Goal: Task Accomplishment & Management: Complete application form

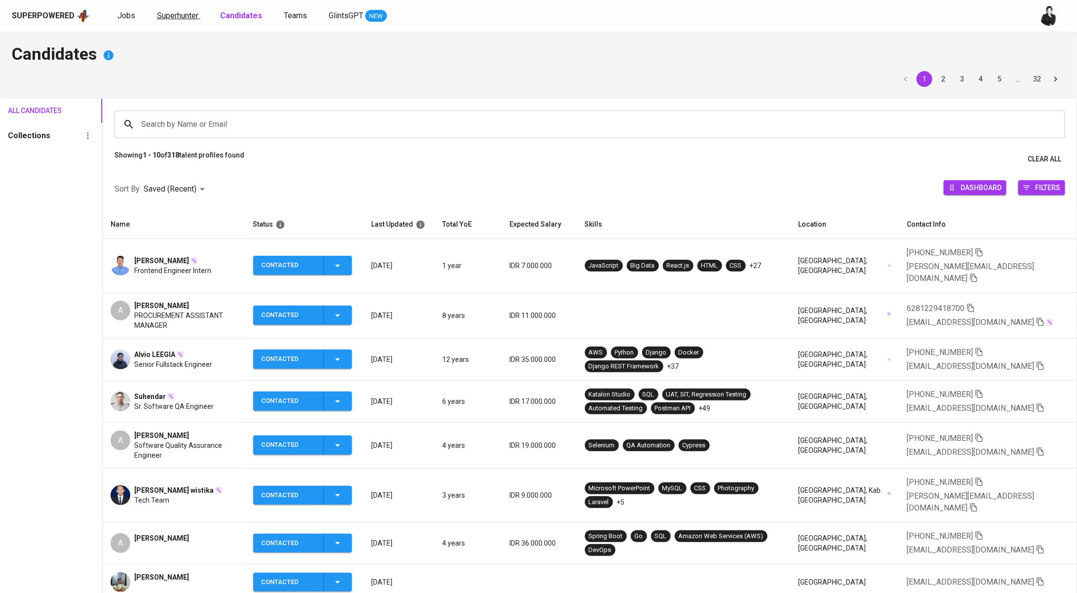
click at [164, 14] on span "Superhunter" at bounding box center [177, 15] width 41 height 9
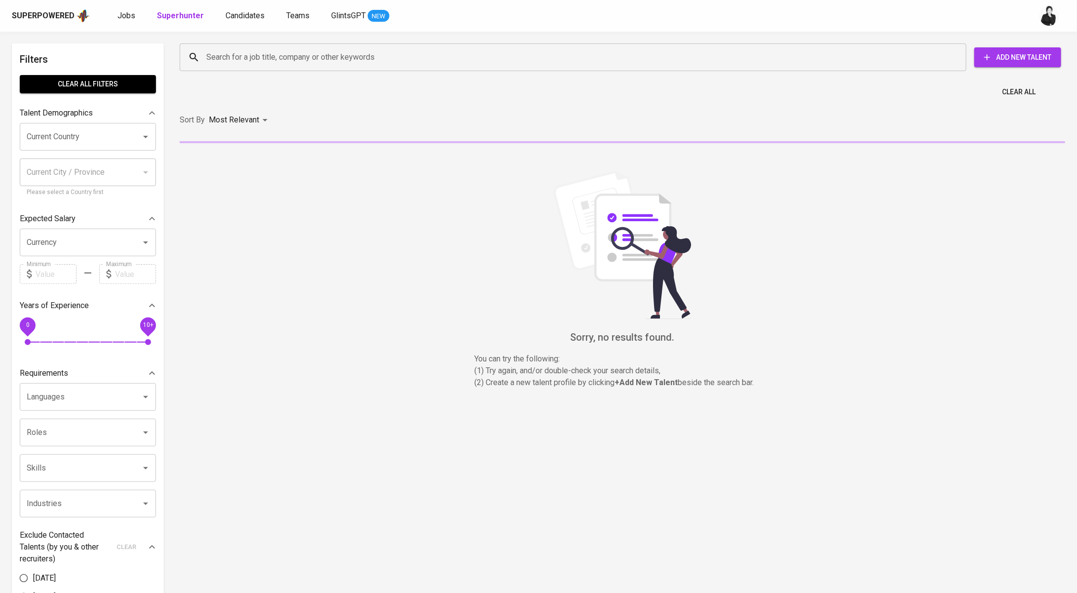
click at [221, 57] on input "Search for a job title, company or other keywords" at bounding box center [575, 57] width 743 height 19
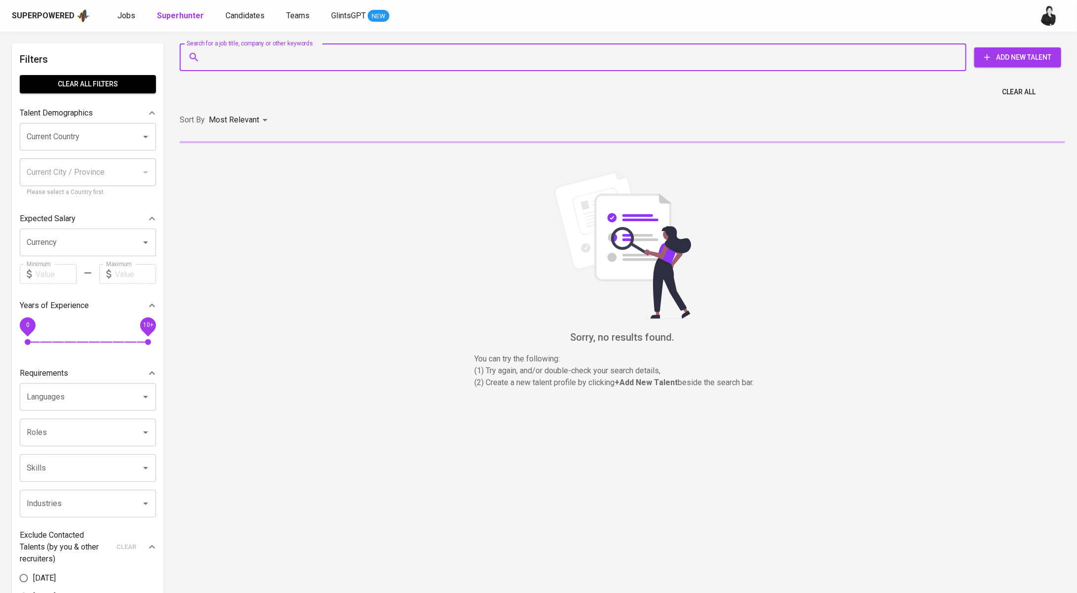
paste input "[EMAIL_ADDRESS][DOMAIN_NAME]"
type input "[EMAIL_ADDRESS][DOMAIN_NAME]"
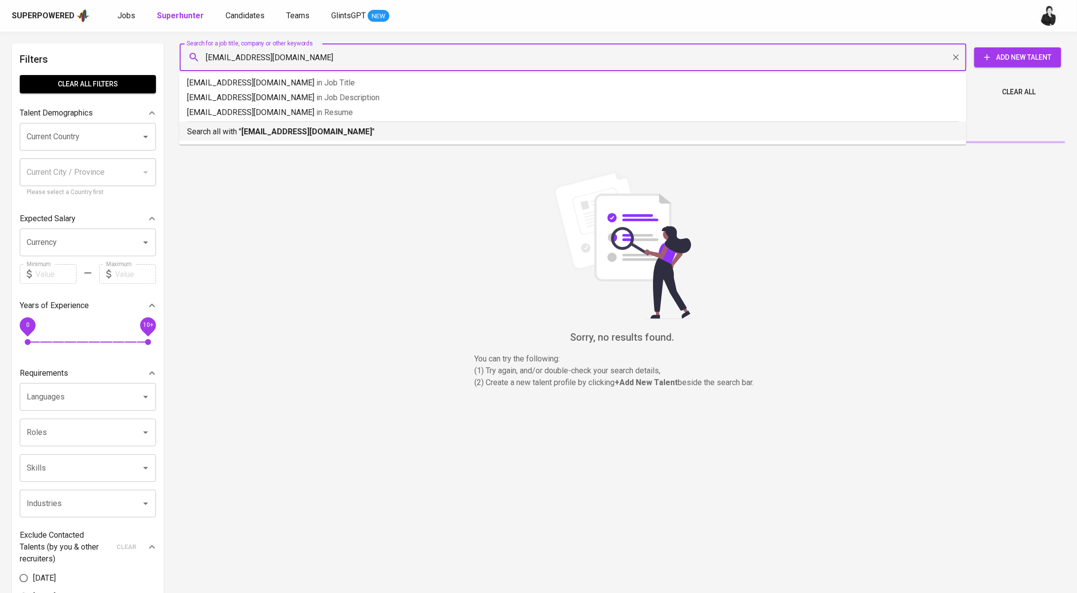
click at [251, 126] on p "Search all with " arthurefraim55@gmail.com "" at bounding box center [573, 132] width 772 height 12
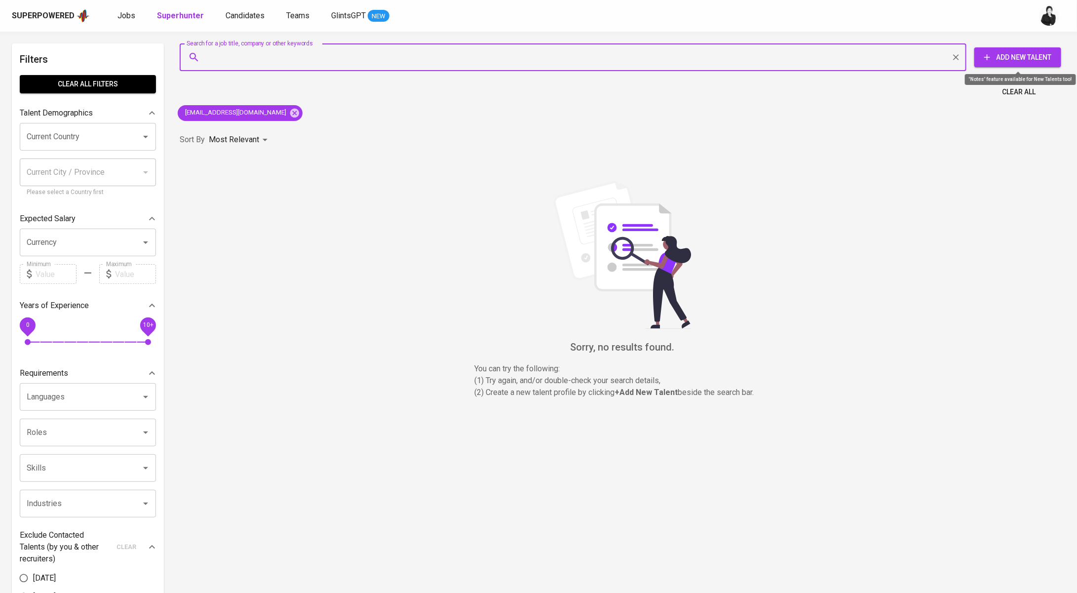
click at [1020, 59] on span "Add New Talent" at bounding box center [1017, 57] width 71 height 12
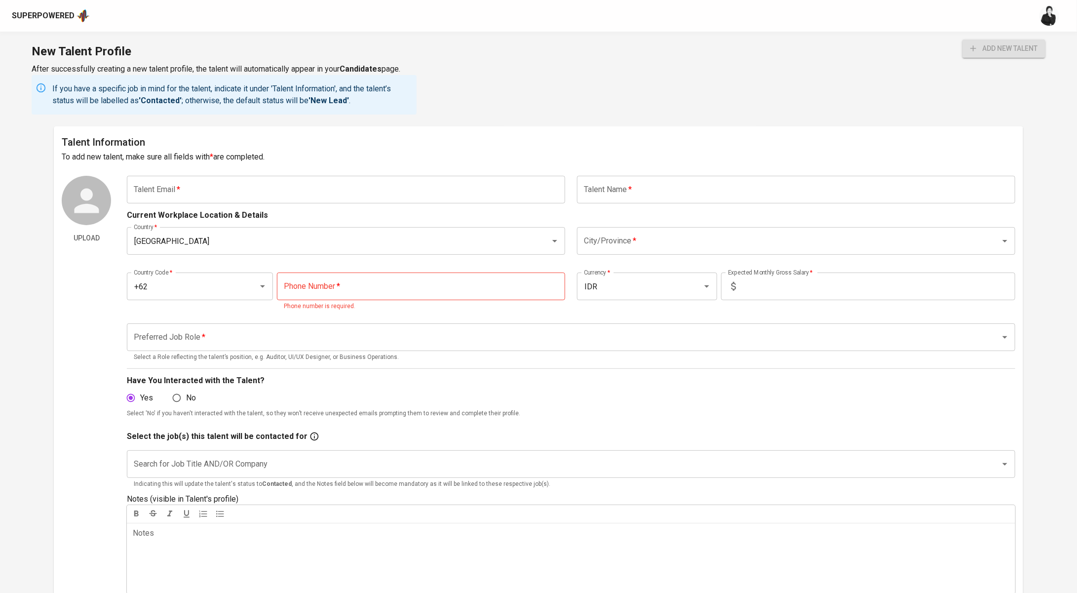
click at [526, 182] on input "text" at bounding box center [346, 190] width 438 height 28
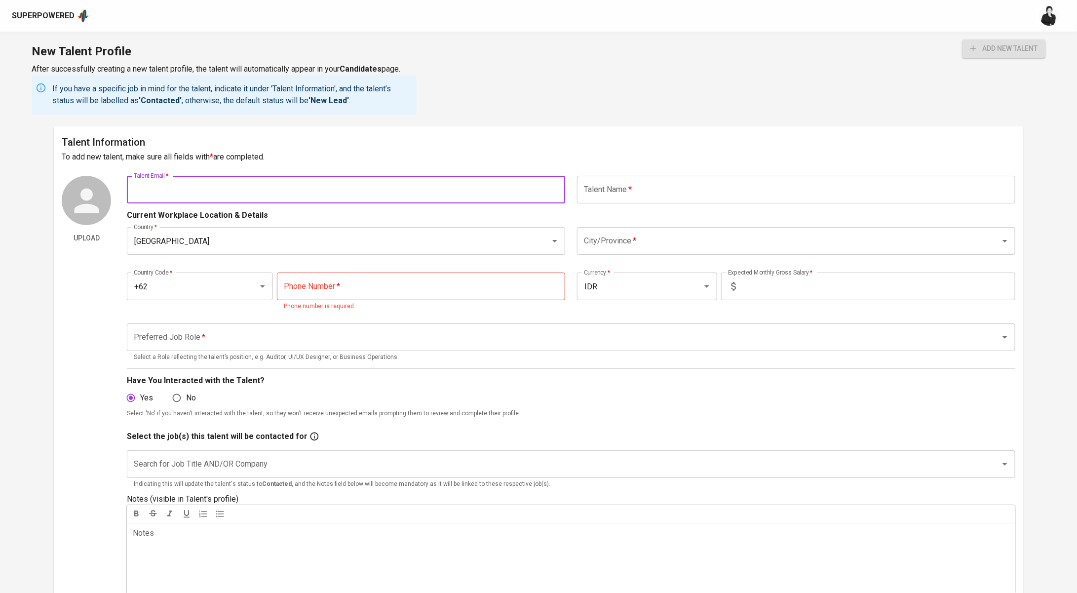
paste input "[EMAIL_ADDRESS][DOMAIN_NAME]"
type input "[EMAIL_ADDRESS][DOMAIN_NAME]"
click at [638, 182] on input "text" at bounding box center [796, 190] width 438 height 28
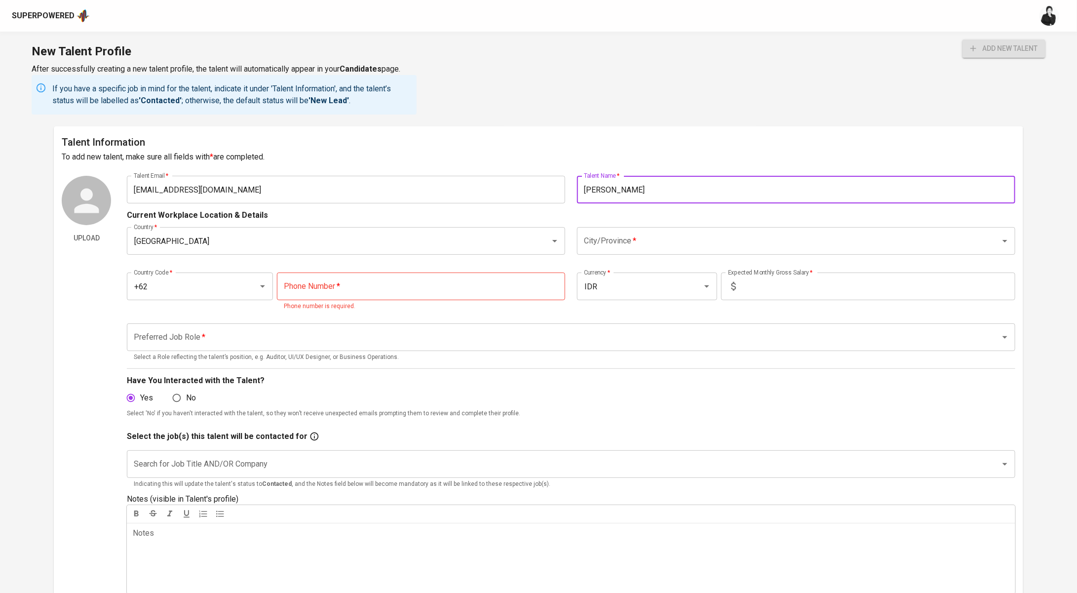
type input "[PERSON_NAME]"
click at [652, 234] on input "City/Province   *" at bounding box center [783, 241] width 402 height 19
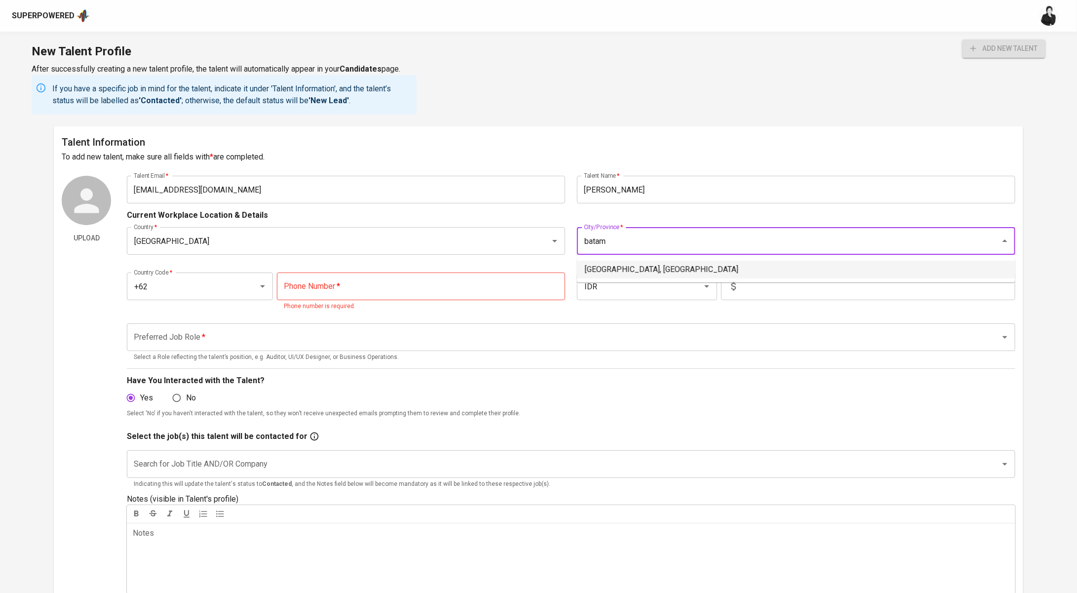
click at [646, 276] on li "Batam, Kepulauan Riau" at bounding box center [796, 270] width 438 height 18
type input "Batam, Kepulauan Riau"
click at [750, 290] on input "text" at bounding box center [877, 286] width 275 height 28
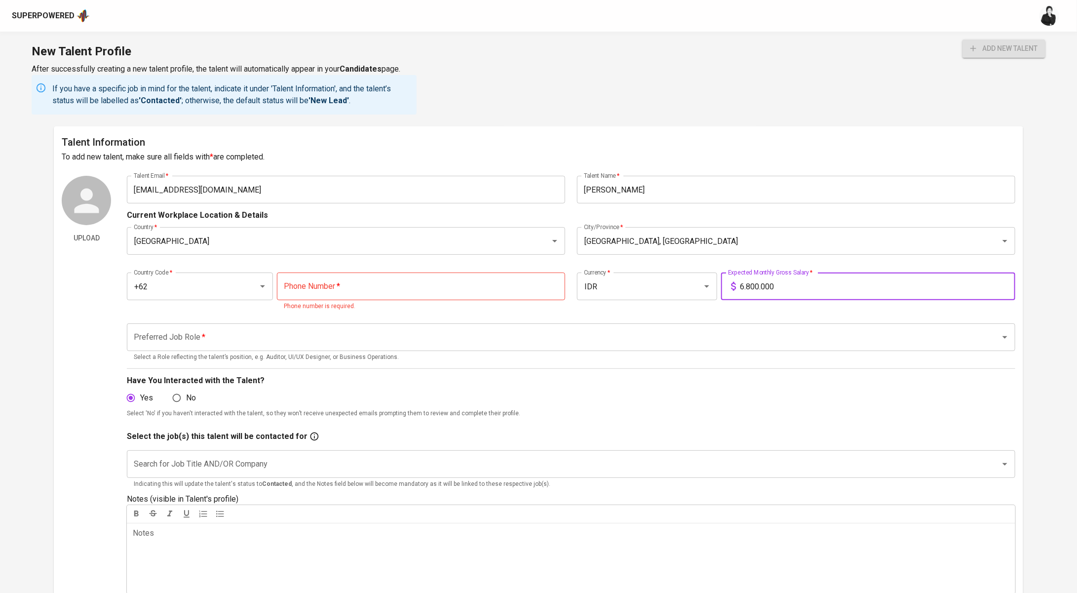
type input "6.800.000"
click at [441, 278] on input "tel" at bounding box center [421, 286] width 288 height 28
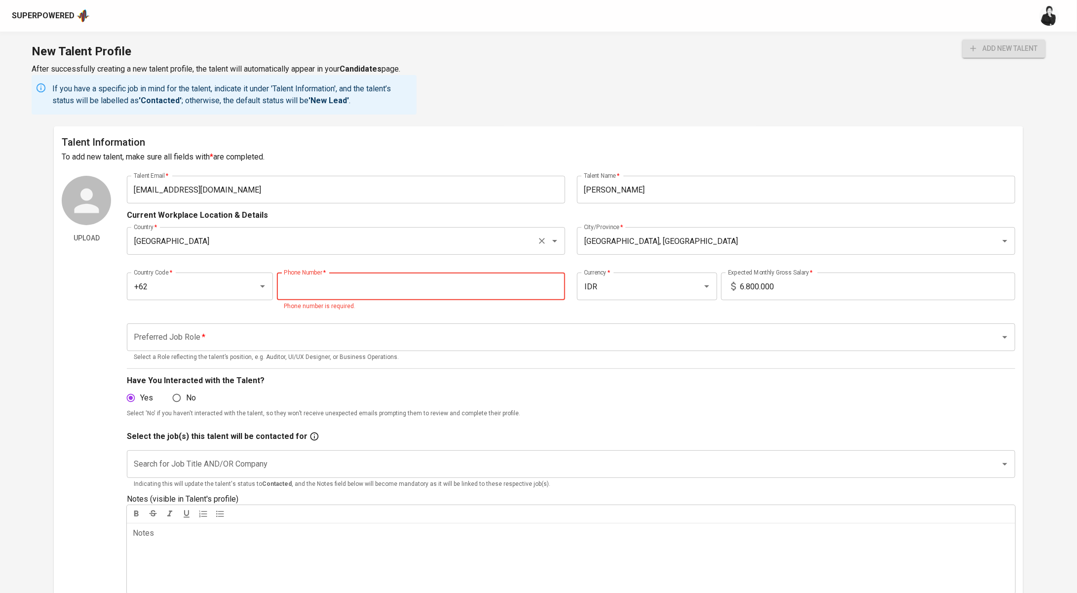
paste input "812-9086-2214"
click at [284, 287] on input "812-9086-2214" at bounding box center [421, 286] width 288 height 28
type input "812-9086-2214"
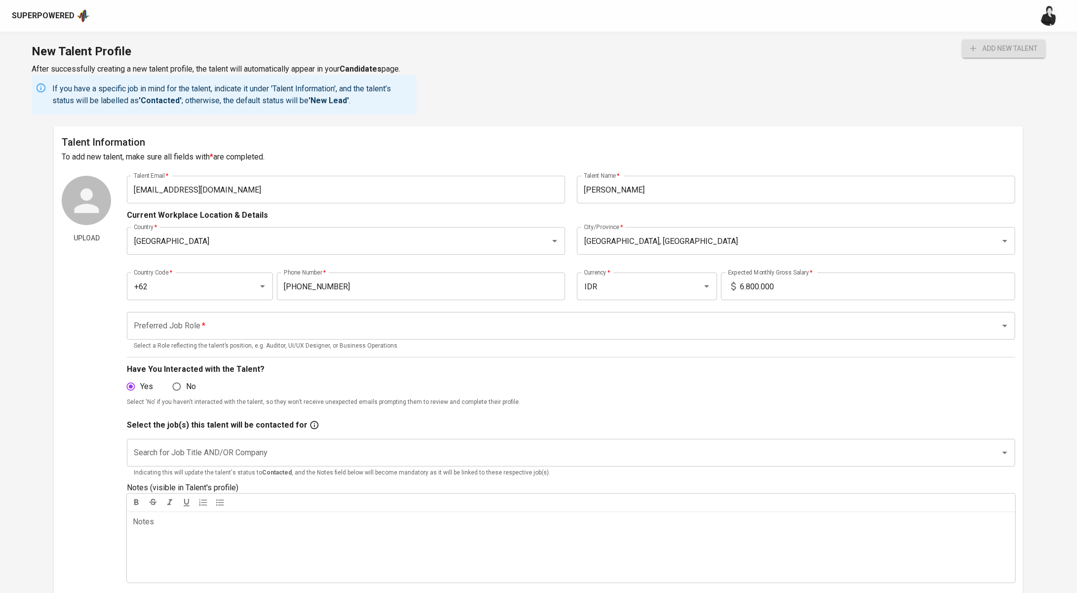
click at [358, 319] on input "Preferred Job Role   *" at bounding box center [557, 325] width 852 height 19
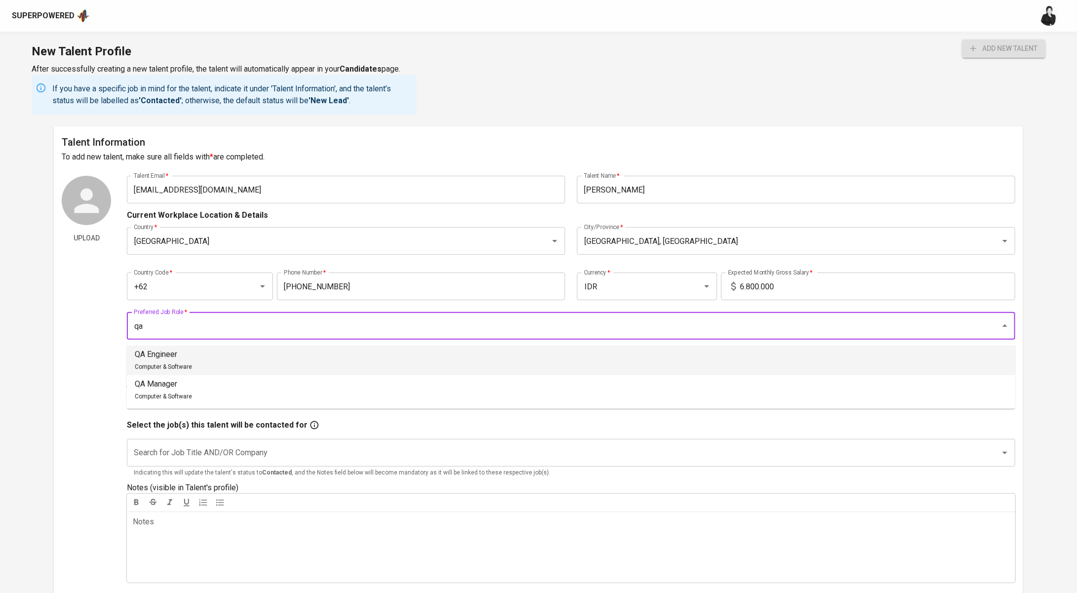
click at [314, 354] on li "QA Engineer Computer & Software" at bounding box center [571, 361] width 889 height 30
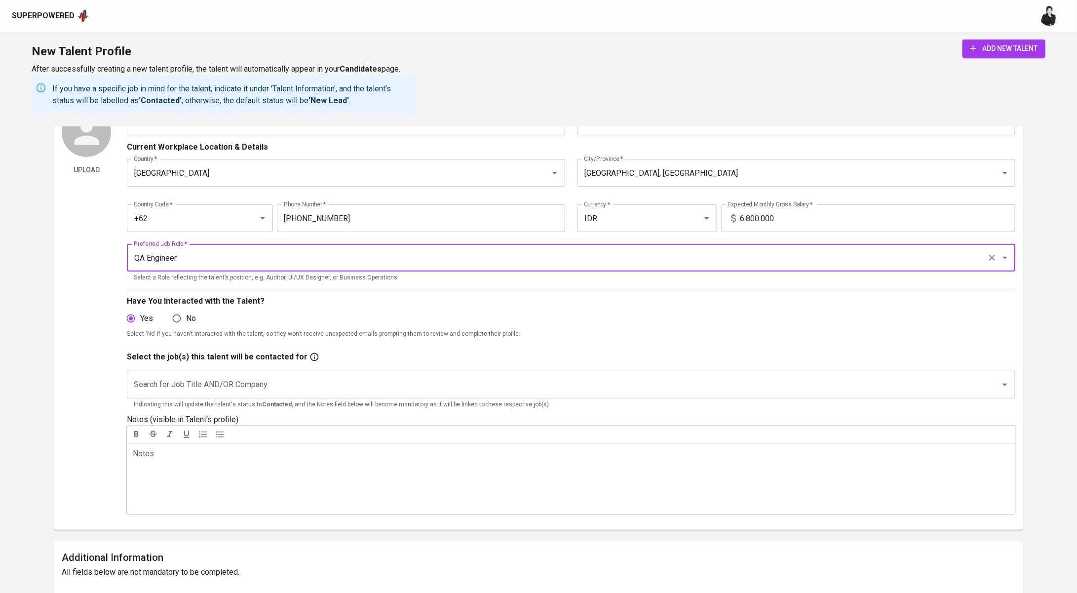
scroll to position [80, 0]
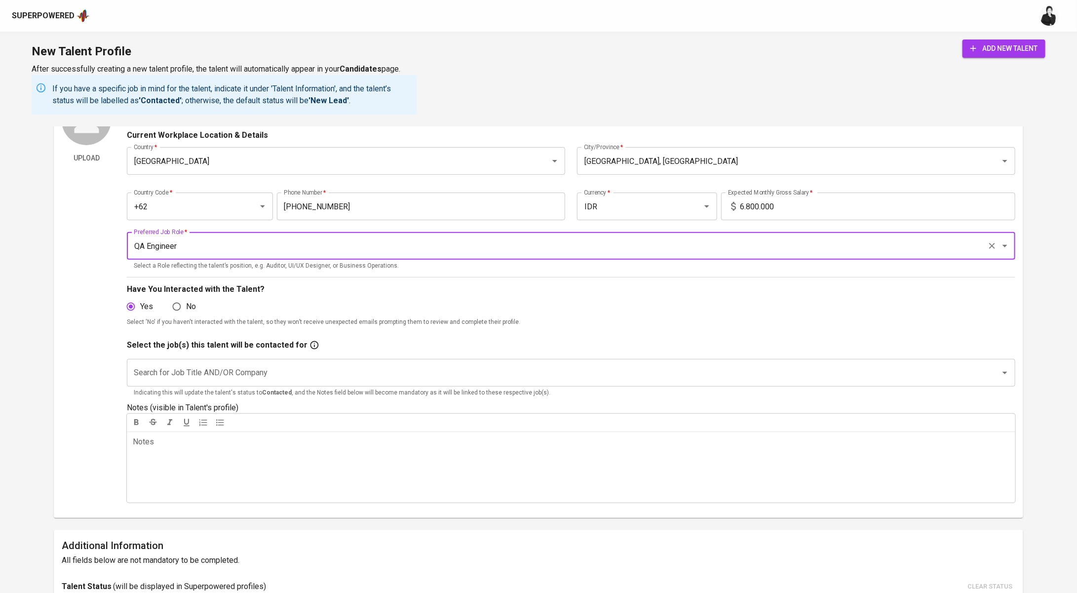
type input "QA Engineer"
click at [234, 371] on input "Search for Job Title AND/OR Company" at bounding box center [557, 372] width 852 height 19
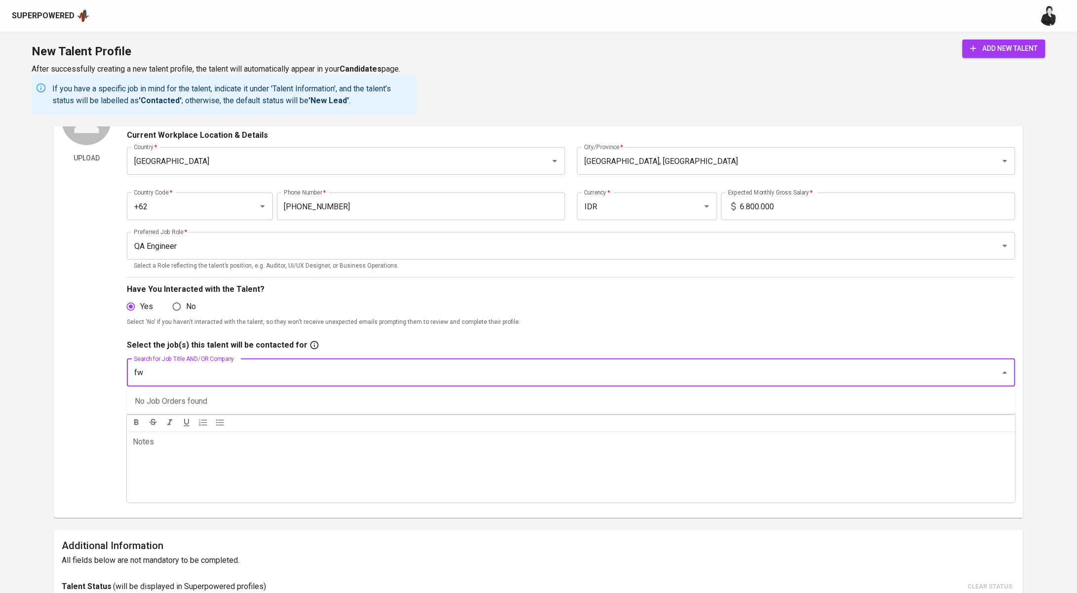
type input "f"
type input "Q"
type input "FWD"
paste input "FWD Singapore Pte Ltd"
type input "FWD Singapore Pte Ltd"
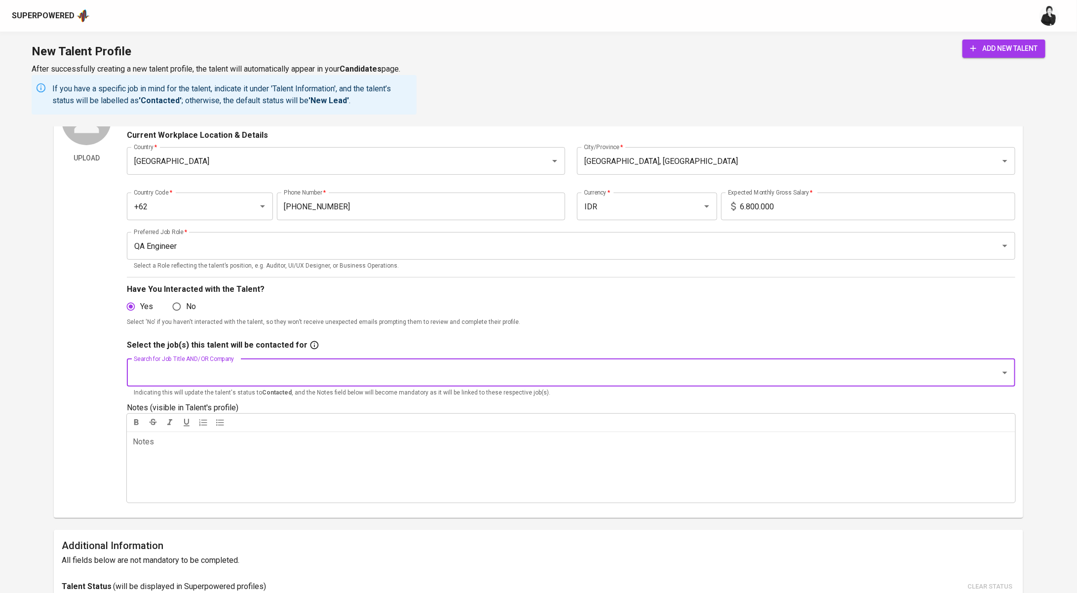
paste input "Quality Assurance"
type input "Quality Assurance"
click at [235, 398] on li "Quality Assurance (FWD Singapore Pte Ltd)" at bounding box center [571, 401] width 889 height 18
click at [221, 450] on div "Notes * ﻿" at bounding box center [571, 466] width 889 height 71
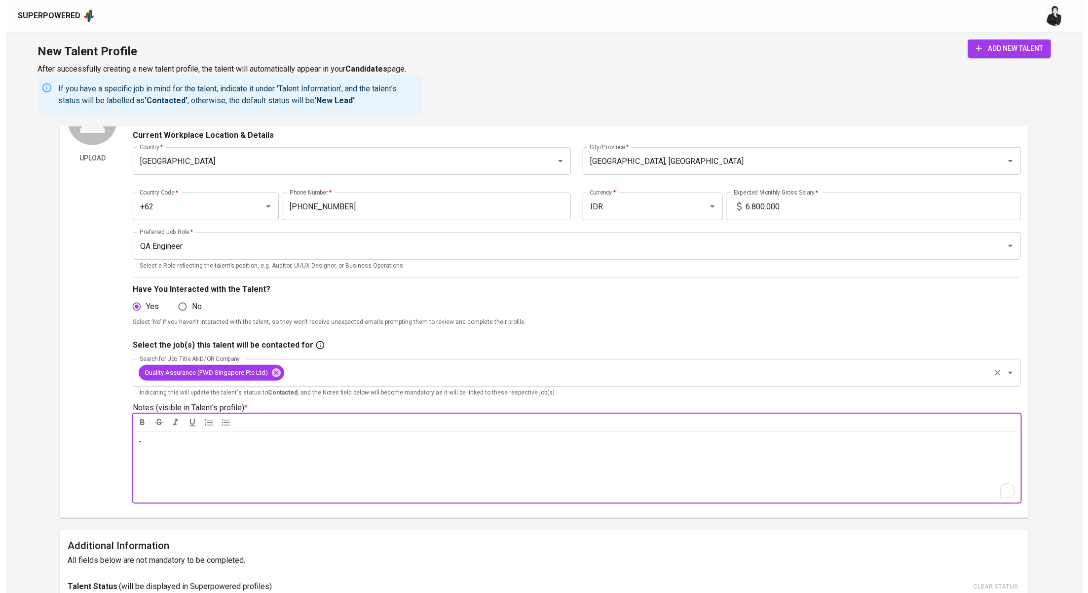
scroll to position [0, 0]
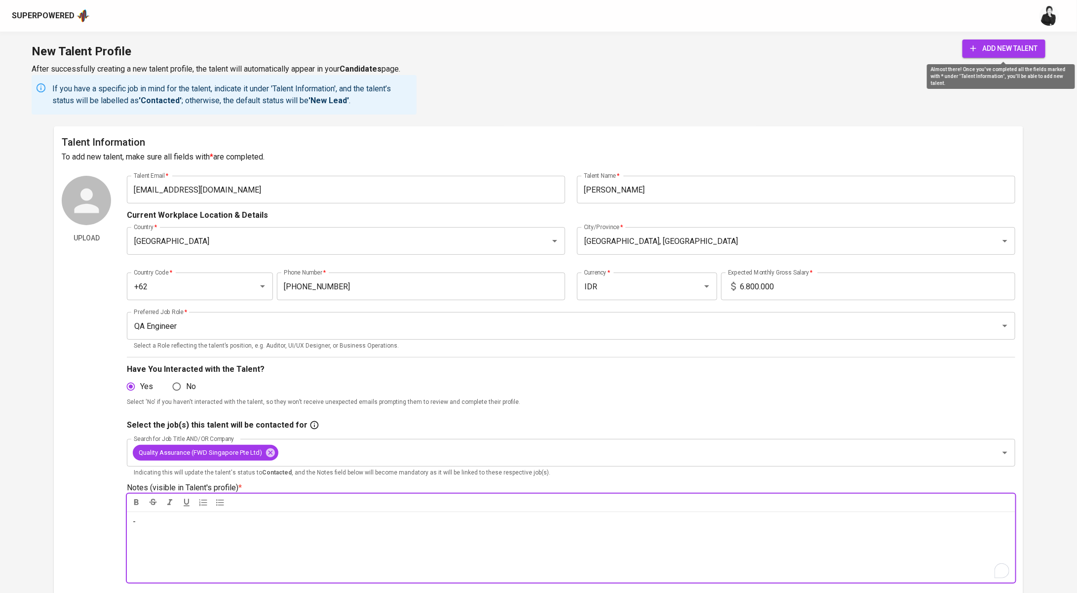
click at [1003, 44] on span "add new talent" at bounding box center [1003, 48] width 67 height 12
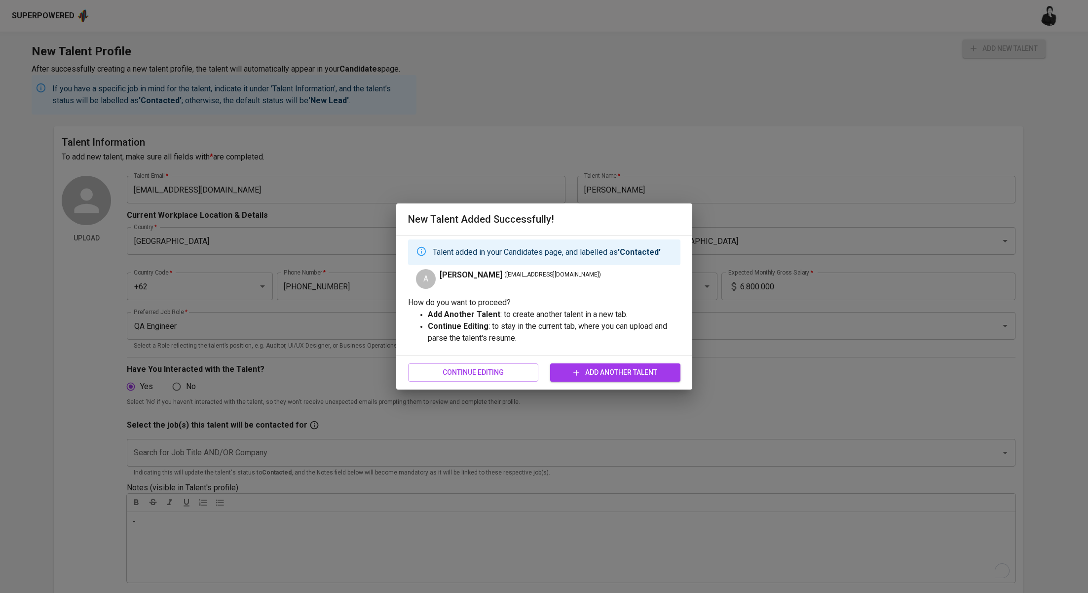
click at [444, 94] on div "New Talent Added Successfully! Talent added in your Candidates page, and labell…" at bounding box center [544, 296] width 1088 height 593
click at [609, 375] on span "Add Another Talent" at bounding box center [615, 372] width 115 height 12
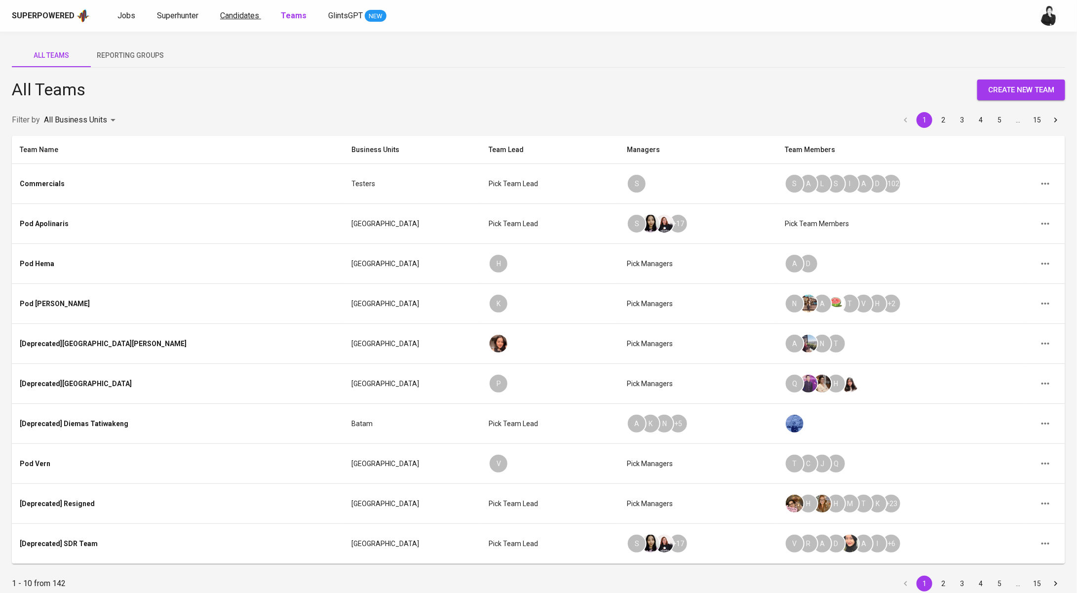
click at [227, 13] on span "Candidates" at bounding box center [239, 15] width 39 height 9
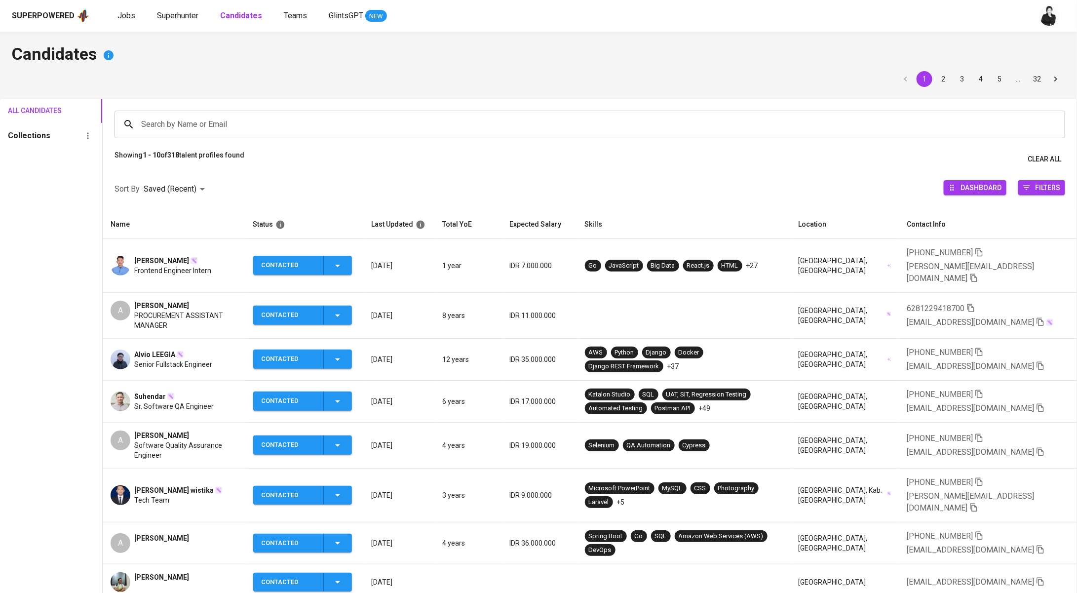
click at [257, 126] on input "Search by Name or Email" at bounding box center [592, 124] width 907 height 19
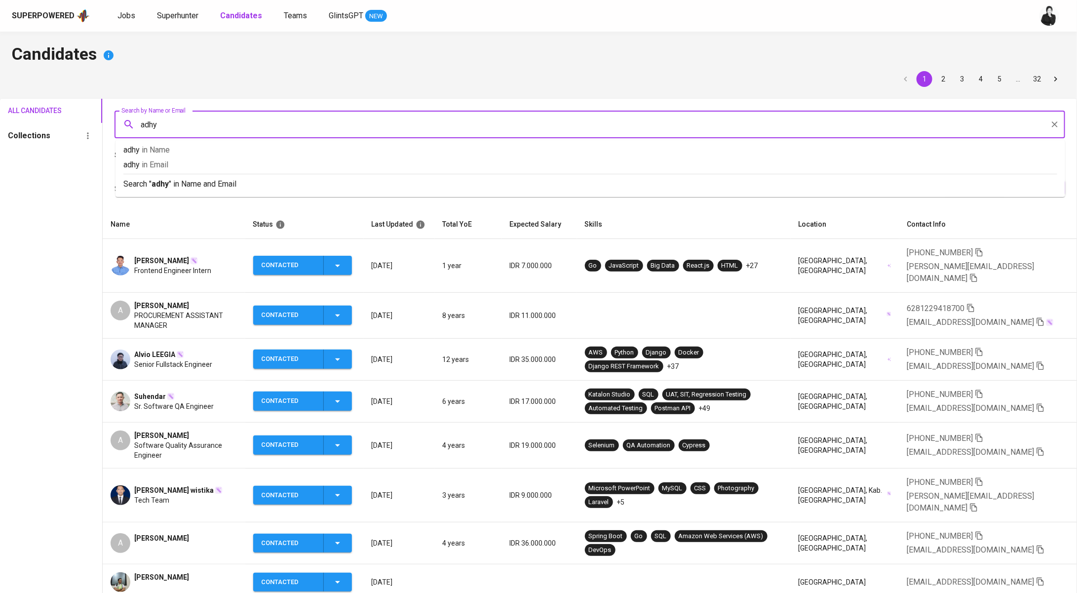
type input "adhys"
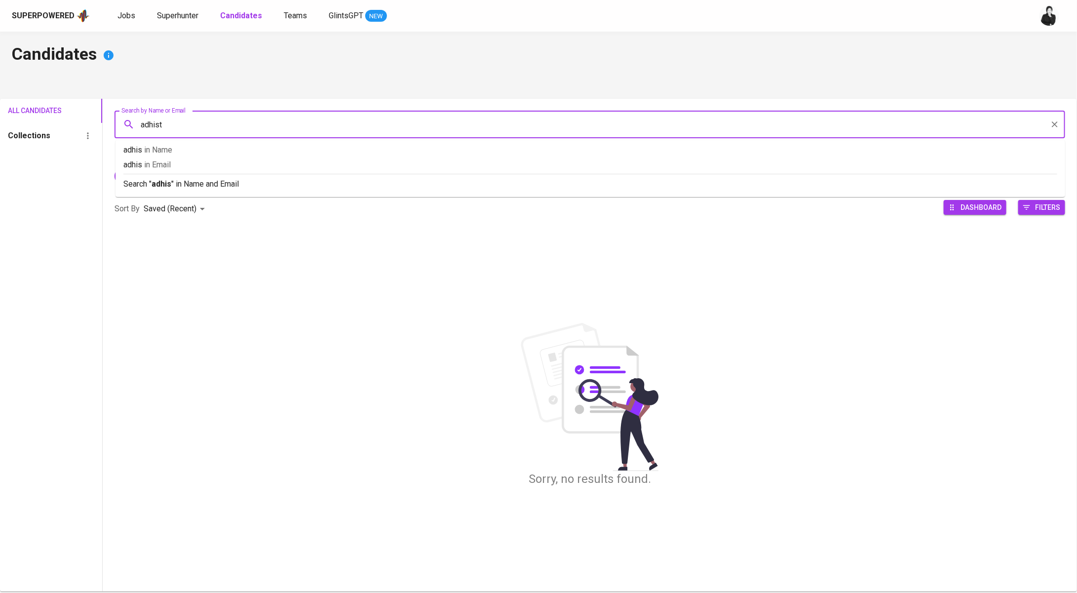
type input "adhisty"
click at [153, 176] on icon at bounding box center [147, 176] width 11 height 11
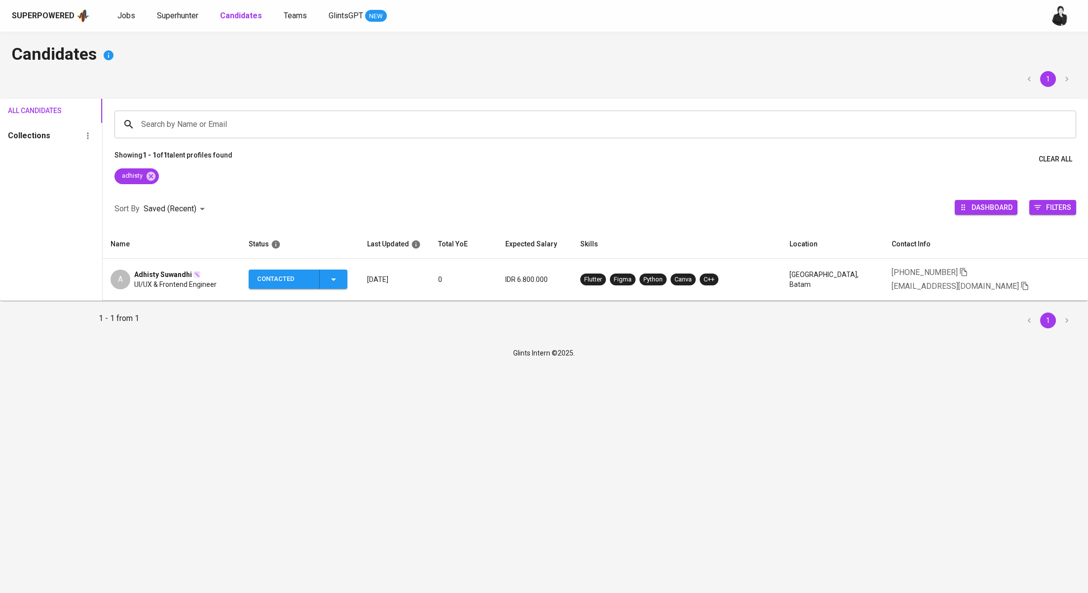
click at [169, 274] on span "Adhisty Suwandhi" at bounding box center [163, 275] width 58 height 10
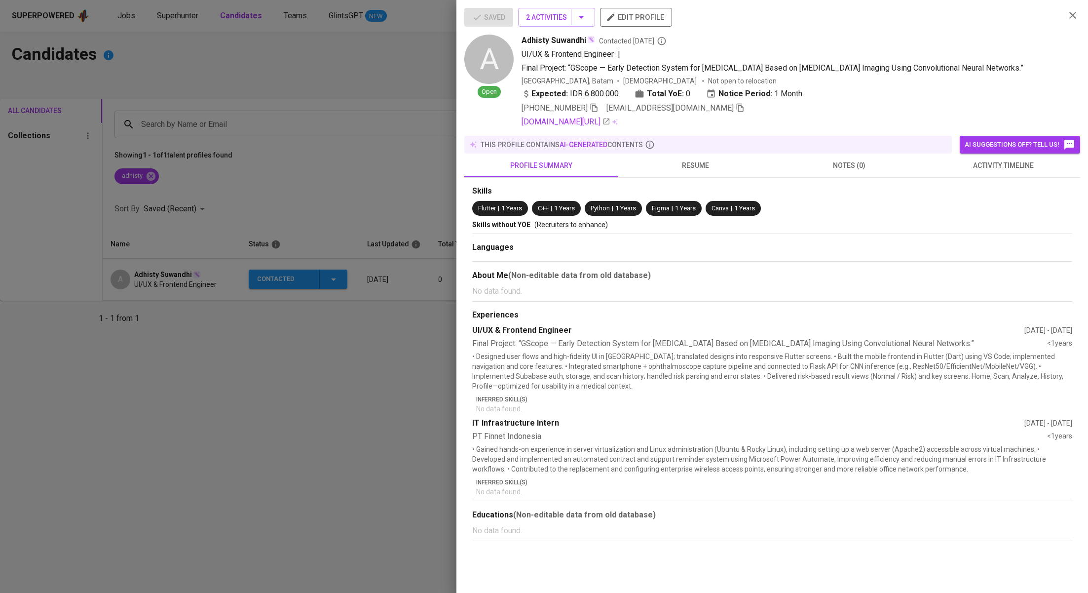
click at [990, 163] on span "activity timeline" at bounding box center [1003, 165] width 142 height 12
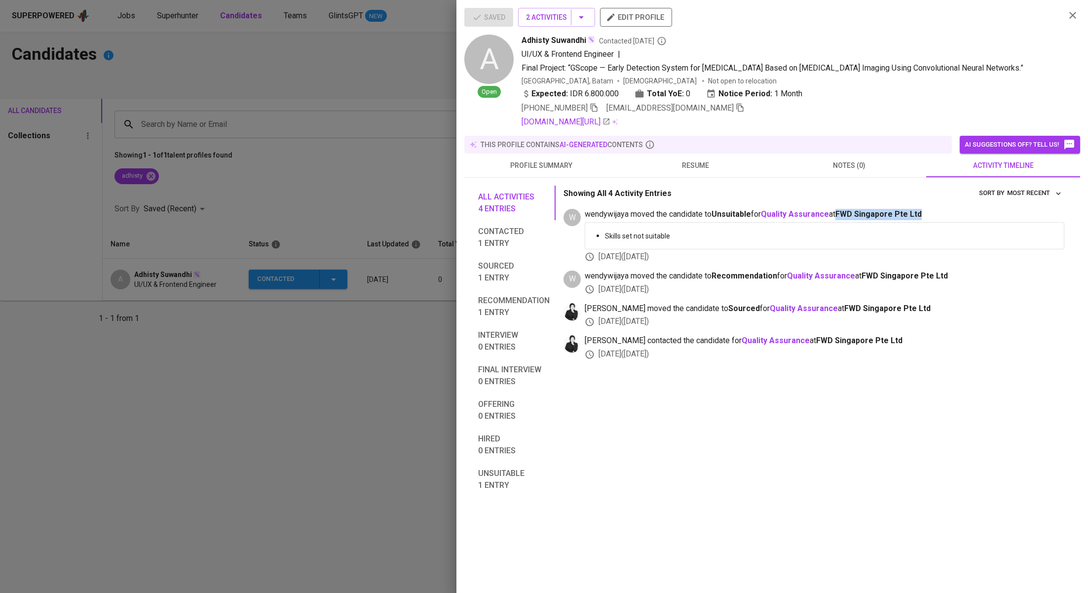
drag, startPoint x: 845, startPoint y: 214, endPoint x: 929, endPoint y: 218, distance: 84.5
click at [929, 218] on span "wendywijaya moved the candidate to Unsuitable for Quality Assurance at FWD Sing…" at bounding box center [825, 214] width 480 height 11
copy span "FWD Singapore Pte Ltd"
drag, startPoint x: 765, startPoint y: 217, endPoint x: 834, endPoint y: 217, distance: 69.1
click at [834, 217] on span "wendywijaya moved the candidate to Unsuitable for Quality Assurance at FWD Sing…" at bounding box center [825, 214] width 480 height 11
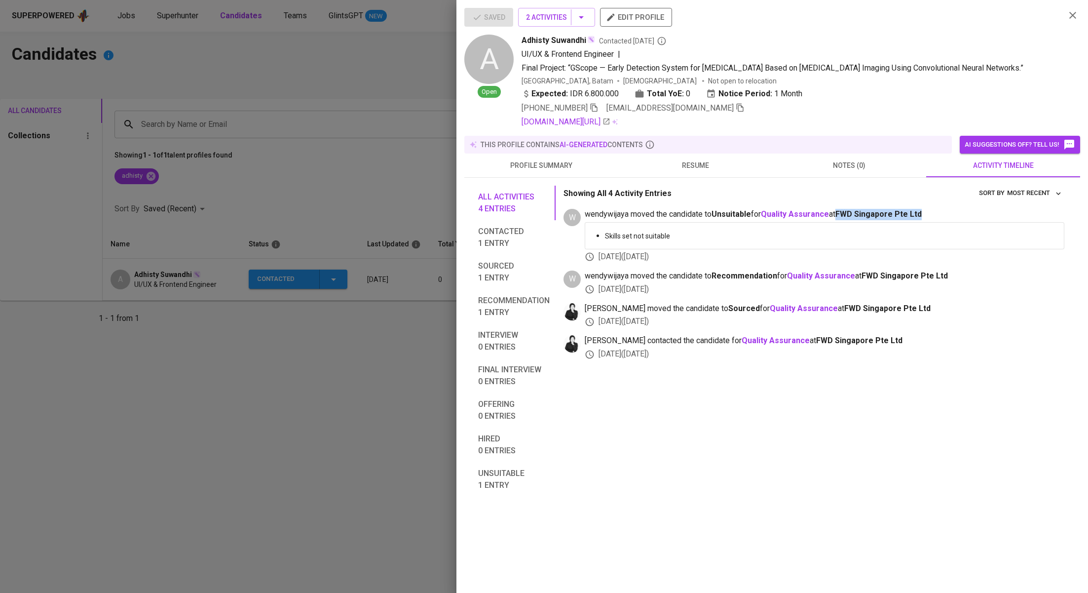
copy span "Quality Assurance"
click at [312, 84] on div at bounding box center [544, 296] width 1088 height 593
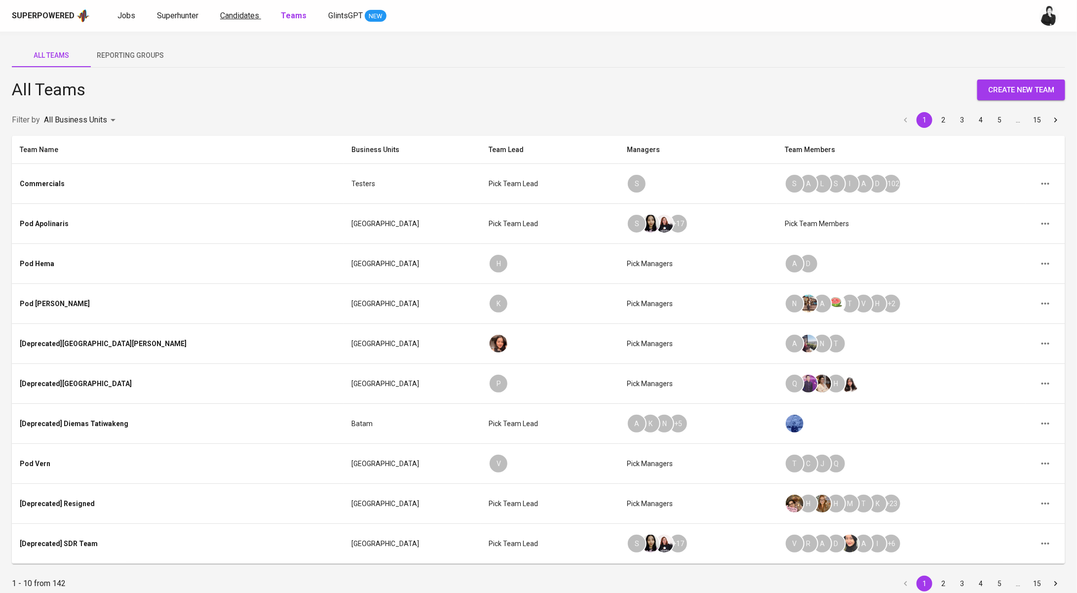
click at [245, 15] on span "Candidates" at bounding box center [239, 15] width 39 height 9
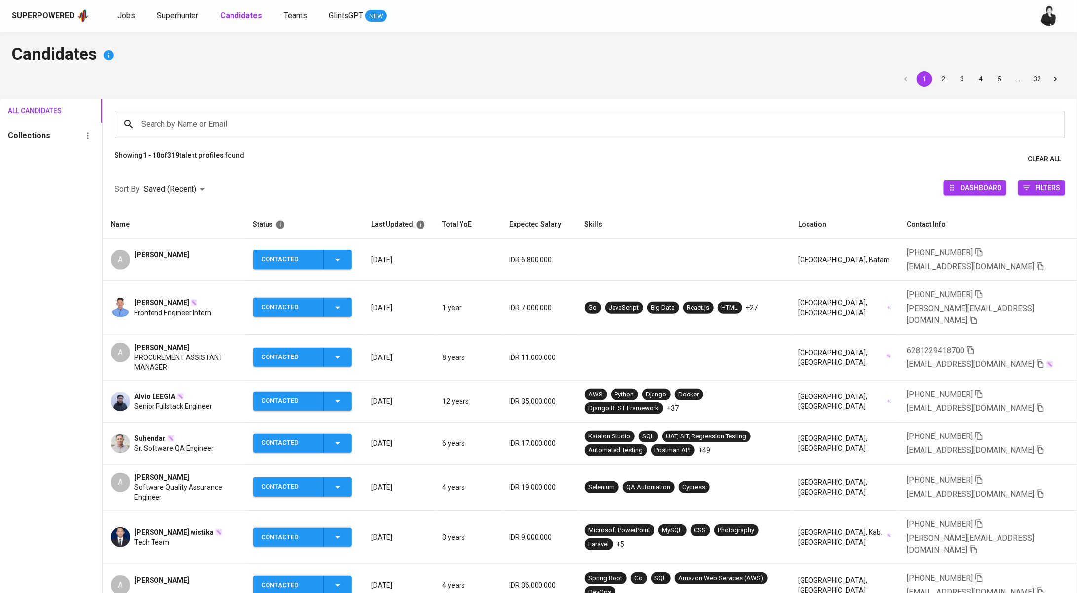
click at [344, 264] on icon "button" at bounding box center [338, 260] width 12 height 12
click at [159, 260] on div at bounding box center [538, 296] width 1077 height 593
click at [171, 256] on span "[PERSON_NAME]" at bounding box center [161, 255] width 55 height 10
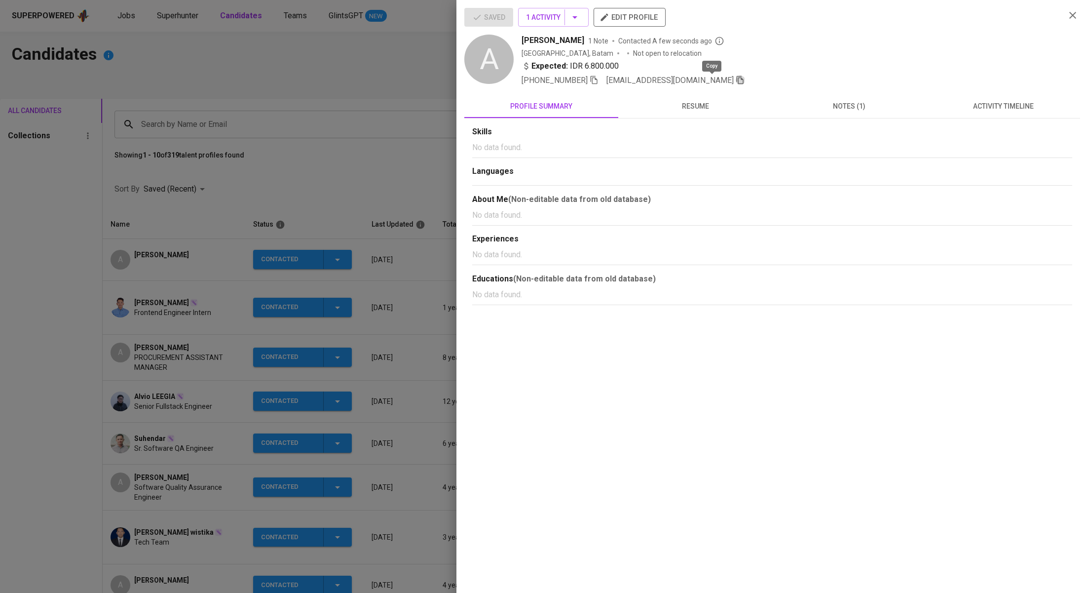
click at [737, 78] on icon "button" at bounding box center [740, 80] width 7 height 8
click at [372, 90] on div at bounding box center [544, 296] width 1088 height 593
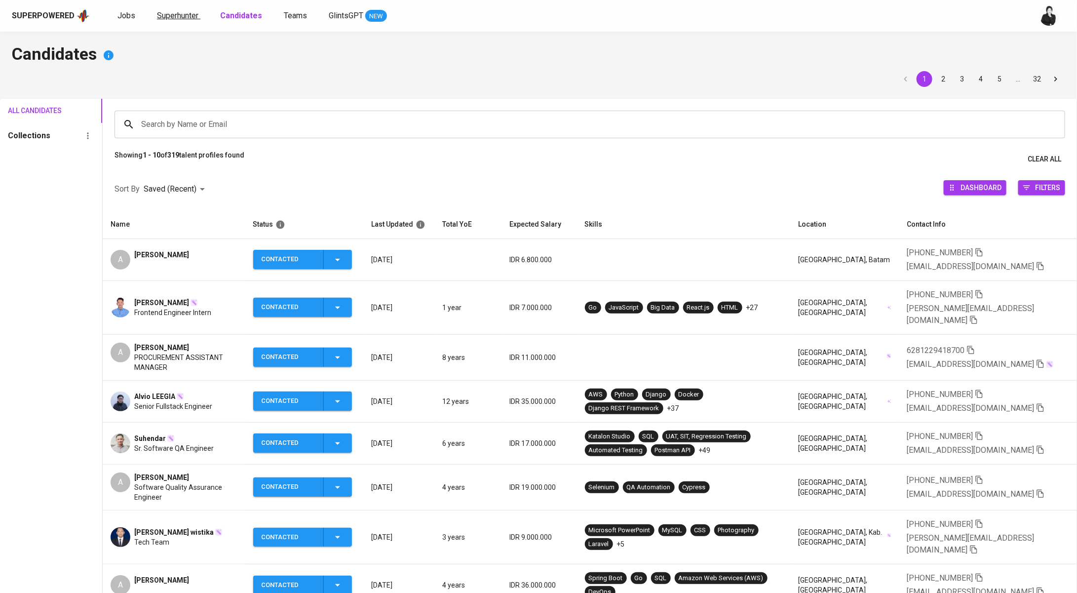
click at [166, 17] on span "Superhunter" at bounding box center [177, 15] width 41 height 9
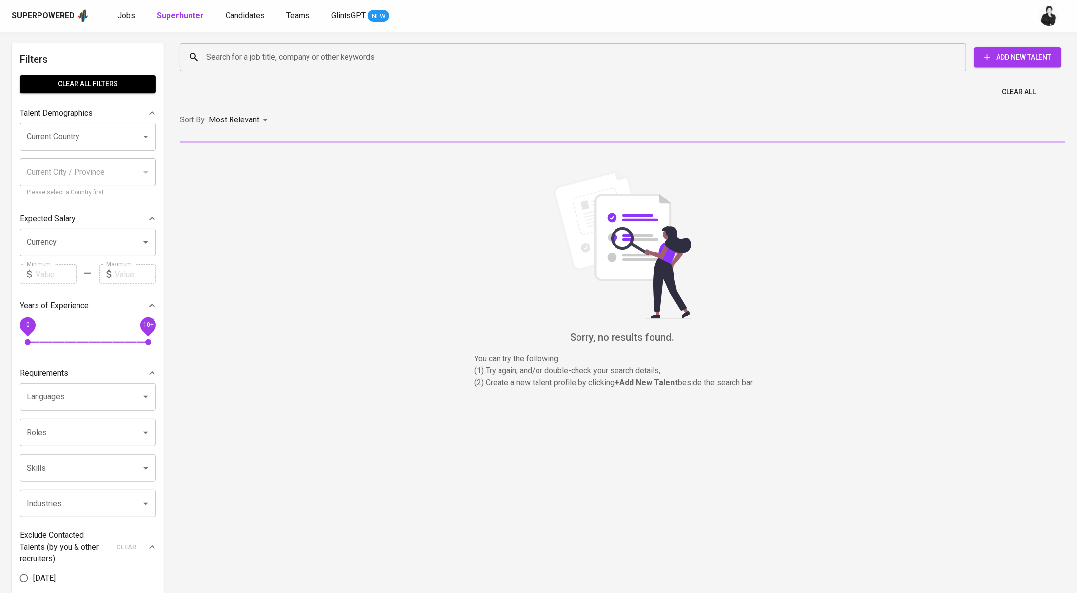
click at [303, 68] on div "Search for a job title, company or other keywords" at bounding box center [573, 57] width 787 height 28
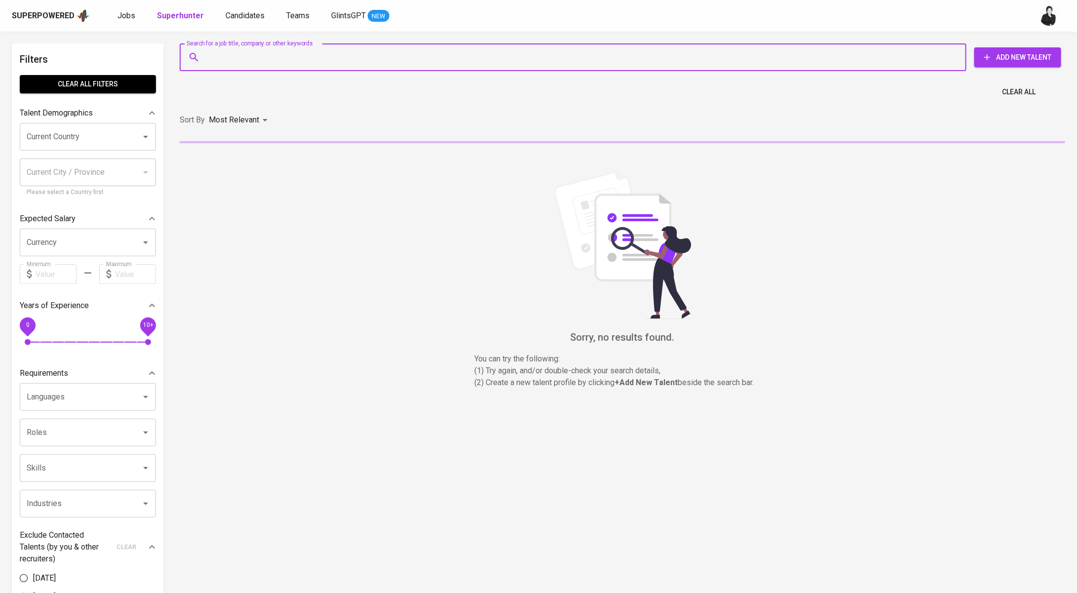
paste input "arthurefraim55@gmail.com"
type input "arthurefraim55@gmail.com"
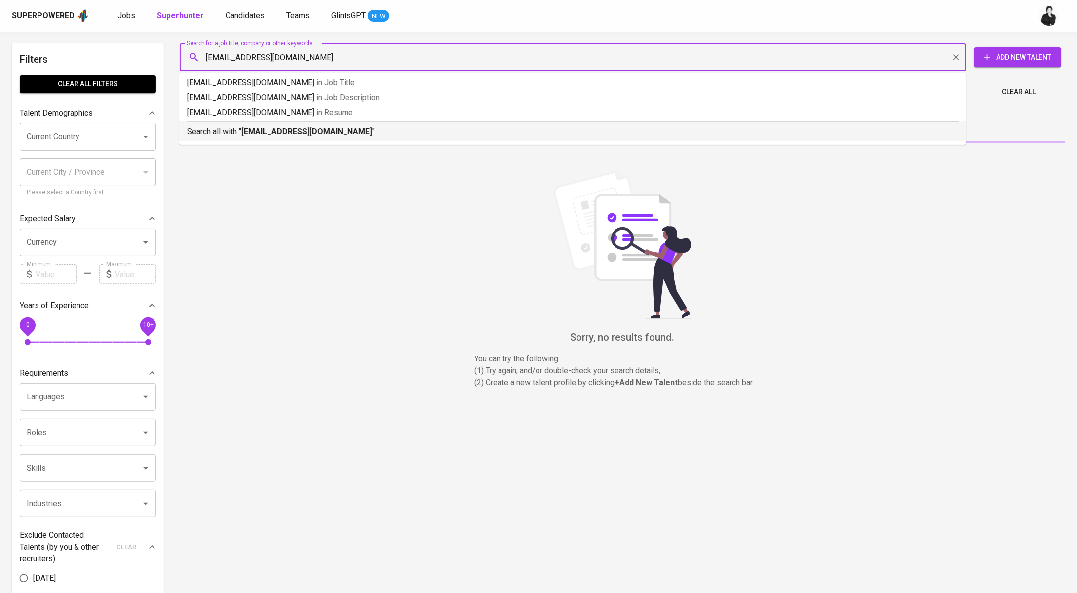
click at [307, 131] on b "arthurefraim55@gmail.com" at bounding box center [306, 131] width 131 height 9
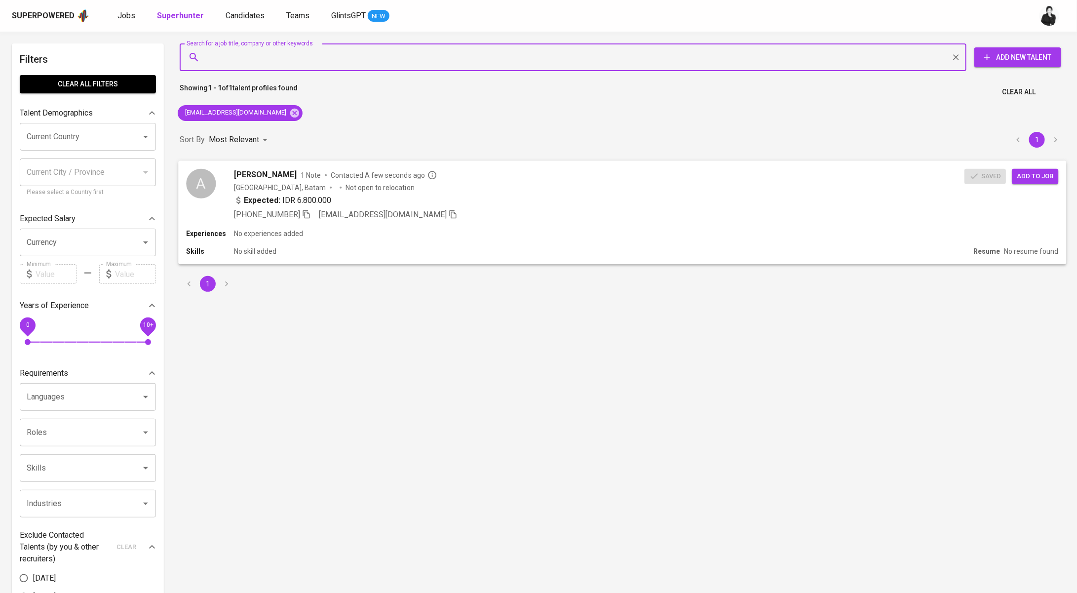
click at [1019, 173] on span "Add to job" at bounding box center [1035, 175] width 37 height 11
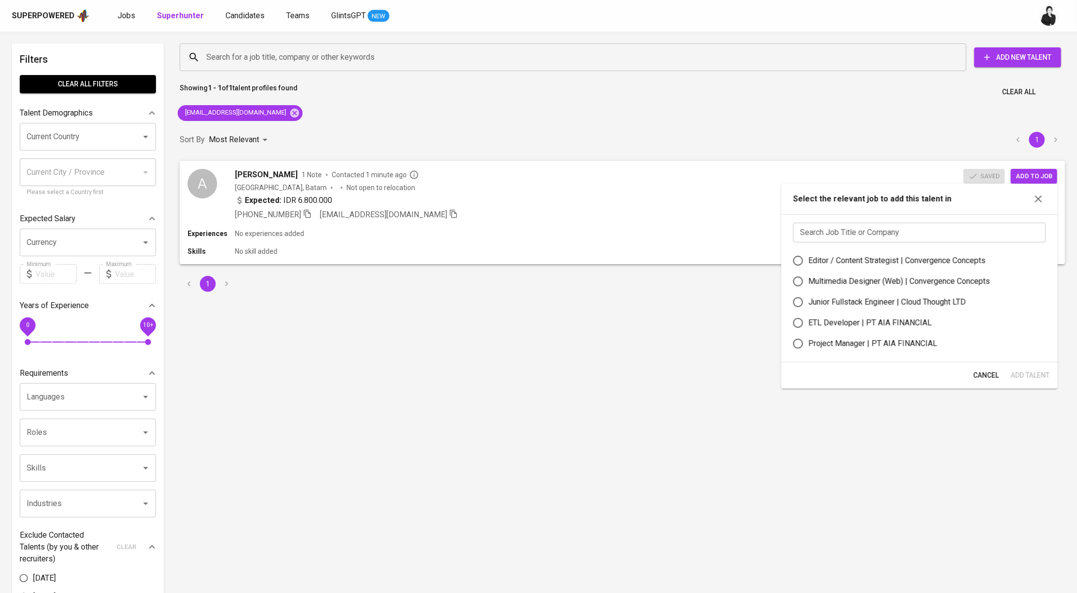
click at [903, 236] on input "text" at bounding box center [919, 233] width 253 height 20
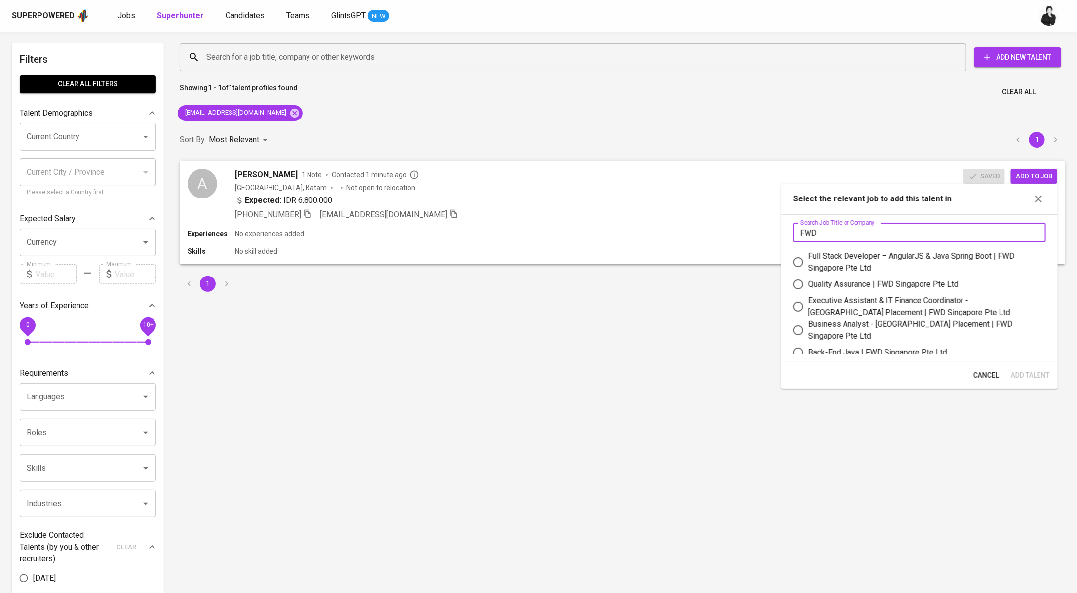
scroll to position [9, 0]
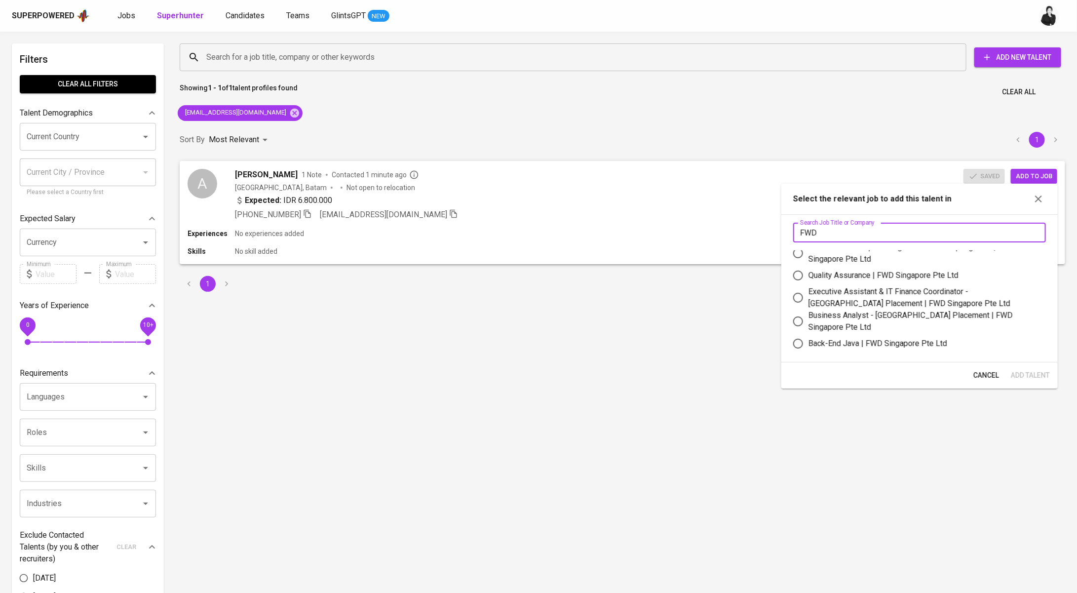
type input "FWD"
click at [928, 280] on div "Quality Assurance | FWD Singapore Pte Ltd" at bounding box center [884, 276] width 150 height 12
click at [809, 280] on input "Quality Assurance | FWD Singapore Pte Ltd" at bounding box center [798, 275] width 21 height 21
radio input "true"
click at [1024, 374] on span "Add Talent" at bounding box center [1030, 375] width 39 height 12
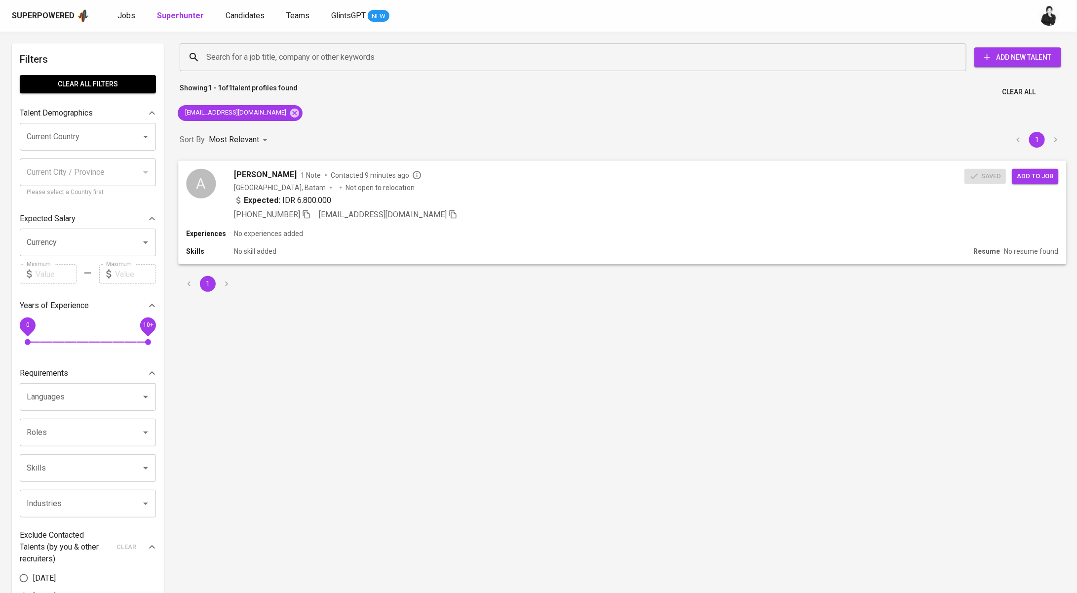
click at [328, 163] on div "A Arthur Efraim 1 Note Contacted 9 minutes ago Indonesia, Batam Not open to rel…" at bounding box center [622, 194] width 888 height 68
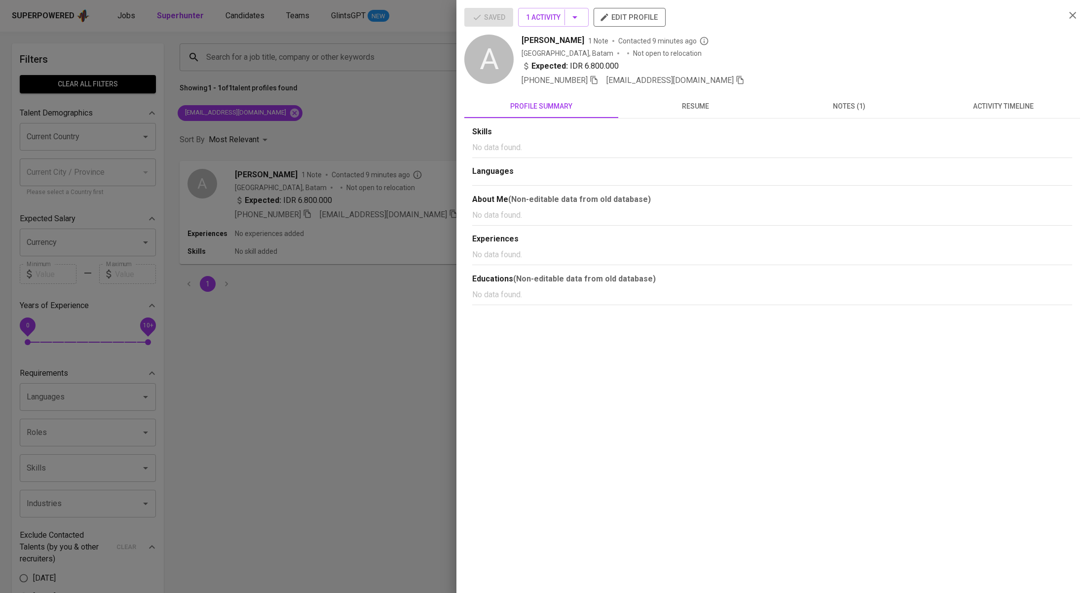
click at [1042, 103] on span "activity timeline" at bounding box center [1003, 106] width 142 height 12
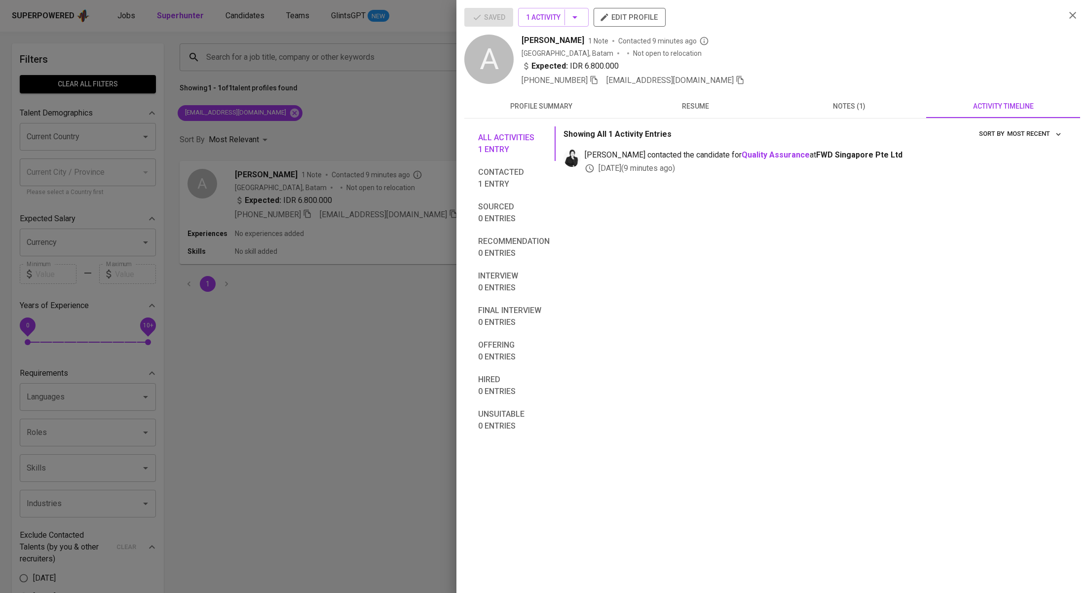
click at [432, 93] on div at bounding box center [544, 296] width 1088 height 593
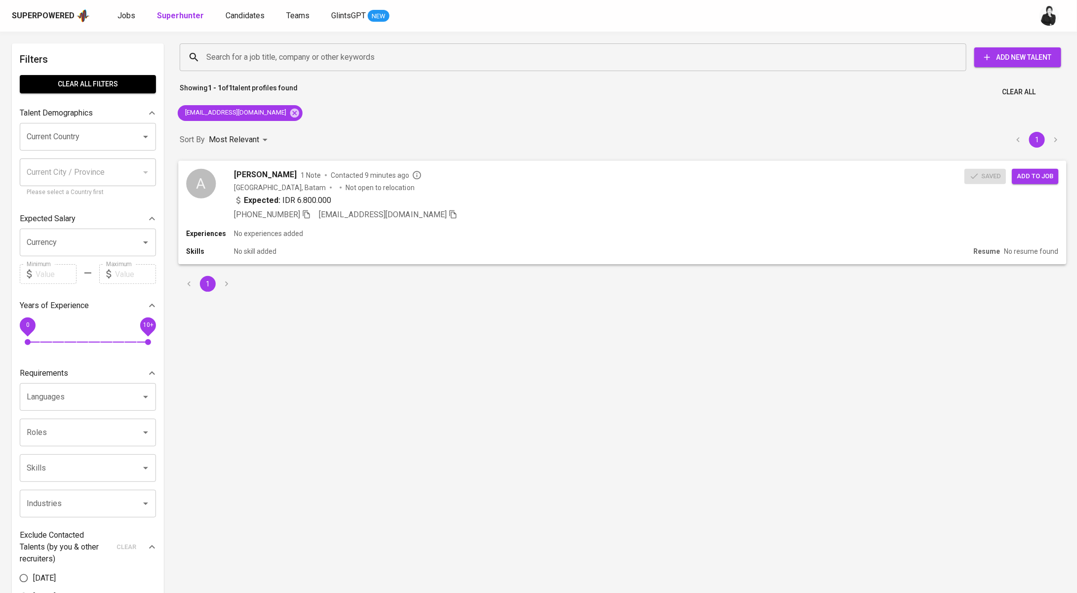
click at [1057, 187] on div "A Arthur Efraim 1 Note Contacted 9 minutes ago Indonesia, Batam Not open to rel…" at bounding box center [622, 194] width 888 height 68
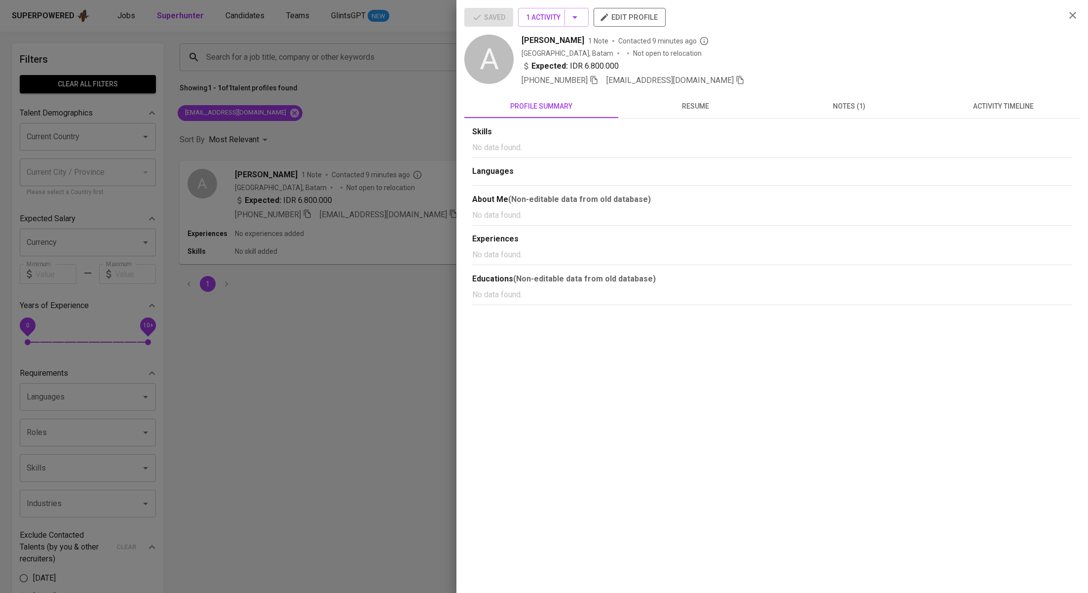
click at [1075, 19] on icon "button" at bounding box center [1073, 15] width 12 height 12
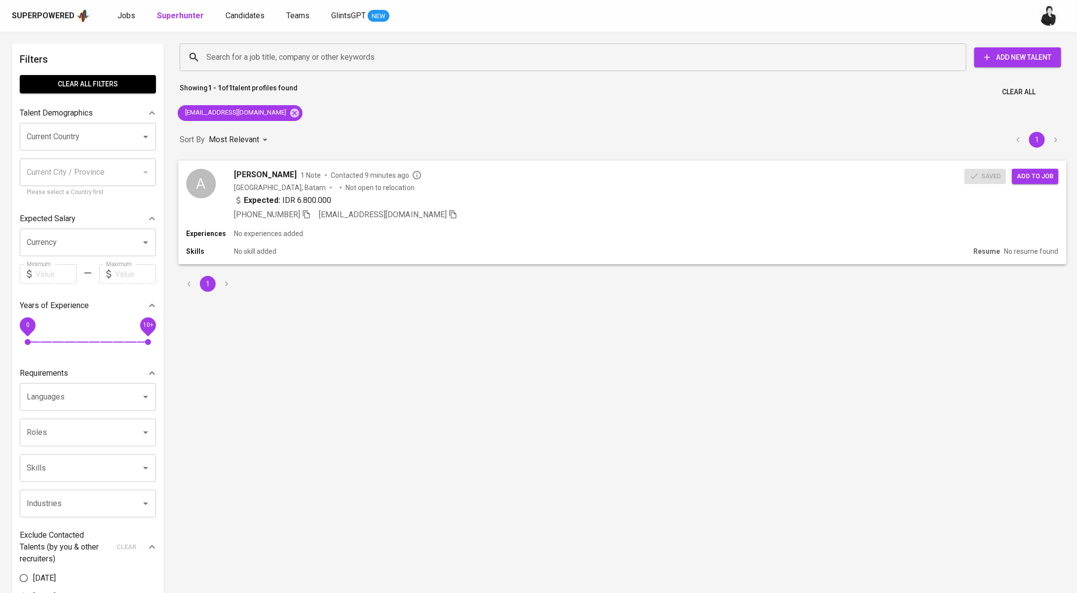
click at [1022, 179] on span "Add to job" at bounding box center [1035, 175] width 37 height 11
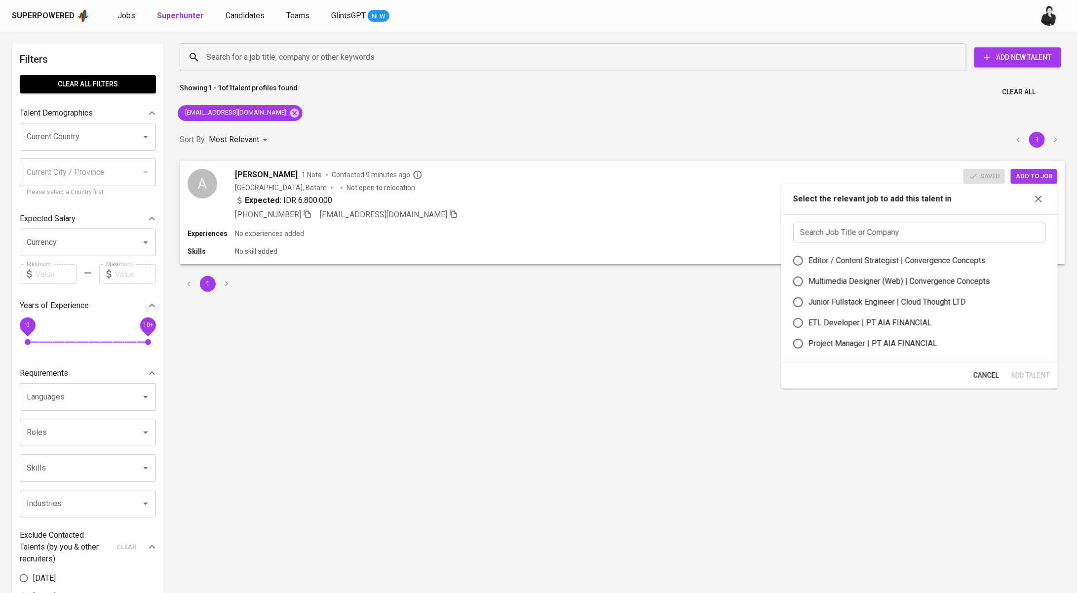
click at [910, 241] on input "text" at bounding box center [919, 233] width 253 height 20
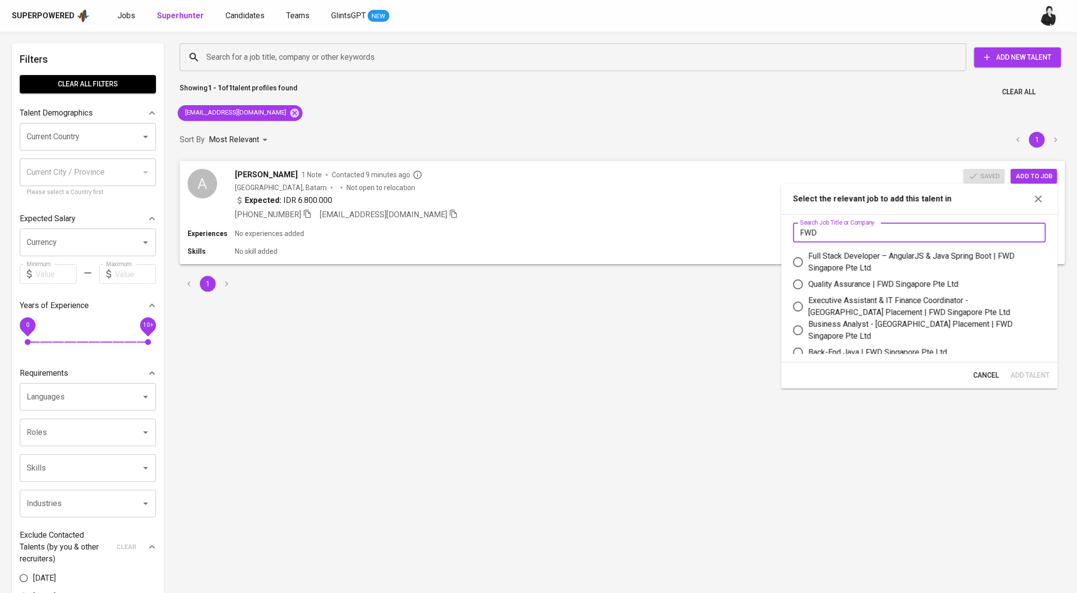
type input "FWD"
click at [915, 286] on div "Quality Assurance | FWD Singapore Pte Ltd" at bounding box center [884, 284] width 150 height 12
click at [809, 286] on input "Quality Assurance | FWD Singapore Pte Ltd" at bounding box center [798, 284] width 21 height 21
radio input "true"
click at [1031, 373] on span "Add Talent" at bounding box center [1030, 375] width 39 height 12
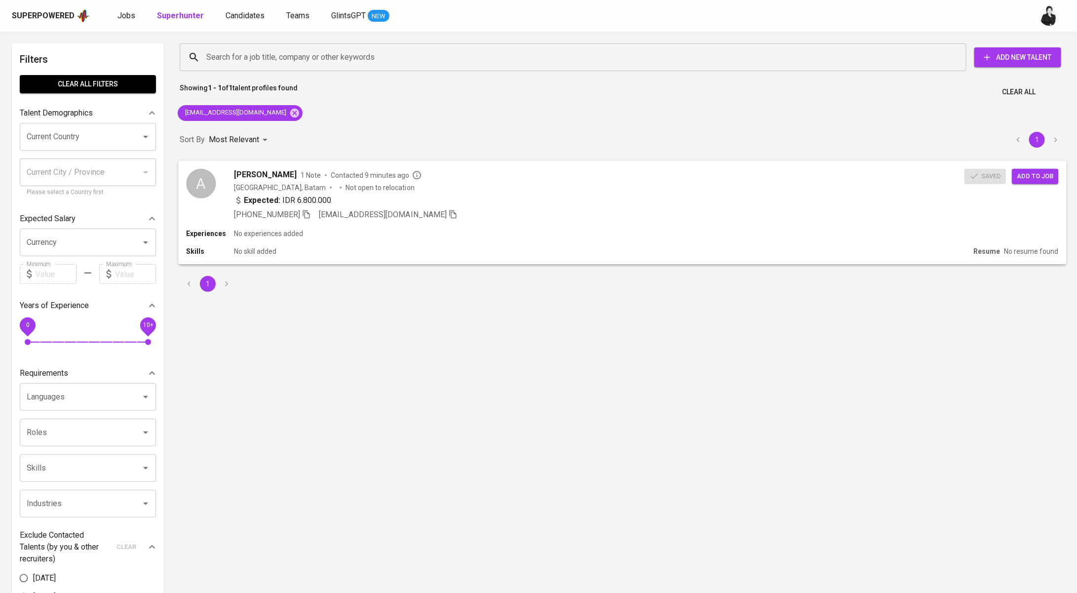
click at [271, 189] on div "[GEOGRAPHIC_DATA], Batam" at bounding box center [280, 187] width 92 height 10
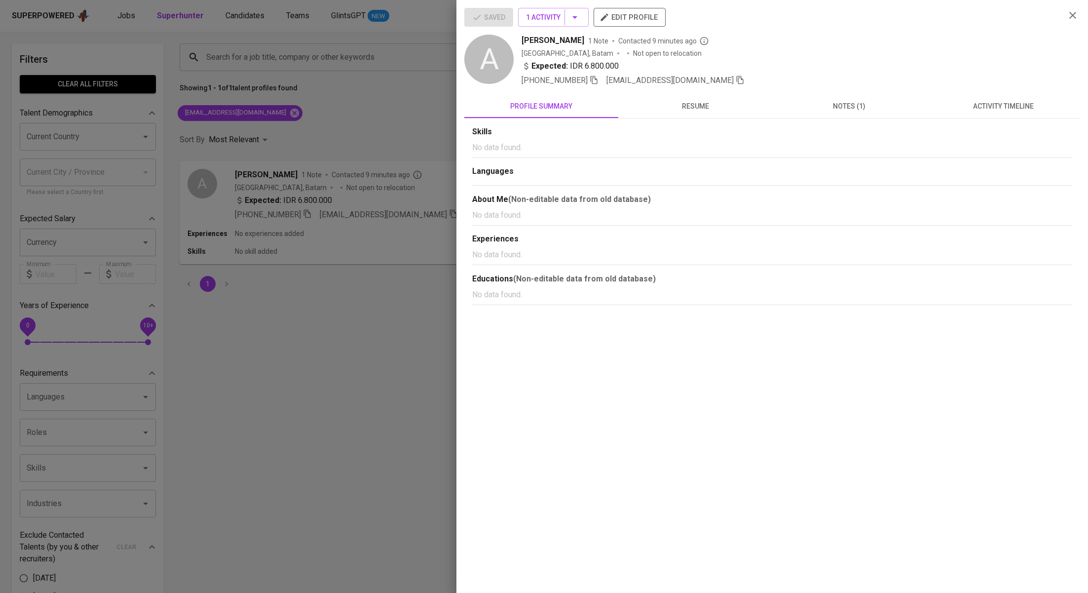
click at [957, 99] on button "activity timeline" at bounding box center [1004, 106] width 154 height 24
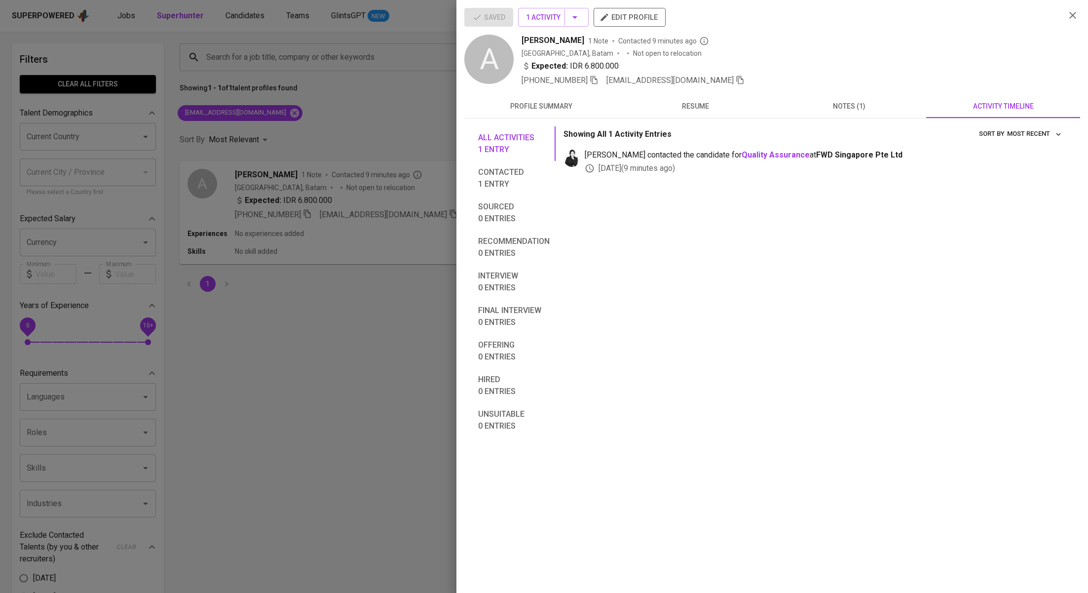
click at [418, 123] on div at bounding box center [544, 296] width 1088 height 593
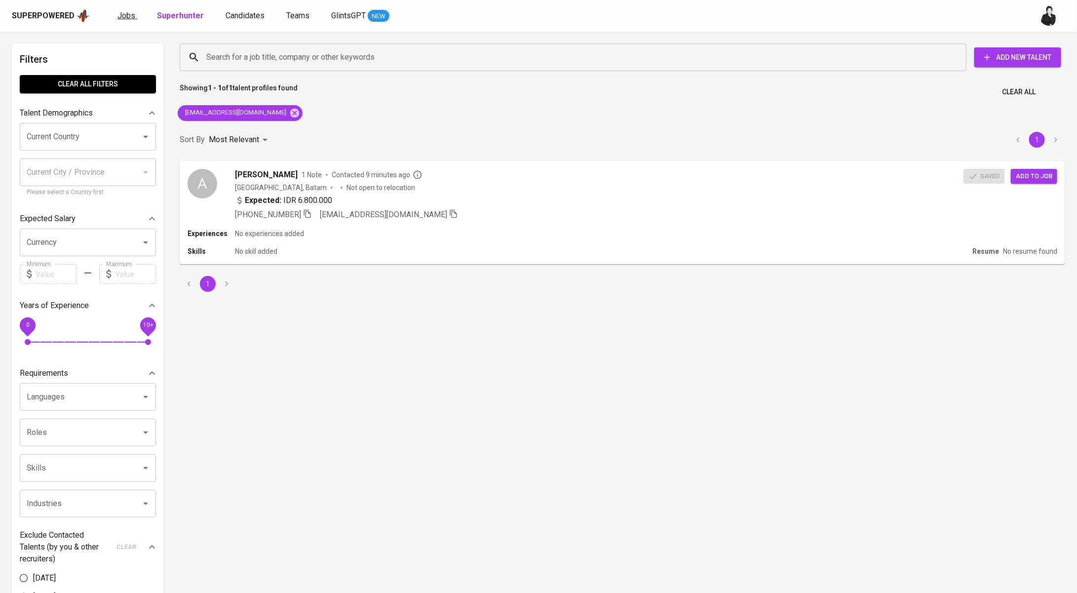
click at [122, 18] on span "Jobs" at bounding box center [126, 15] width 18 height 9
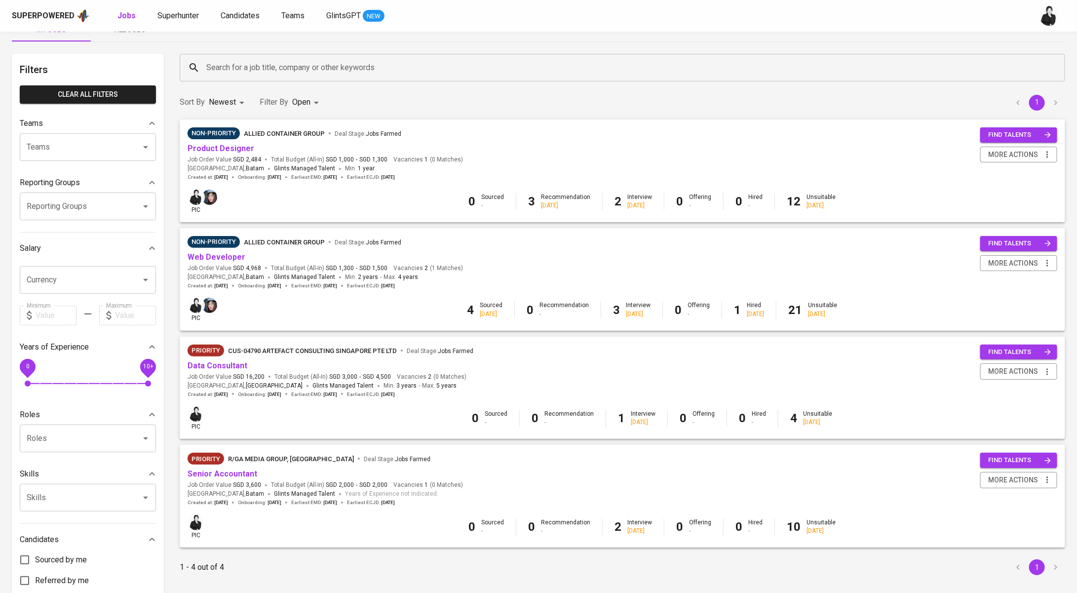
scroll to position [28, 0]
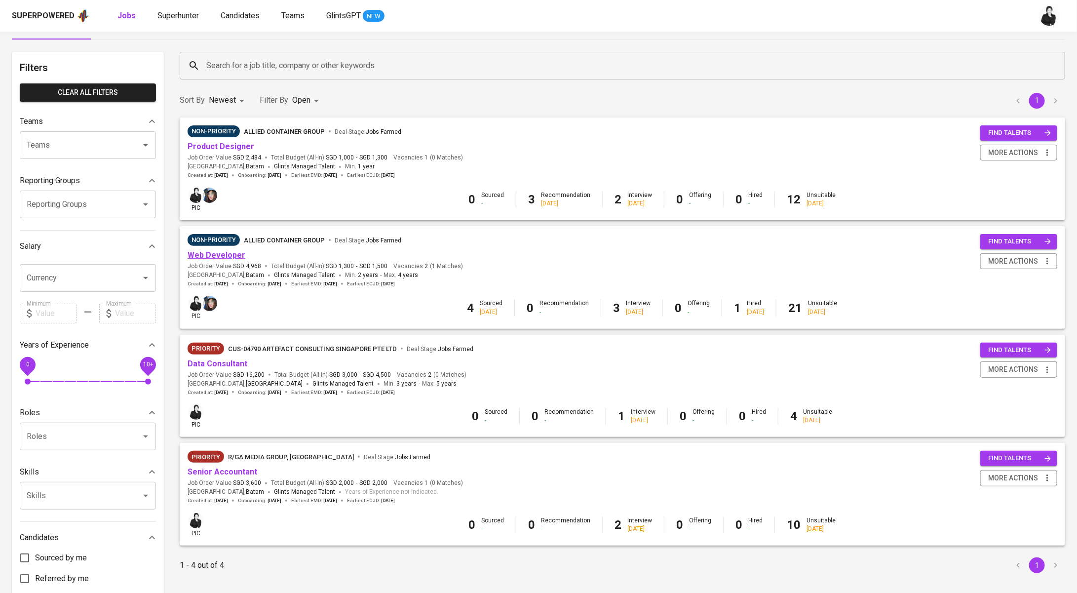
click at [223, 258] on link "Web Developer" at bounding box center [217, 254] width 58 height 9
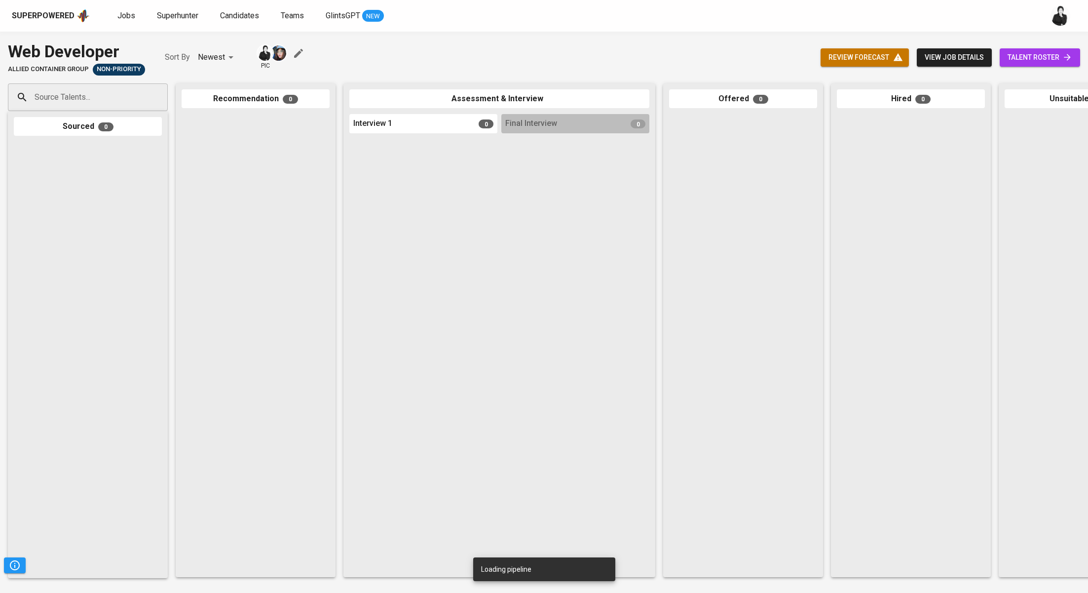
click at [1027, 58] on span "talent roster" at bounding box center [1040, 57] width 65 height 12
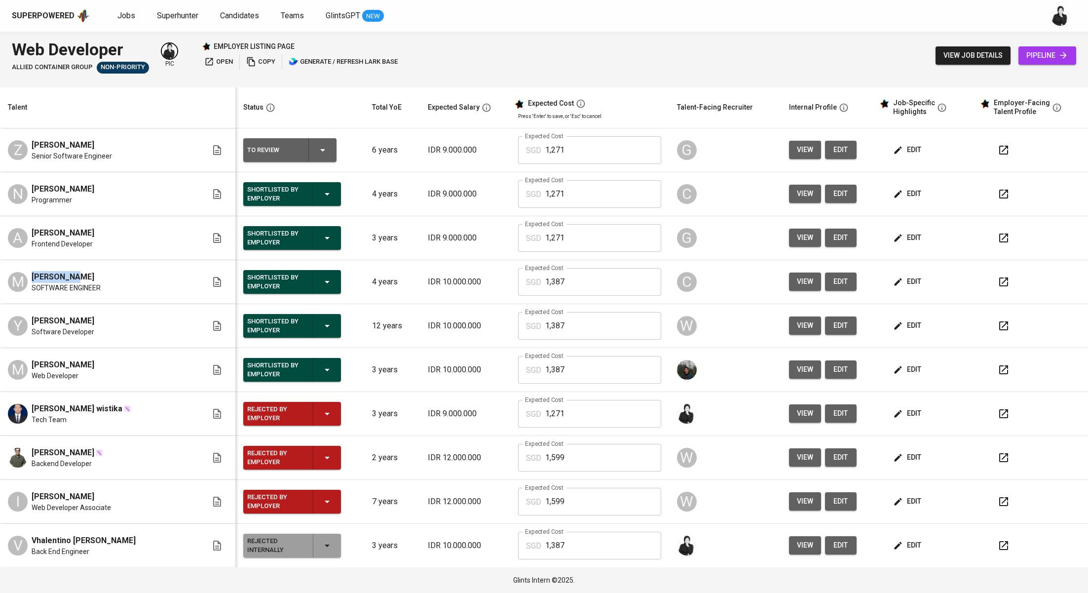
drag, startPoint x: 48, startPoint y: 277, endPoint x: 5, endPoint y: 278, distance: 43.0
click at [5, 278] on td "M Melvin Lin SOFTWARE ENGINEER" at bounding box center [117, 282] width 235 height 44
copy span "Melvin Lin"
drag, startPoint x: 93, startPoint y: 320, endPoint x: 5, endPoint y: 321, distance: 88.4
click at [5, 321] on td "Y Yolanda Simamora Software Developer" at bounding box center [117, 326] width 235 height 44
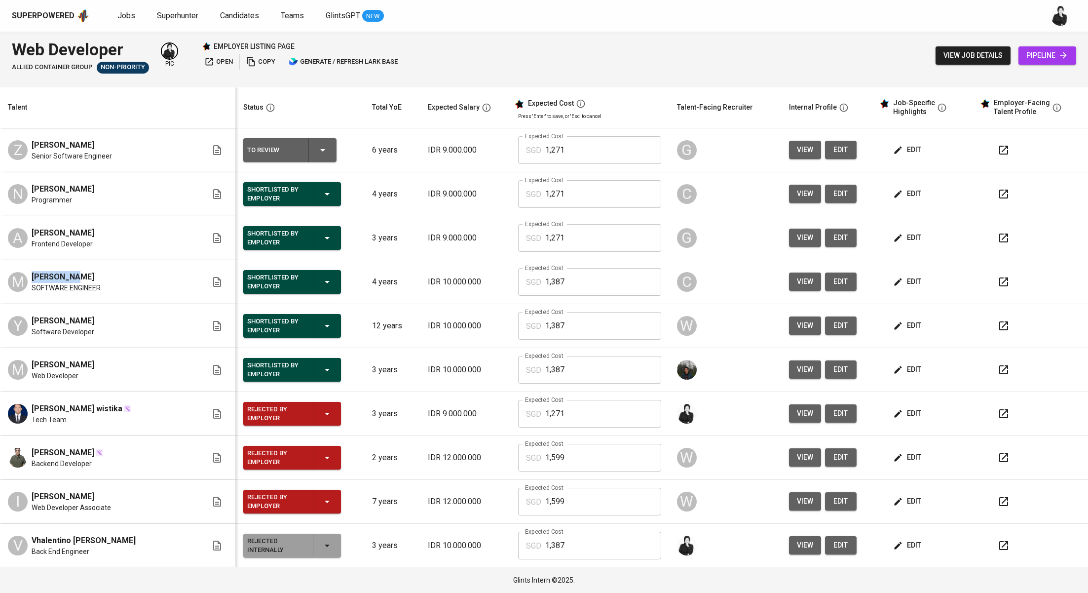
copy span "Yolanda Simamora"
drag, startPoint x: 113, startPoint y: 183, endPoint x: 28, endPoint y: 185, distance: 84.9
click at [28, 185] on div "N Nisa Agustina Programmer" at bounding box center [107, 194] width 199 height 22
copy span "Nisa Agustina"
drag, startPoint x: 113, startPoint y: 230, endPoint x: 20, endPoint y: 225, distance: 92.9
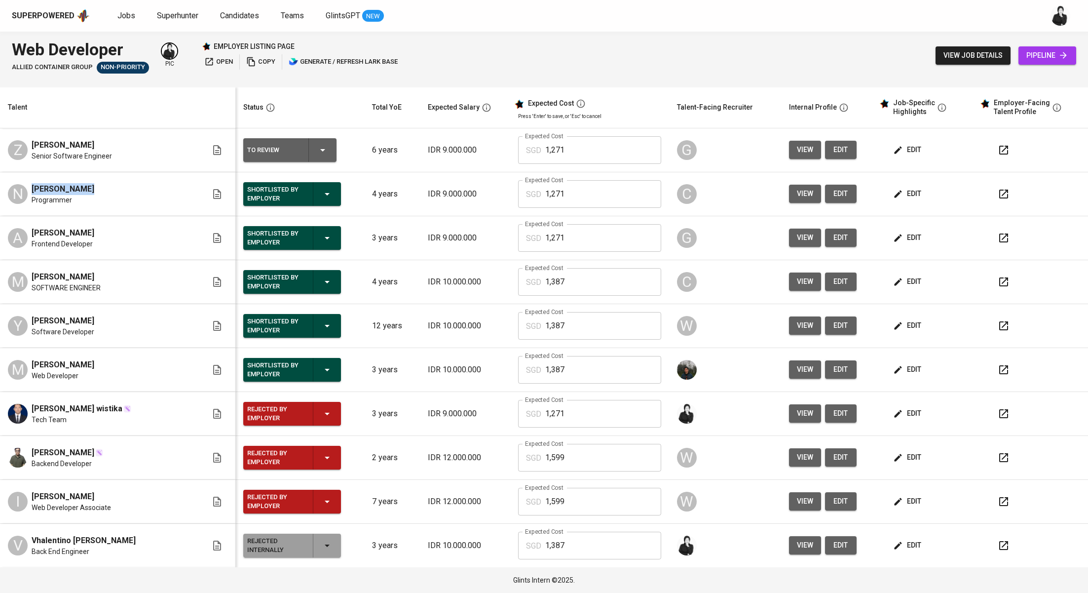
click at [20, 225] on td "A Adriana Eka Prayudha Frontend Developer" at bounding box center [117, 238] width 235 height 44
copy span "Adriana Eka Prayudha"
click at [126, 17] on span "Jobs" at bounding box center [126, 15] width 18 height 9
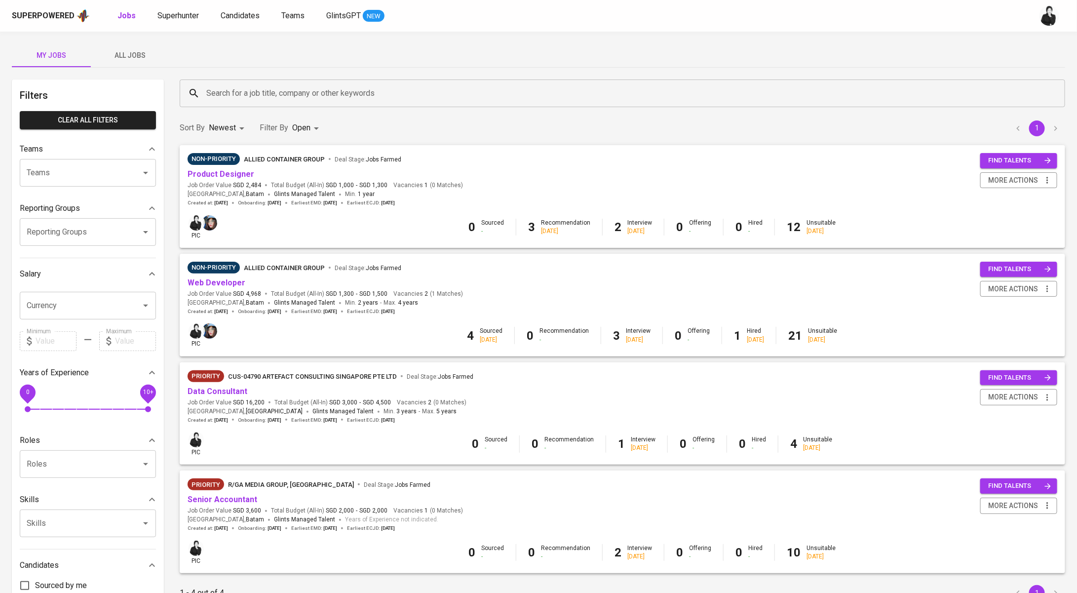
click at [220, 275] on div "Non-Priority Allied Container Group Deal Stage : Jobs Farmed" at bounding box center [325, 270] width 275 height 16
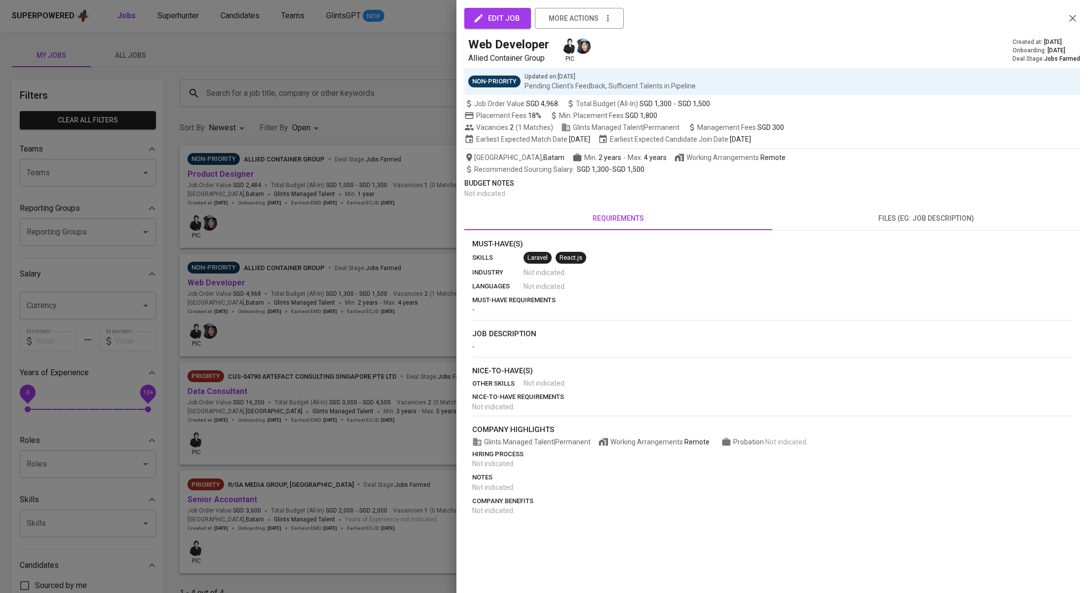
click at [225, 285] on div at bounding box center [544, 296] width 1088 height 593
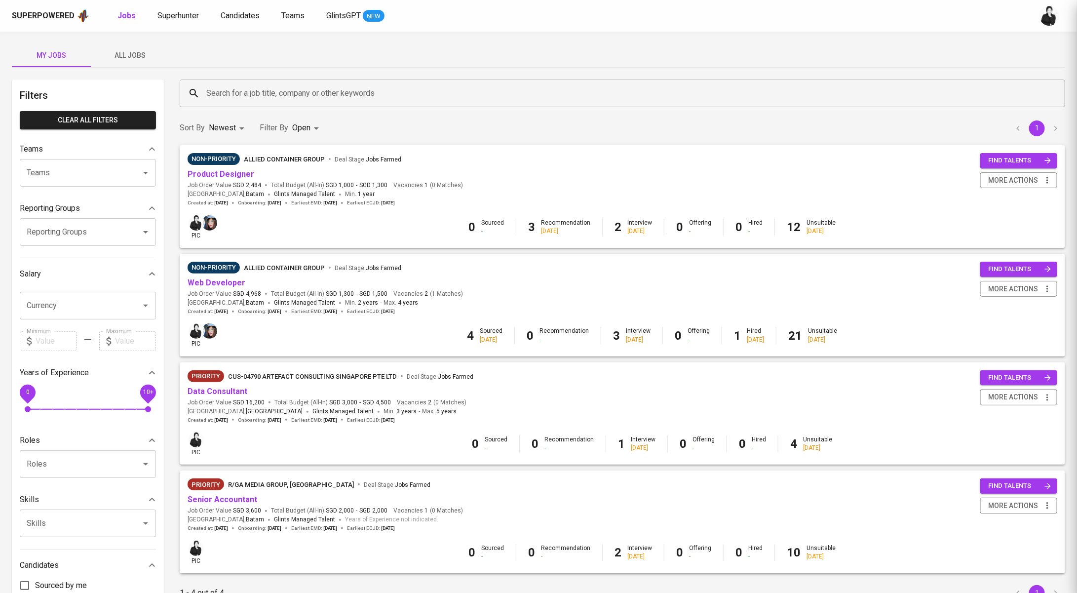
click at [225, 285] on link "Web Developer" at bounding box center [217, 282] width 58 height 9
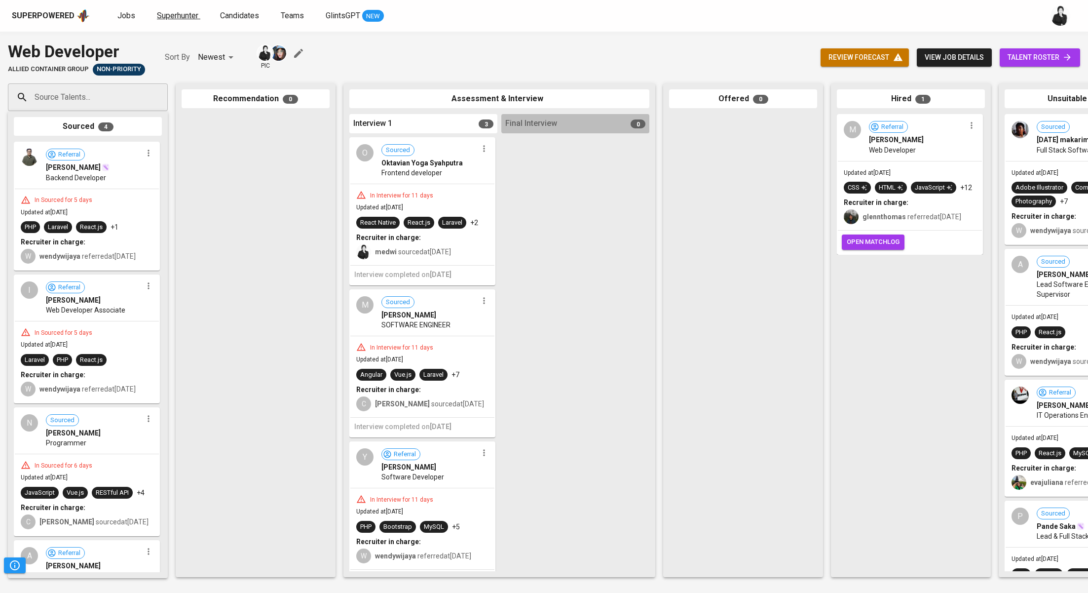
click at [182, 14] on span "Superhunter" at bounding box center [177, 15] width 41 height 9
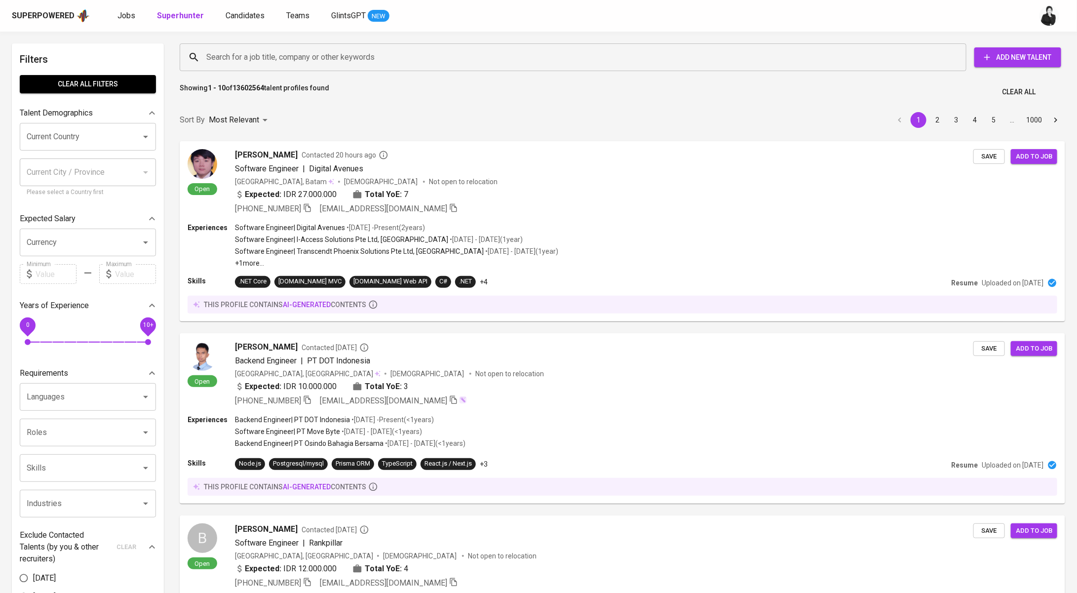
click at [245, 56] on input "Search for a job title, company or other keywords" at bounding box center [575, 57] width 743 height 19
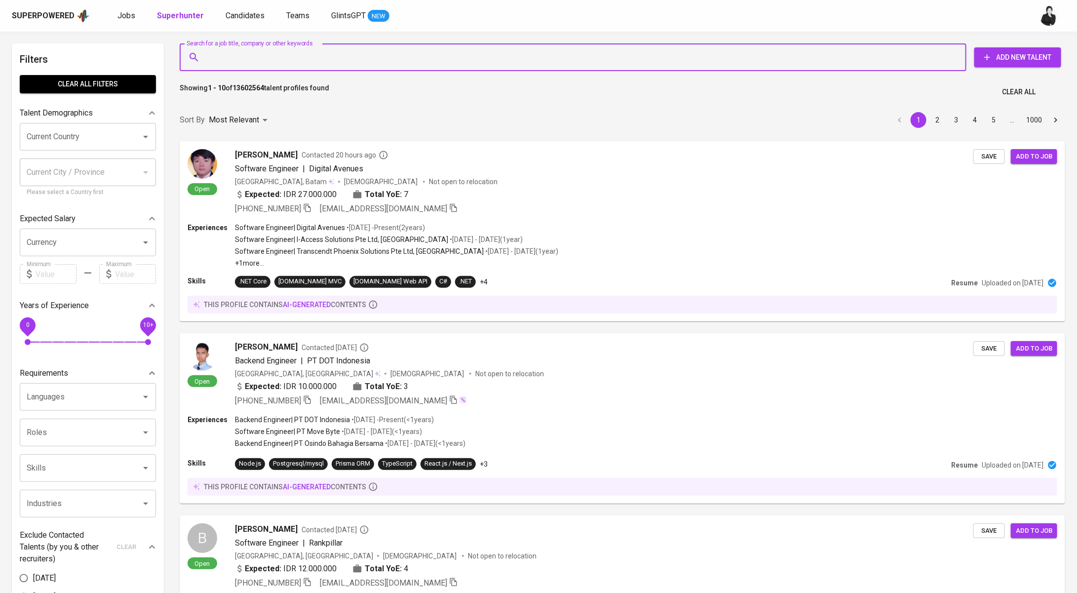
paste input "abikhoir42@gmail.com"
type input "abikhoir42@gmail.com"
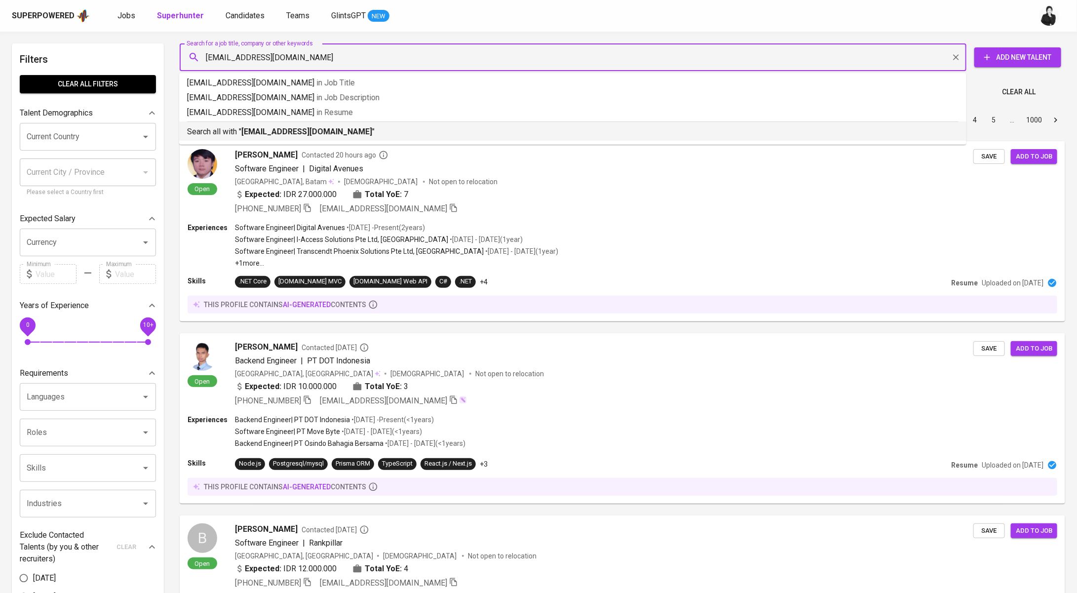
click at [266, 126] on p "Search all with " abikhoir42@gmail.com "" at bounding box center [573, 132] width 772 height 12
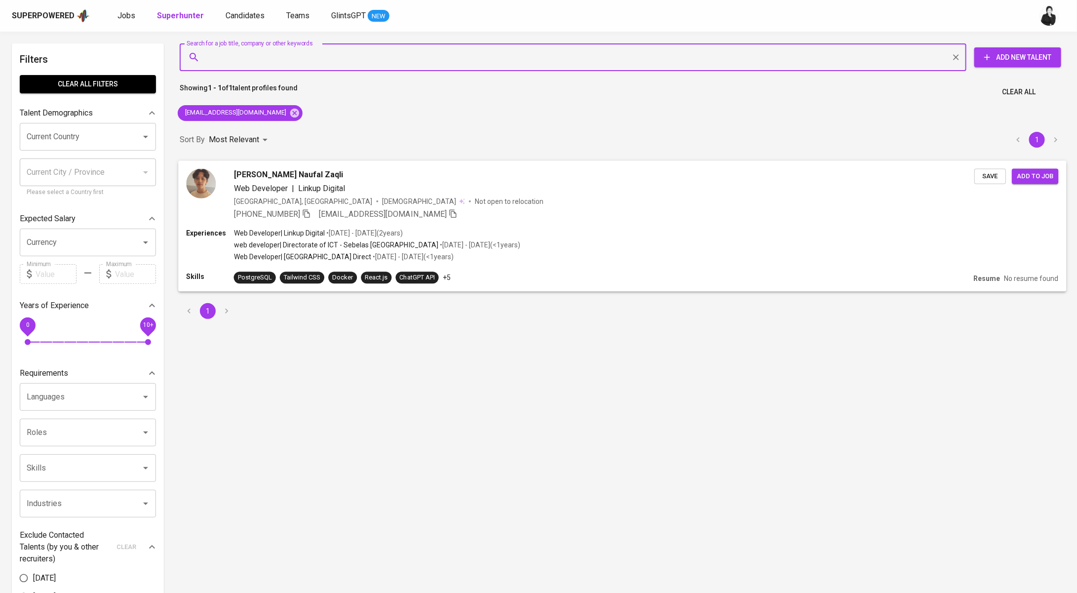
click at [300, 172] on span "Abi Khoir Naufal Zaqli" at bounding box center [289, 174] width 110 height 12
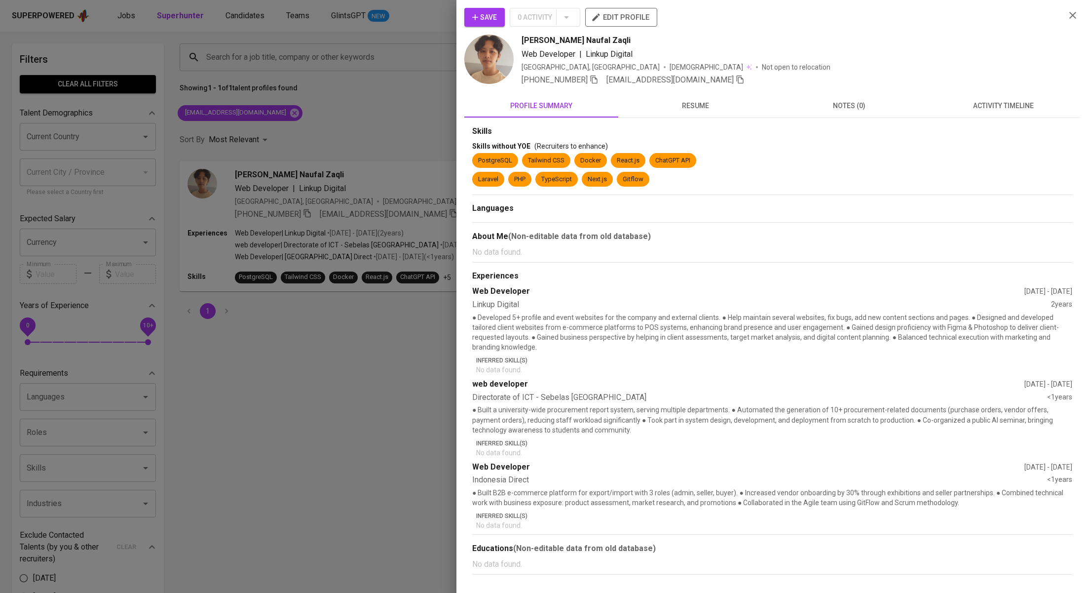
click at [997, 109] on span "activity timeline" at bounding box center [1003, 106] width 142 height 12
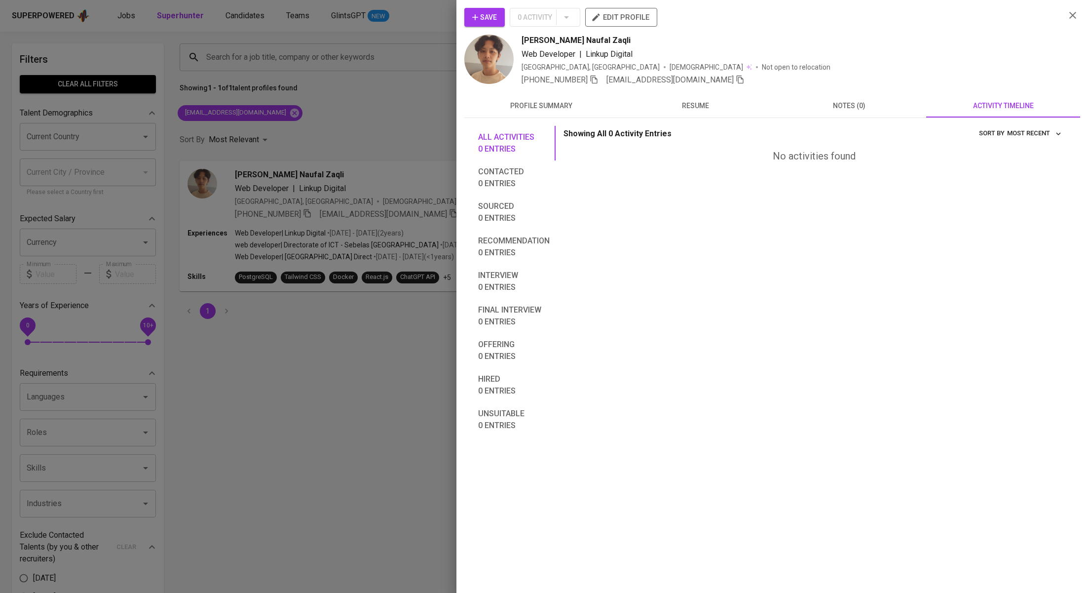
click at [493, 16] on span "Save" at bounding box center [484, 17] width 25 height 12
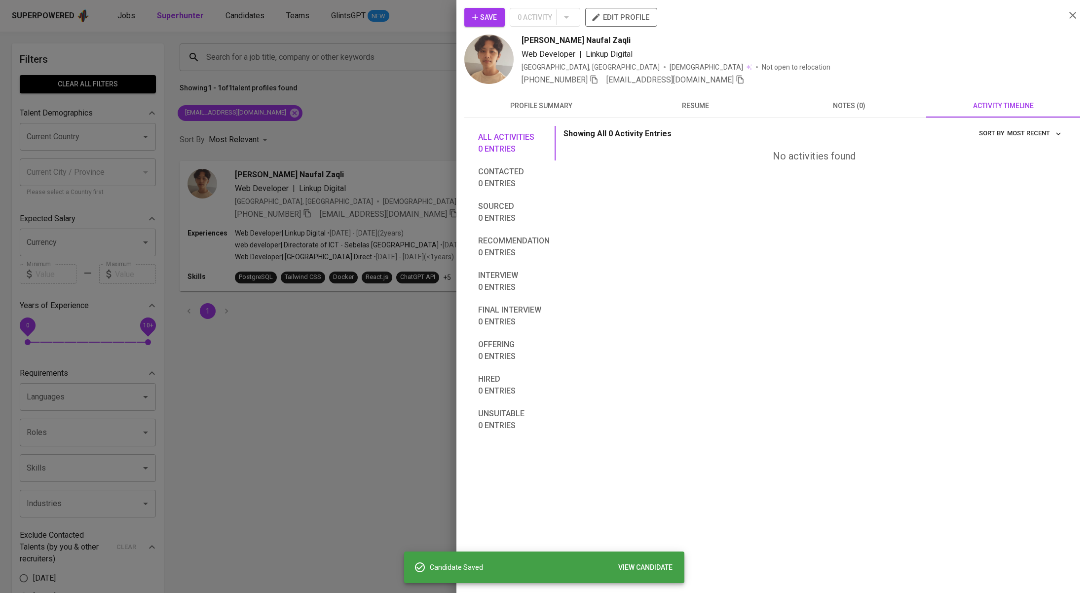
click at [372, 123] on div at bounding box center [544, 296] width 1088 height 593
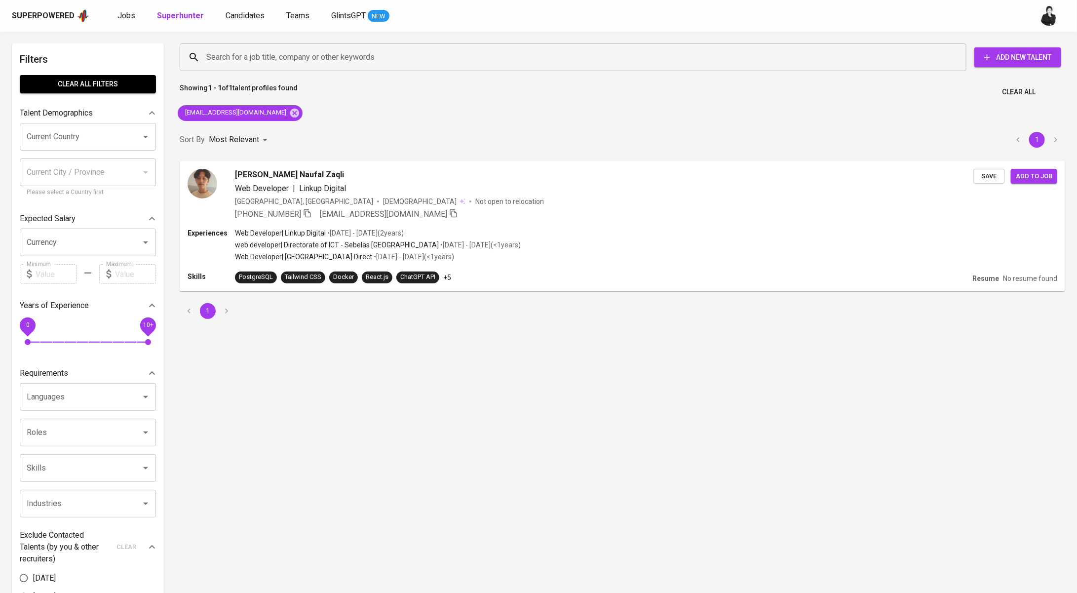
click at [240, 25] on div "Superpowered Jobs Superhunter Candidates Teams GlintsGPT NEW" at bounding box center [538, 16] width 1077 height 32
click at [248, 17] on span "Candidates" at bounding box center [245, 15] width 39 height 9
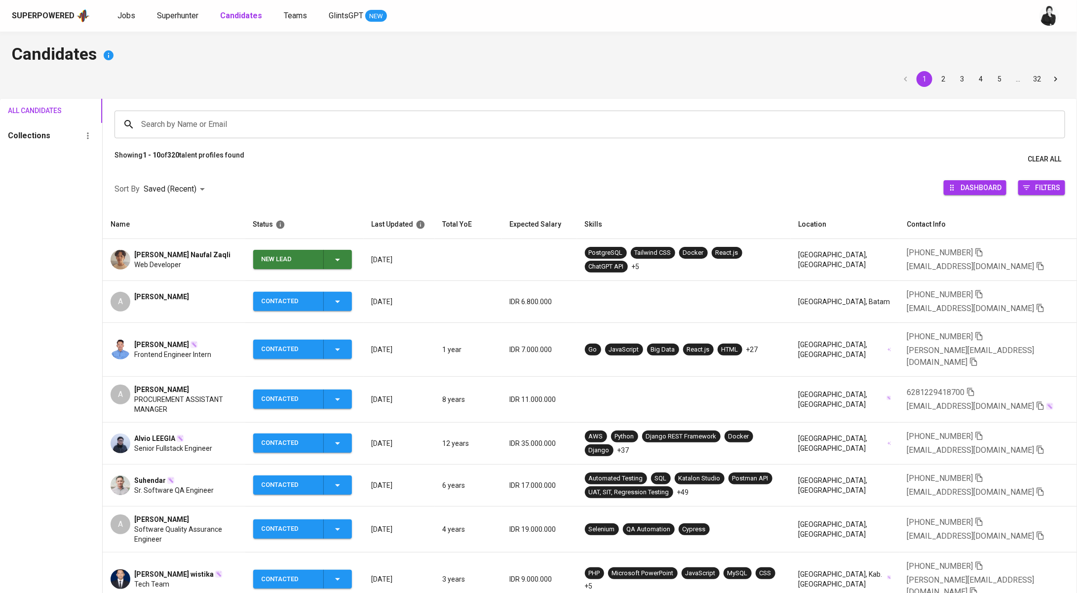
click at [341, 264] on icon "button" at bounding box center [338, 260] width 12 height 12
click at [315, 300] on li "Contacted" at bounding box center [305, 301] width 99 height 18
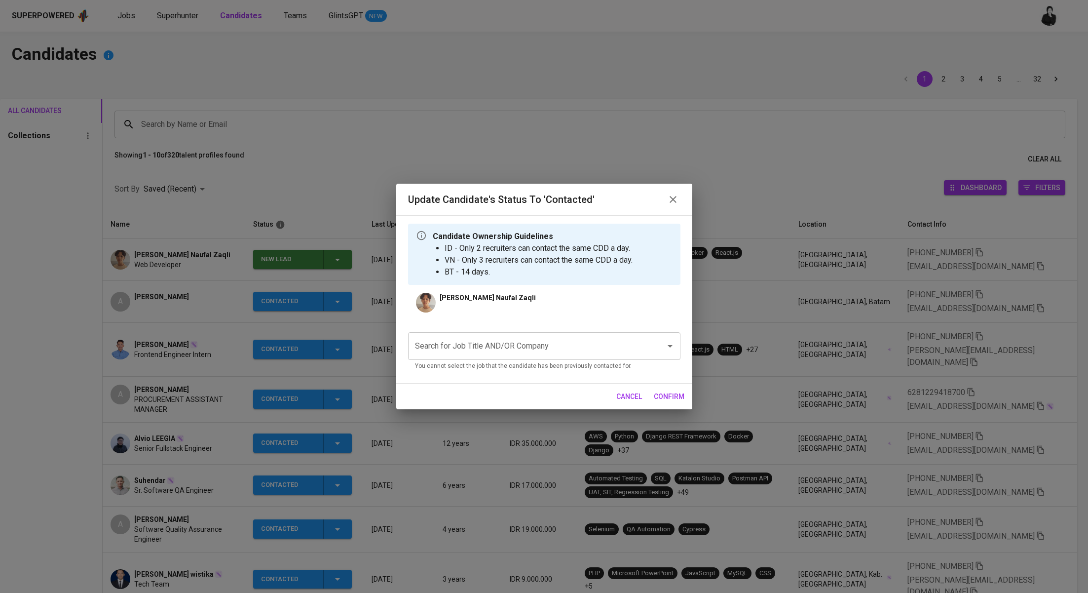
click at [468, 342] on input "Search for Job Title AND/OR Company" at bounding box center [531, 346] width 236 height 19
type input "a"
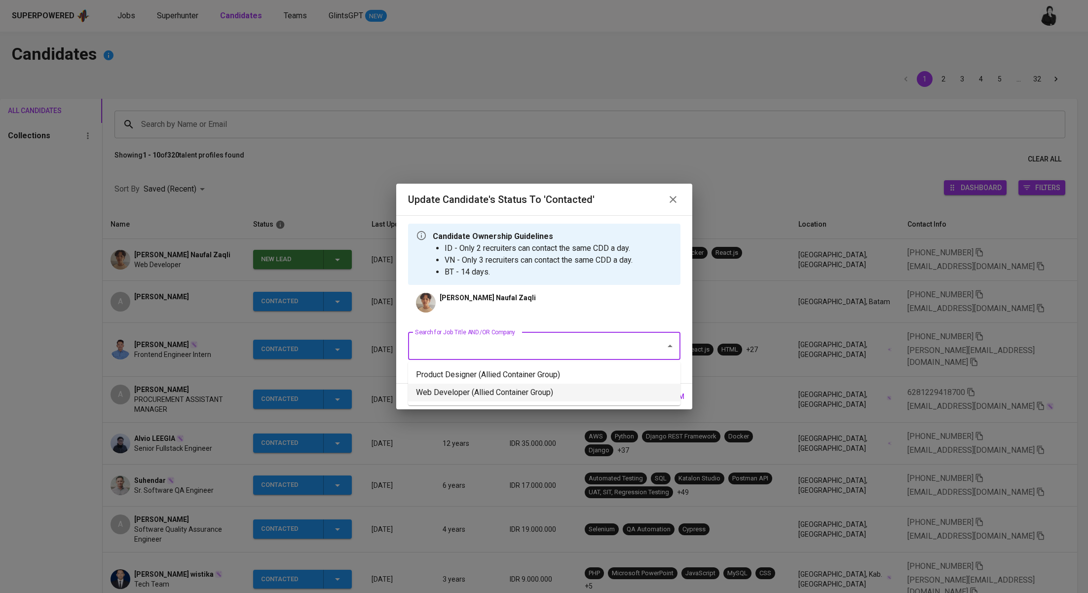
click at [500, 396] on li "Web Developer (Allied Container Group)" at bounding box center [544, 393] width 272 height 18
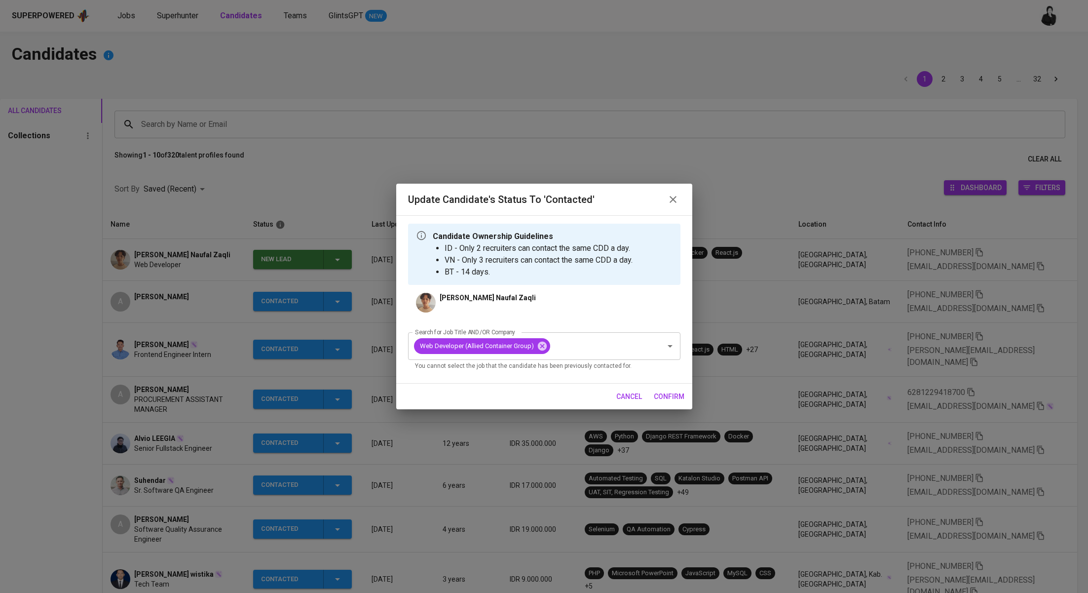
click at [660, 401] on span "confirm" at bounding box center [669, 396] width 31 height 12
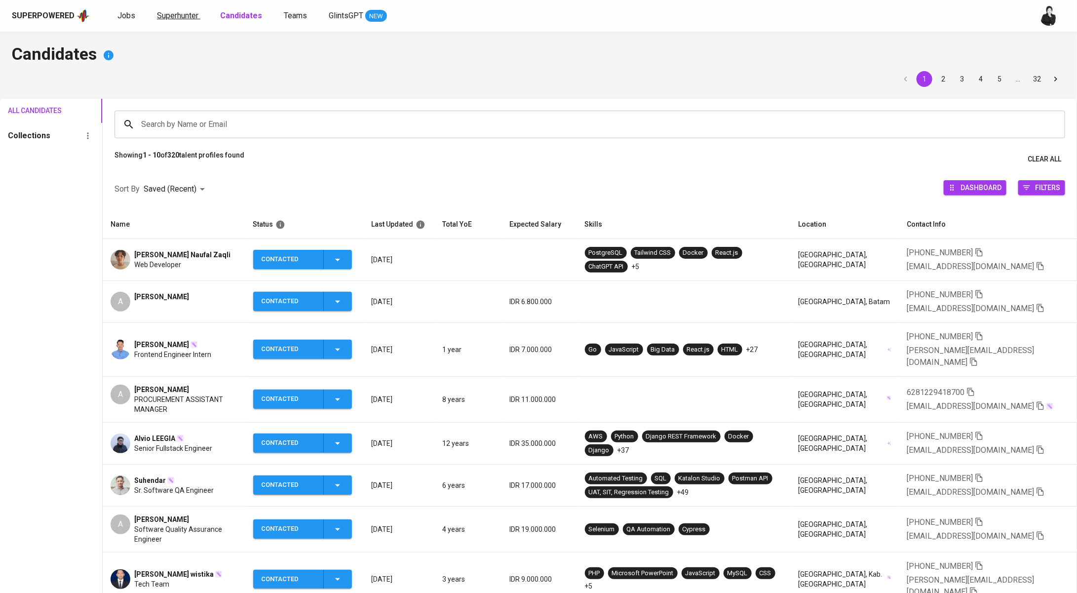
click at [187, 16] on span "Superhunter" at bounding box center [177, 15] width 41 height 9
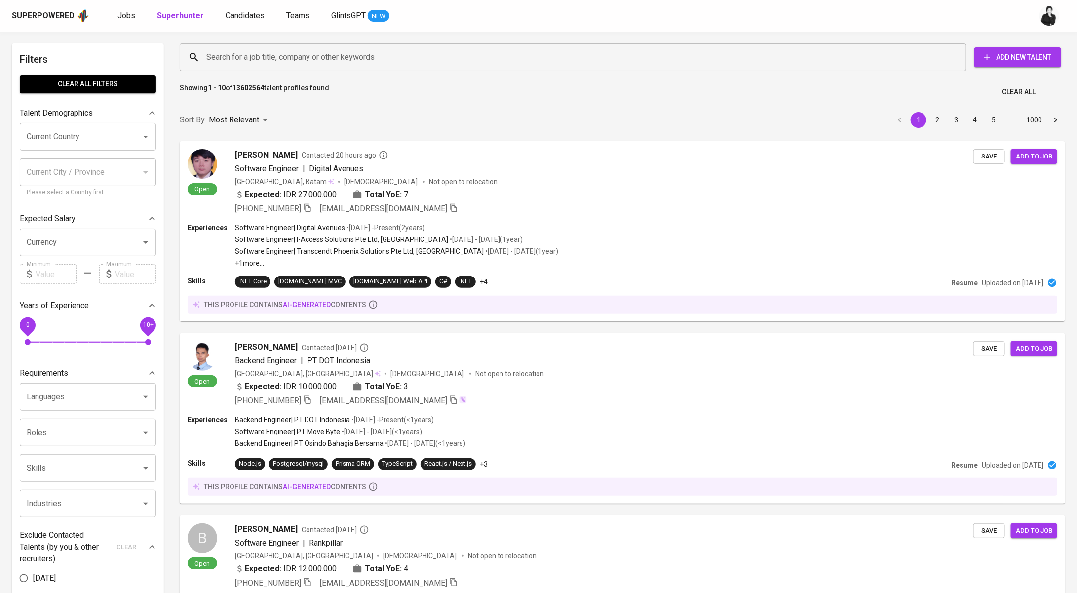
click at [293, 63] on input "Search for a job title, company or other keywords" at bounding box center [575, 57] width 743 height 19
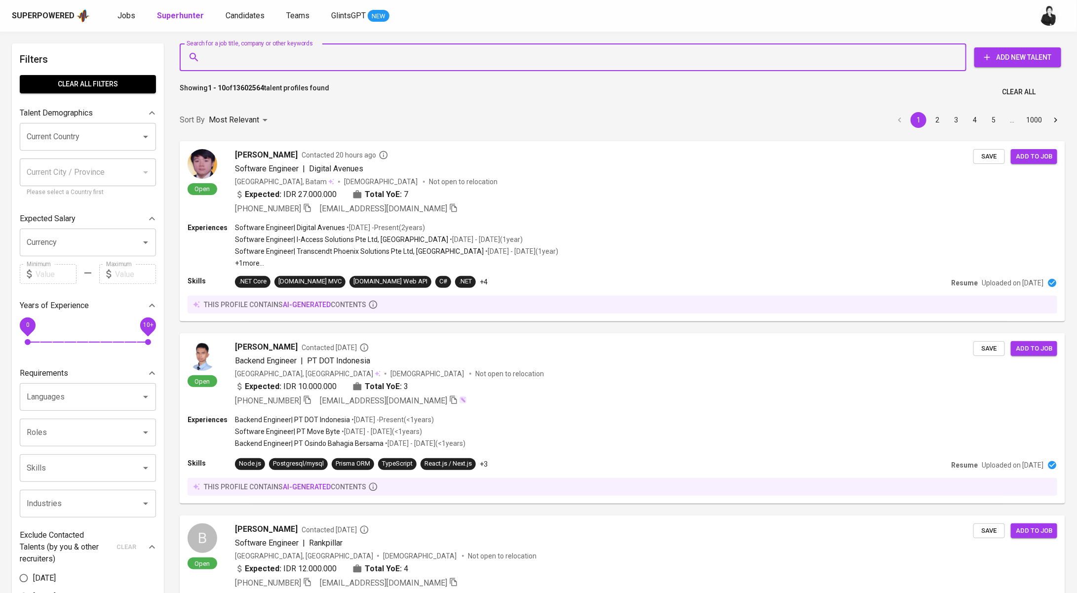
paste input "ardy.putrautama53@gmail.com"
type input "ardy.putrautama53@gmail.com"
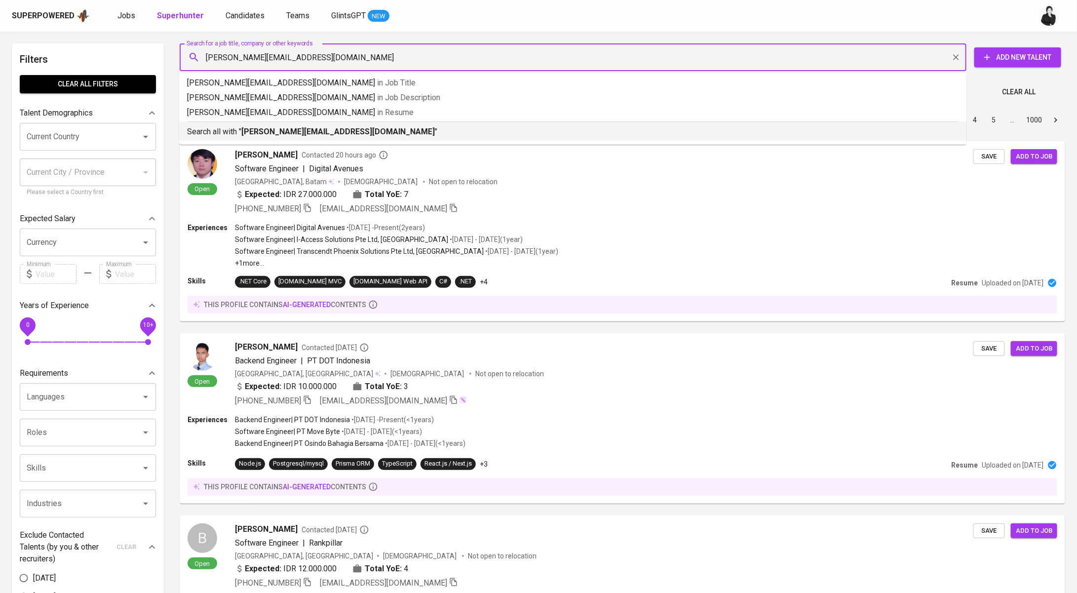
click at [293, 135] on b "ardy.putrautama53@gmail.com" at bounding box center [338, 131] width 194 height 9
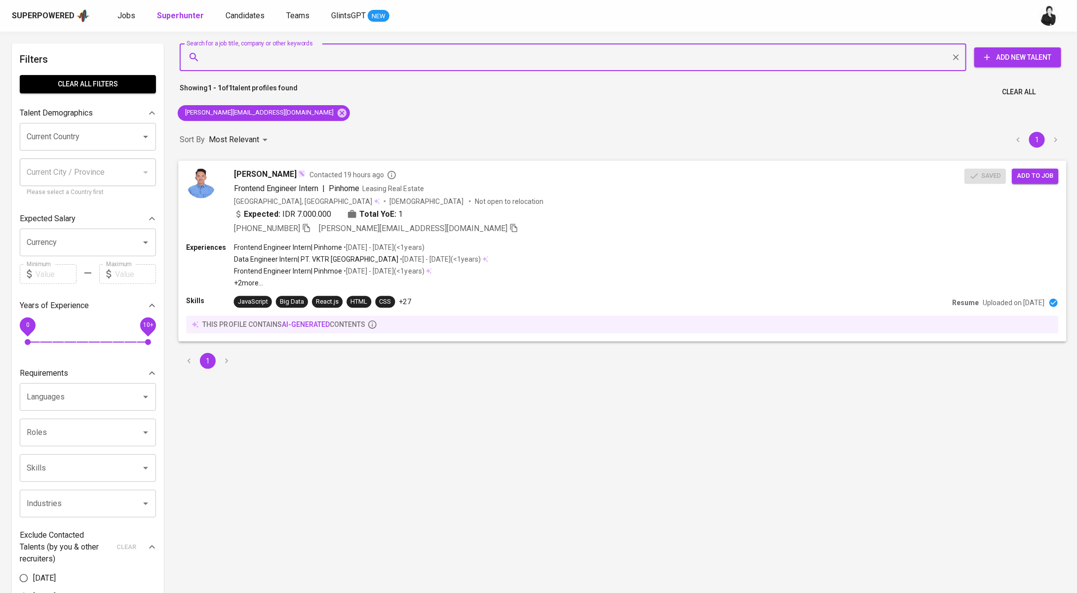
click at [321, 169] on div "Ardy Putra Contacted 19 hours ago" at bounding box center [599, 174] width 731 height 12
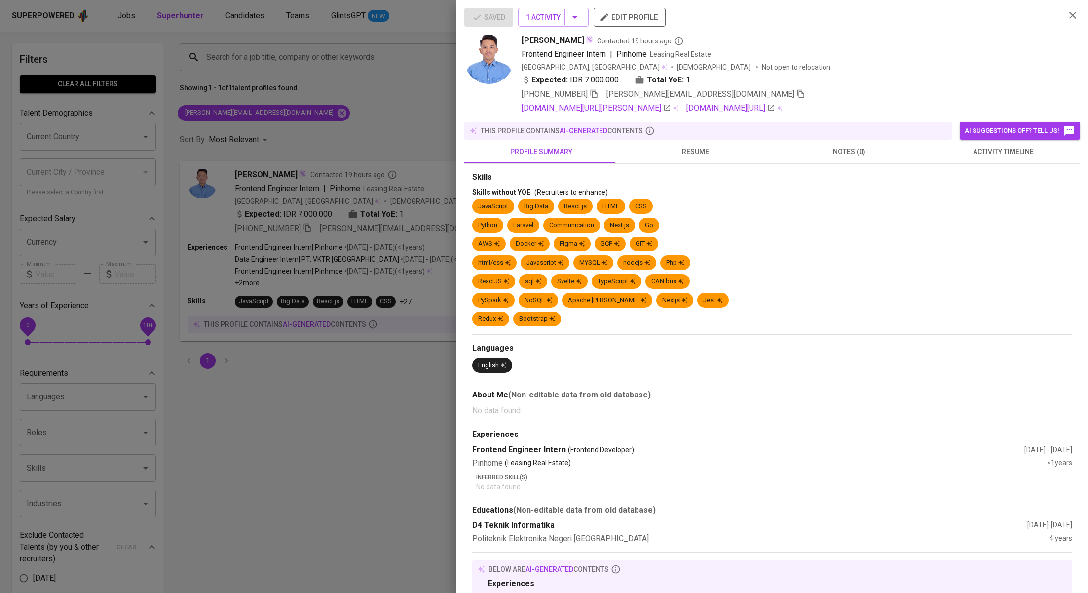
click at [981, 153] on span "activity timeline" at bounding box center [1003, 152] width 142 height 12
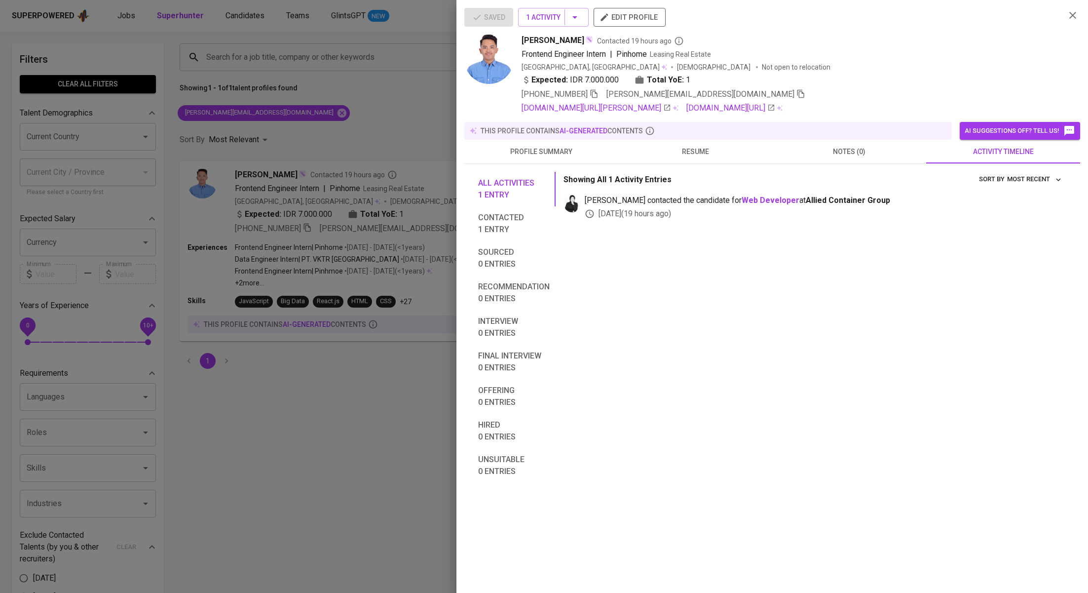
click at [386, 115] on div at bounding box center [544, 296] width 1088 height 593
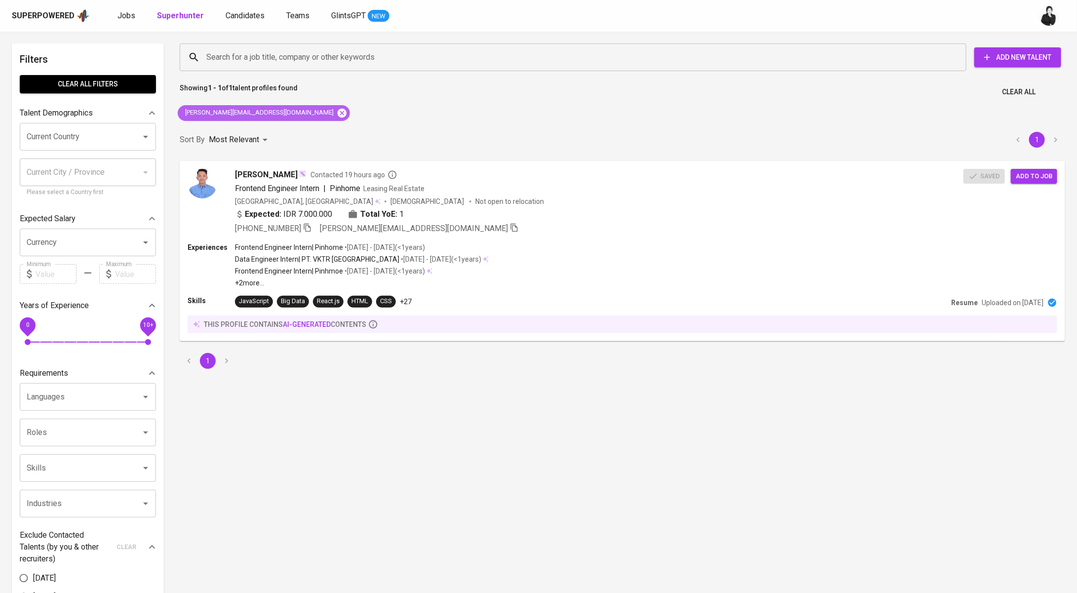
click at [338, 115] on icon at bounding box center [342, 112] width 9 height 9
click at [295, 53] on input "Search for a job title, company or other keywords" at bounding box center [575, 57] width 743 height 19
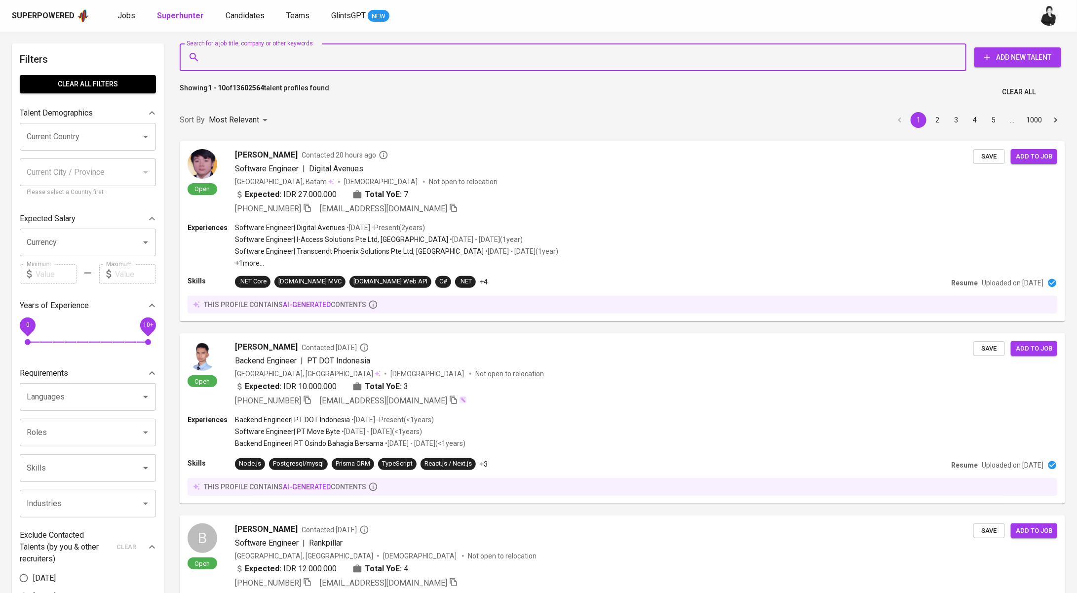
paste input "irfanfandi38@gmail.com"
type input "irfanfandi38@gmail.com"
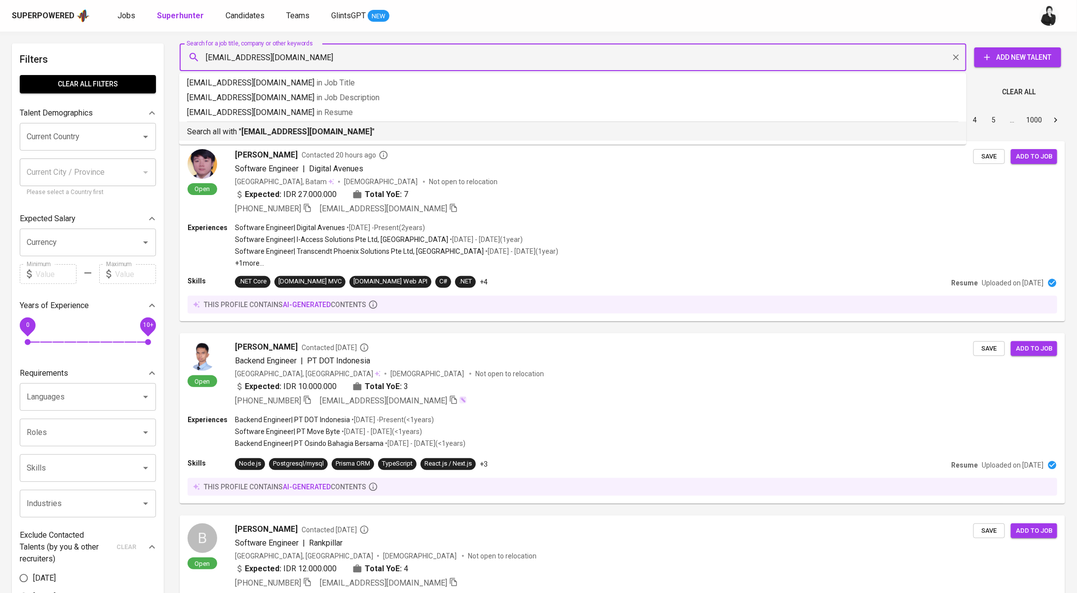
click at [322, 128] on b "irfanfandi38@gmail.com" at bounding box center [306, 131] width 131 height 9
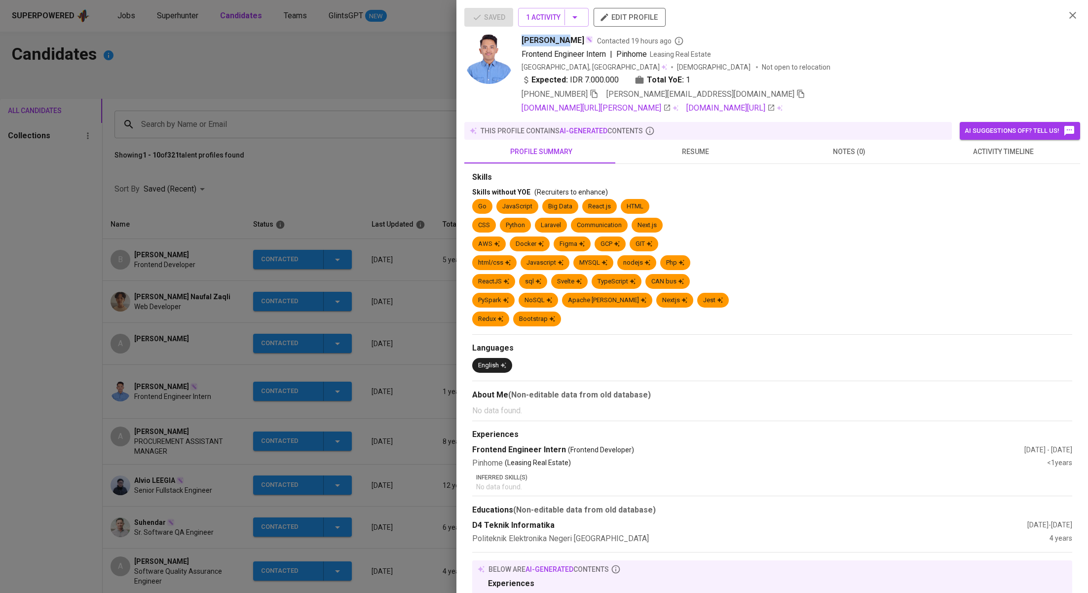
click at [186, 325] on div at bounding box center [544, 296] width 1088 height 593
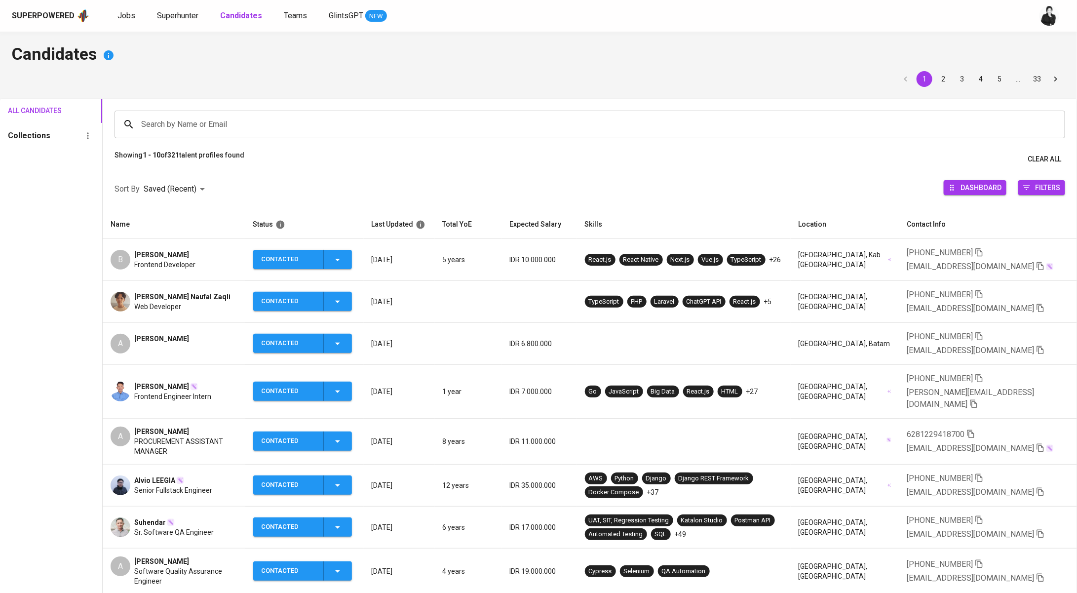
click at [199, 294] on span "Abi Khoir Naufal Zaqli" at bounding box center [182, 297] width 96 height 10
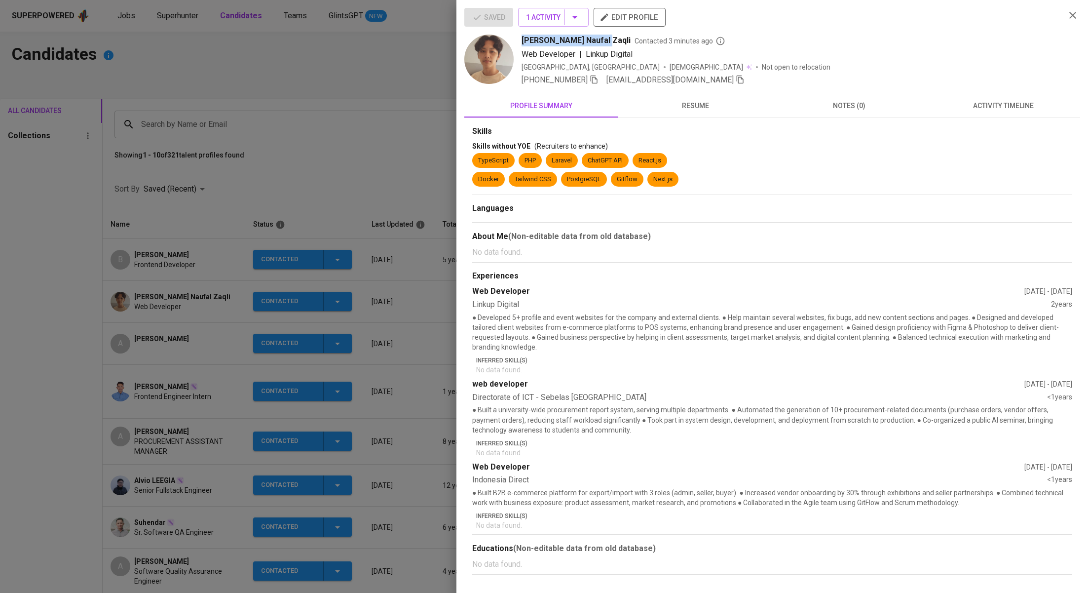
drag, startPoint x: 597, startPoint y: 39, endPoint x: 519, endPoint y: 33, distance: 78.7
click at [519, 33] on div "Saved 1 Activity edit profile Abi Khoir Naufal Zaqli Contacted 3 minutes ago We…" at bounding box center [761, 47] width 593 height 78
click at [600, 35] on div "Abi Khoir Naufal Zaqli Contacted 3 minutes ago" at bounding box center [790, 41] width 536 height 12
drag, startPoint x: 600, startPoint y: 35, endPoint x: 522, endPoint y: 39, distance: 78.6
click at [522, 39] on div "Abi Khoir Naufal Zaqli Contacted 3 minutes ago" at bounding box center [790, 41] width 536 height 12
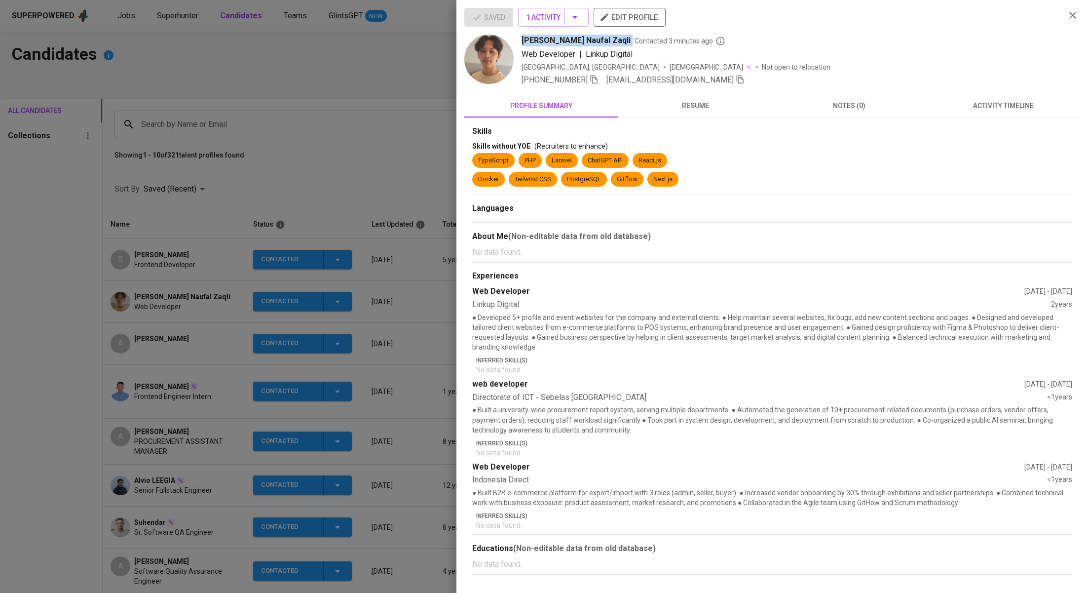
copy span "Abi Khoir Naufal Zaqli"
click at [219, 277] on div at bounding box center [544, 296] width 1088 height 593
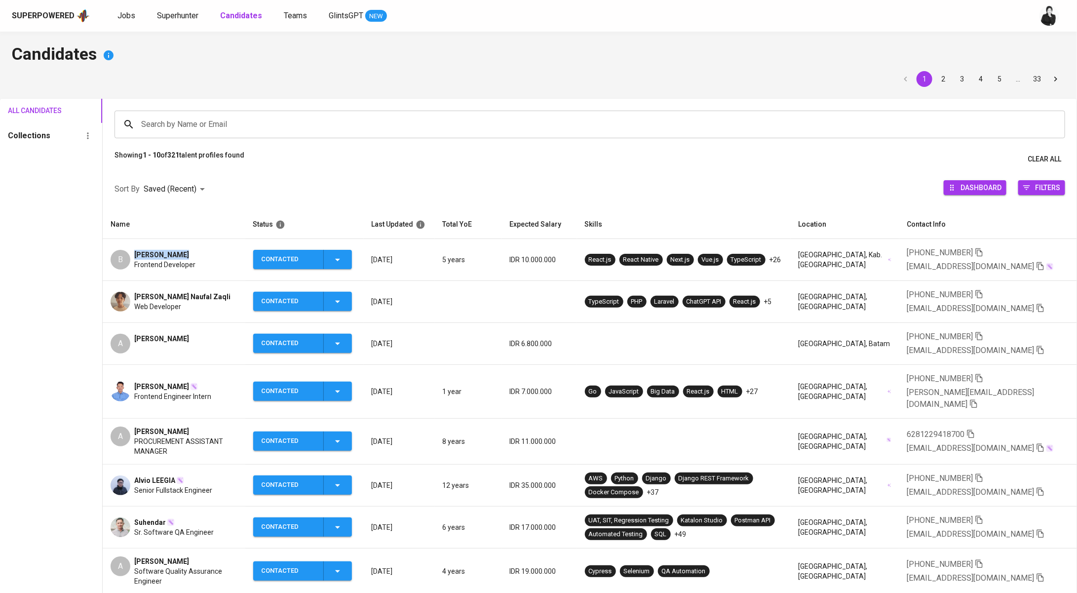
drag, startPoint x: 176, startPoint y: 253, endPoint x: 135, endPoint y: 253, distance: 41.0
click at [135, 253] on div "Badik Irfandi" at bounding box center [164, 255] width 61 height 10
copy span "Badik Irfandi"
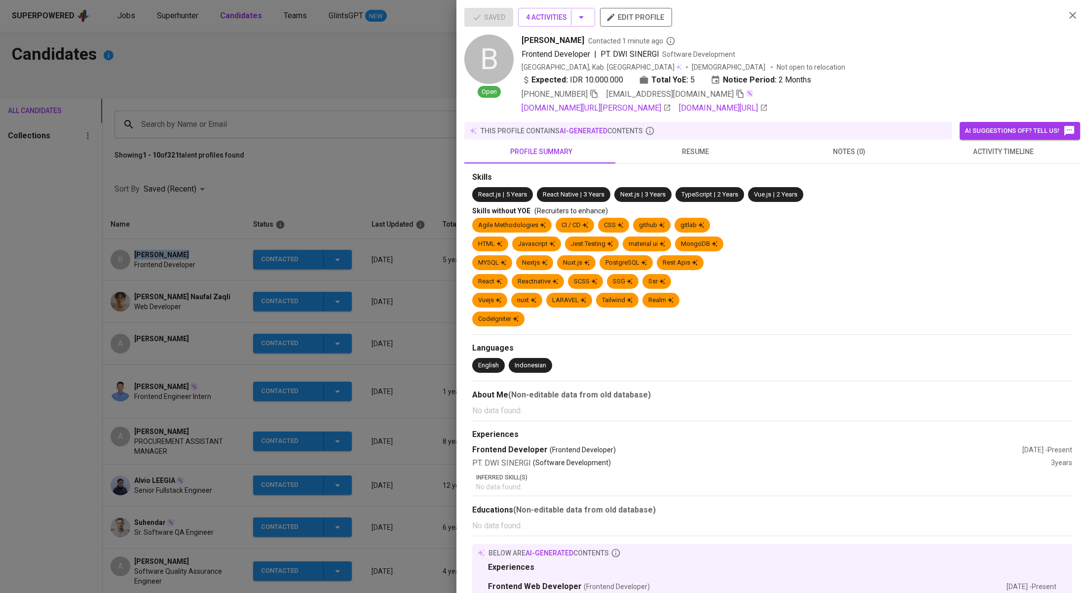
click at [333, 109] on div at bounding box center [544, 296] width 1088 height 593
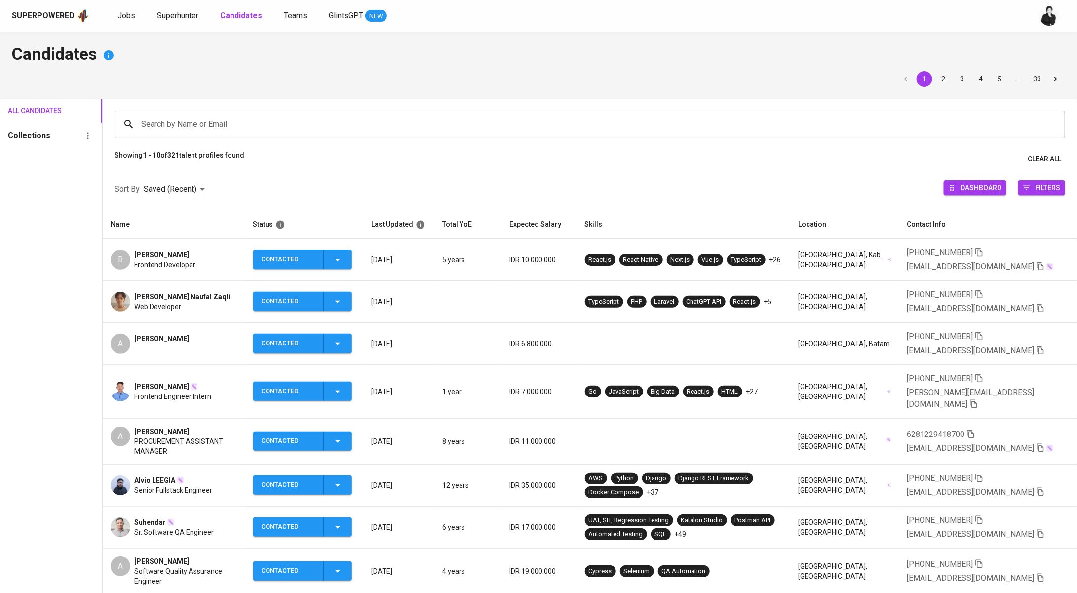
click at [182, 17] on span "Superhunter" at bounding box center [177, 15] width 41 height 9
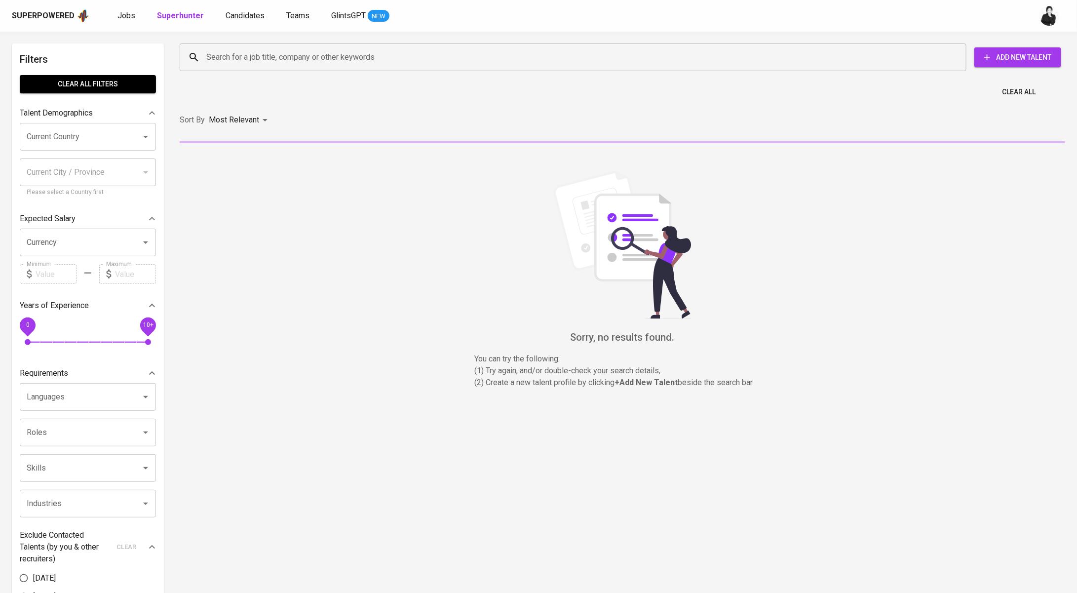
click at [245, 16] on span "Candidates" at bounding box center [245, 15] width 39 height 9
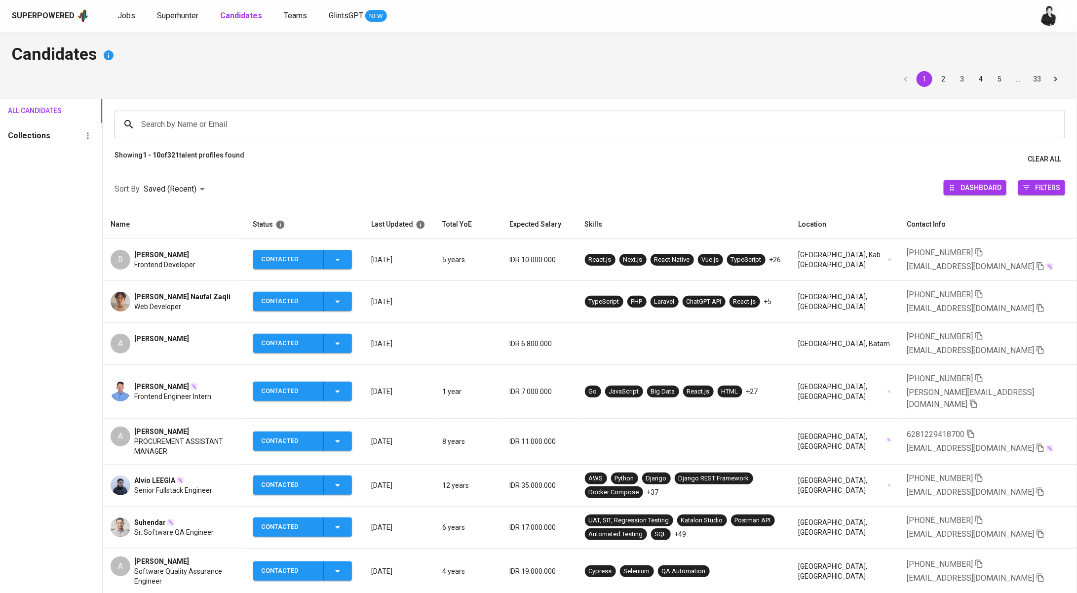
click at [167, 330] on td "A Arthur Efraim" at bounding box center [174, 344] width 142 height 42
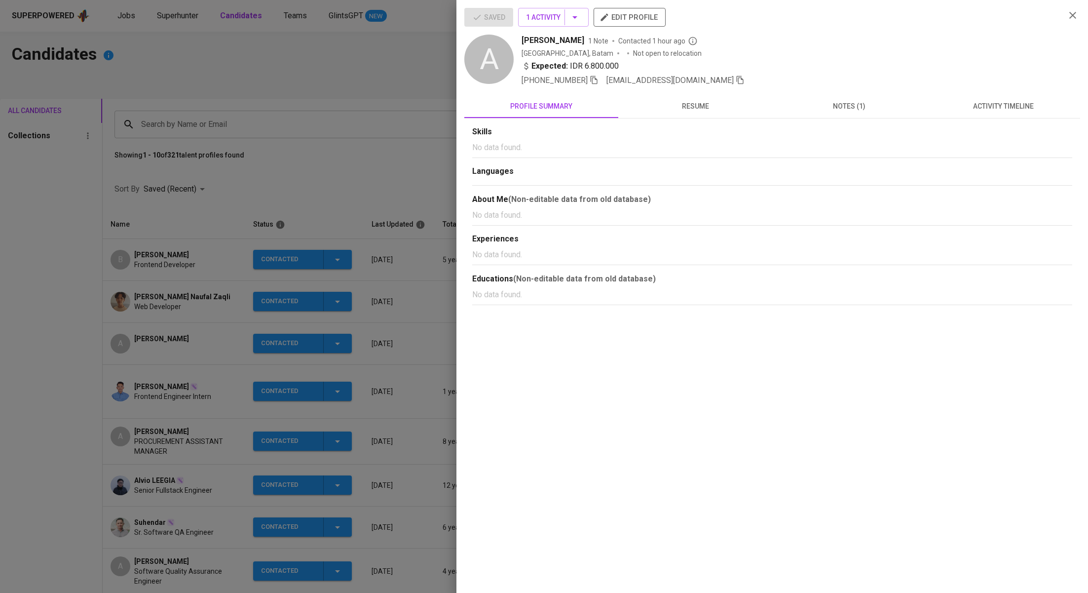
click at [1006, 103] on span "activity timeline" at bounding box center [1003, 106] width 142 height 12
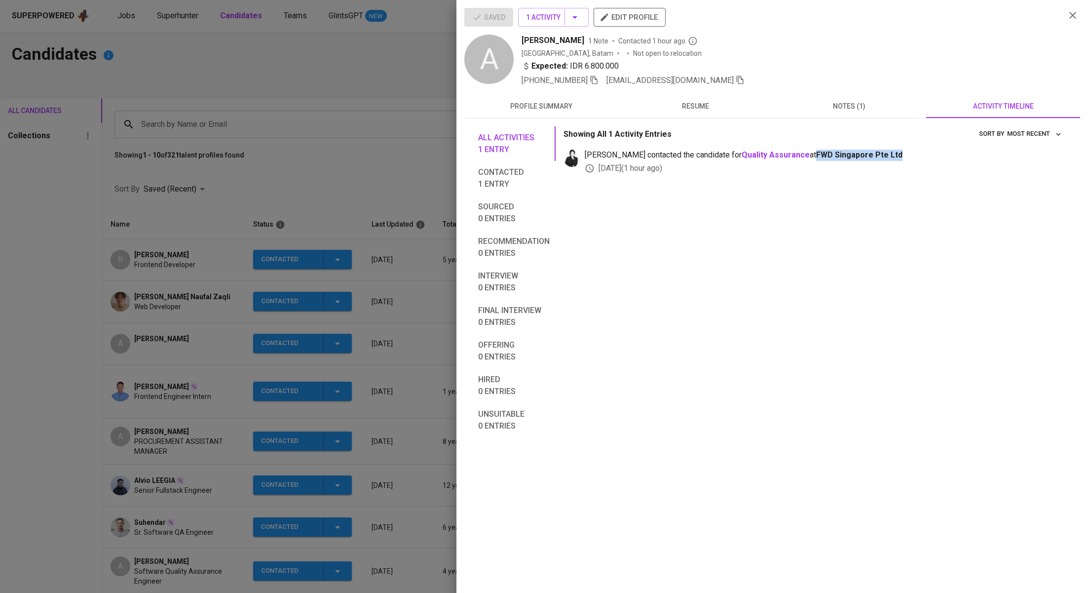
drag, startPoint x: 872, startPoint y: 154, endPoint x: 785, endPoint y: 155, distance: 86.9
click at [785, 155] on span "medwi contacted the candidate for Quality Assurance at FWD Singapore Pte Ltd" at bounding box center [825, 155] width 480 height 11
copy span "FWD Singapore Pte Ltd"
click at [372, 67] on div at bounding box center [544, 296] width 1088 height 593
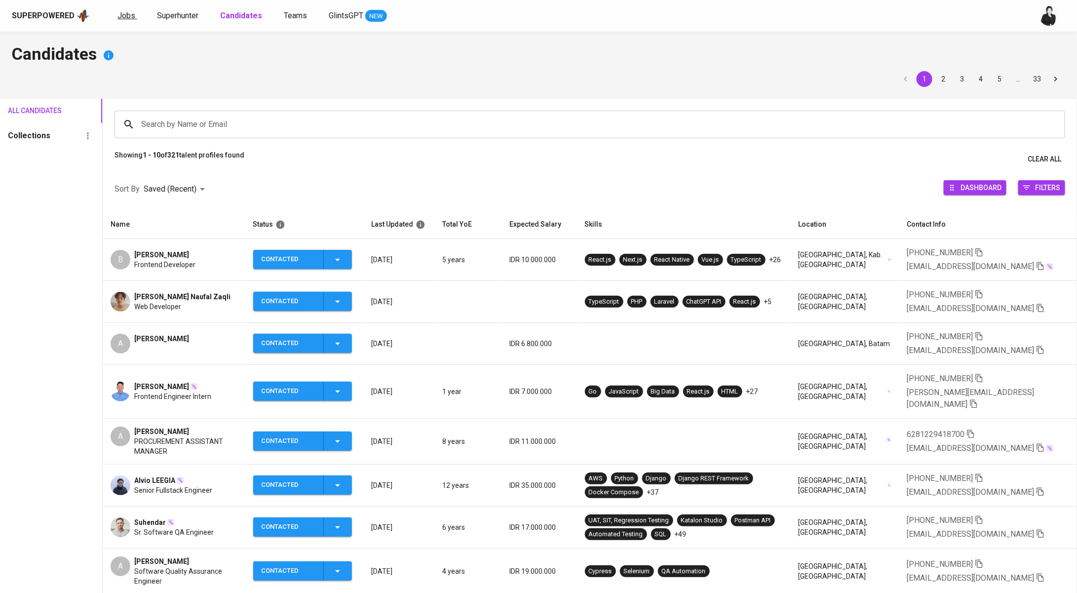
click at [125, 18] on span "Jobs" at bounding box center [126, 15] width 18 height 9
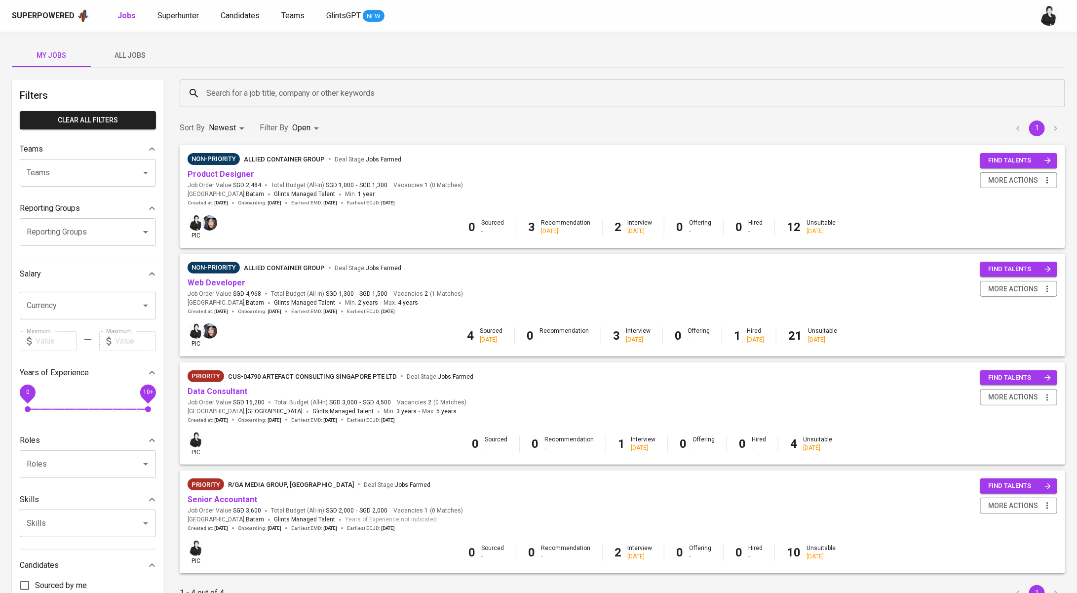
click at [252, 95] on input "Search for a job title, company or other keywords" at bounding box center [625, 93] width 842 height 19
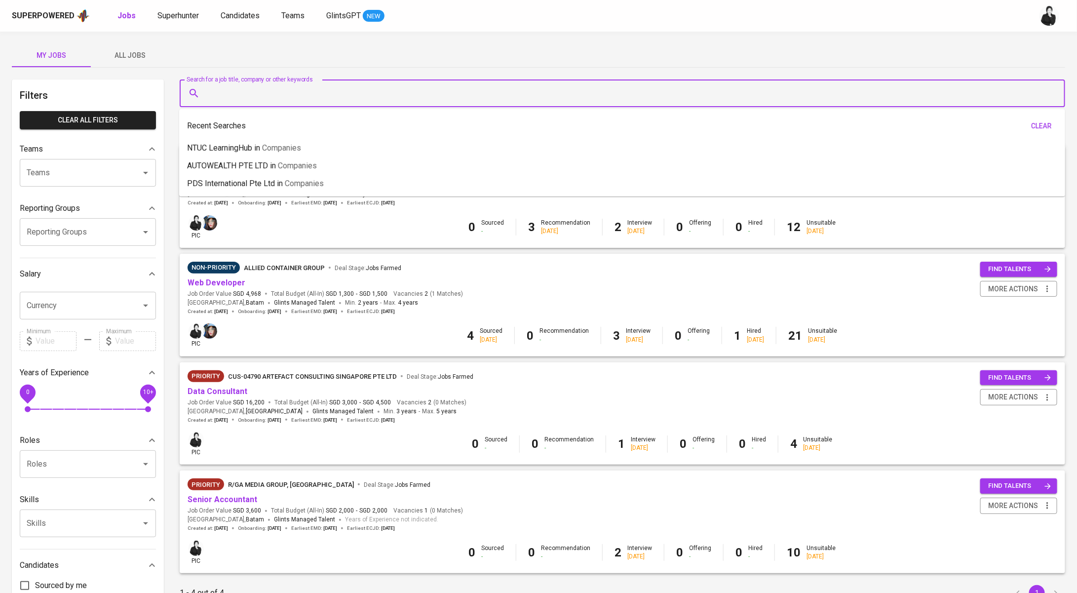
paste input "FWD Singapore Pte Ltd"
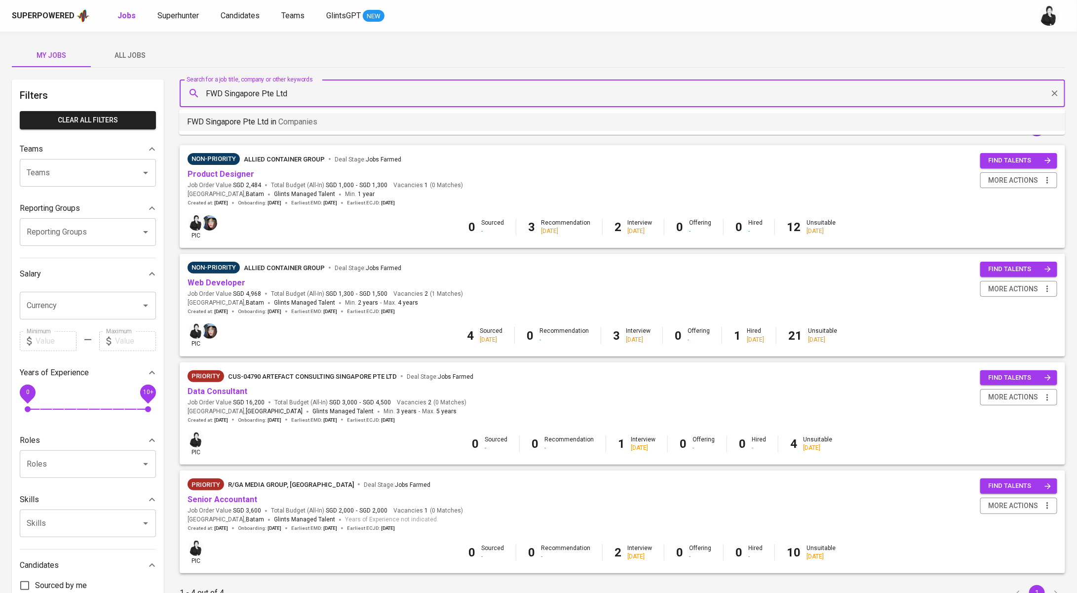
click at [327, 130] on li "FWD Singapore Pte Ltd in Companies" at bounding box center [622, 122] width 886 height 18
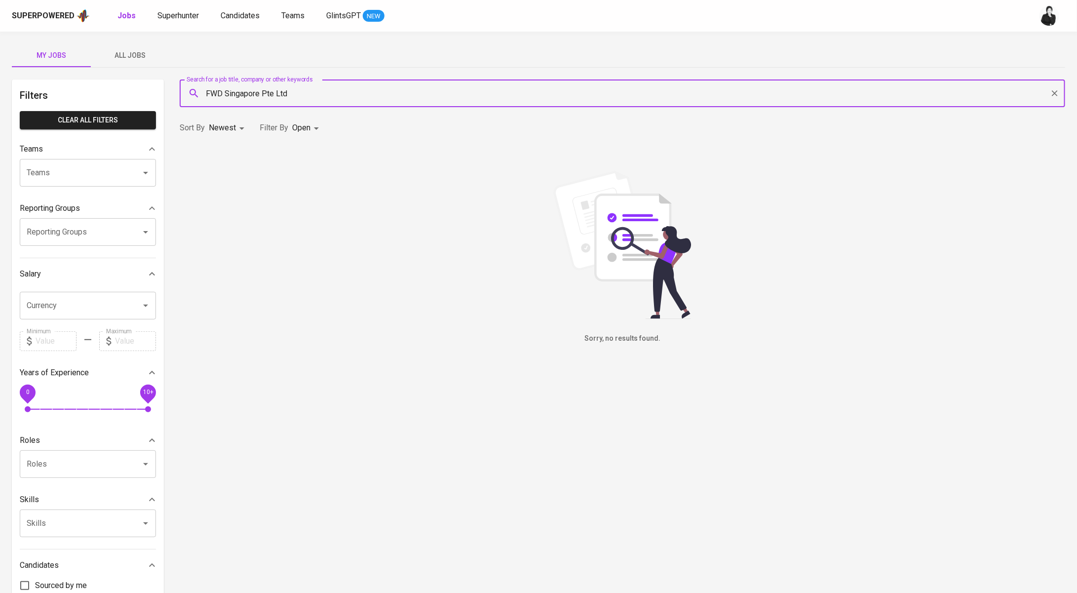
type input "FWD Singapore Pte Ltd"
click at [132, 53] on span "All Jobs" at bounding box center [130, 55] width 67 height 12
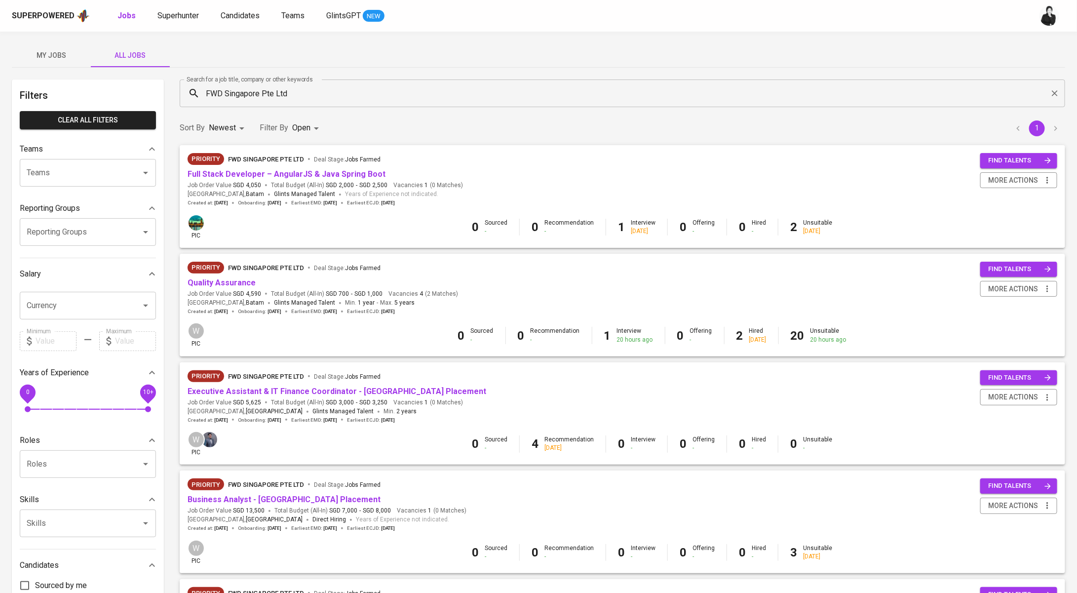
click at [326, 101] on input "FWD Singapore Pte Ltd" at bounding box center [625, 93] width 842 height 19
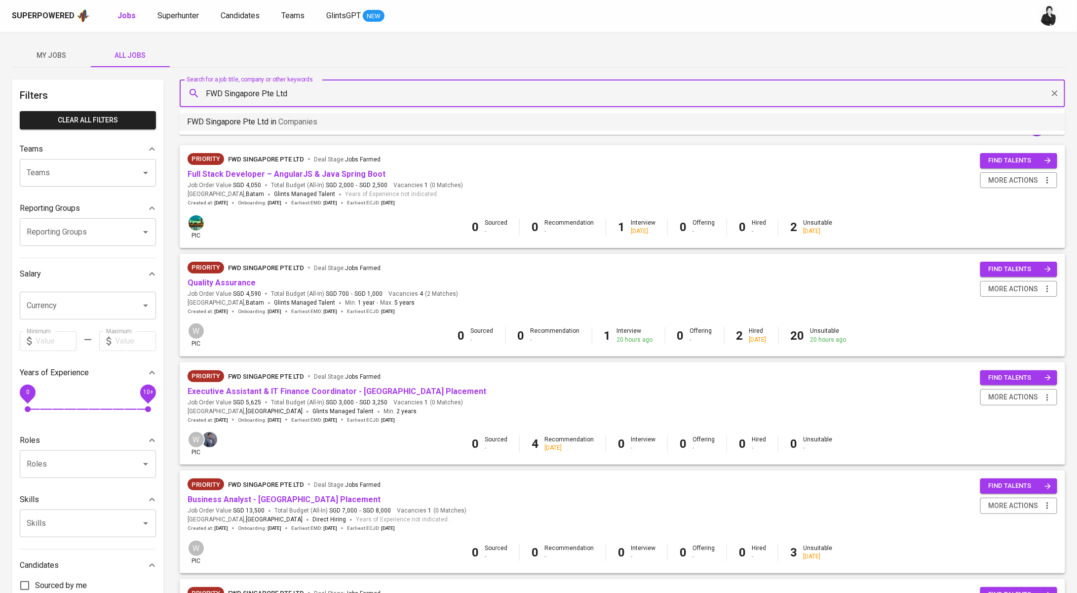
click at [328, 117] on li "FWD Singapore Pte Ltd in Companies" at bounding box center [622, 122] width 886 height 18
click at [318, 96] on input "FWD Singapore Pte Ltd" at bounding box center [625, 93] width 842 height 19
click at [303, 123] on span "Companies" at bounding box center [297, 121] width 39 height 9
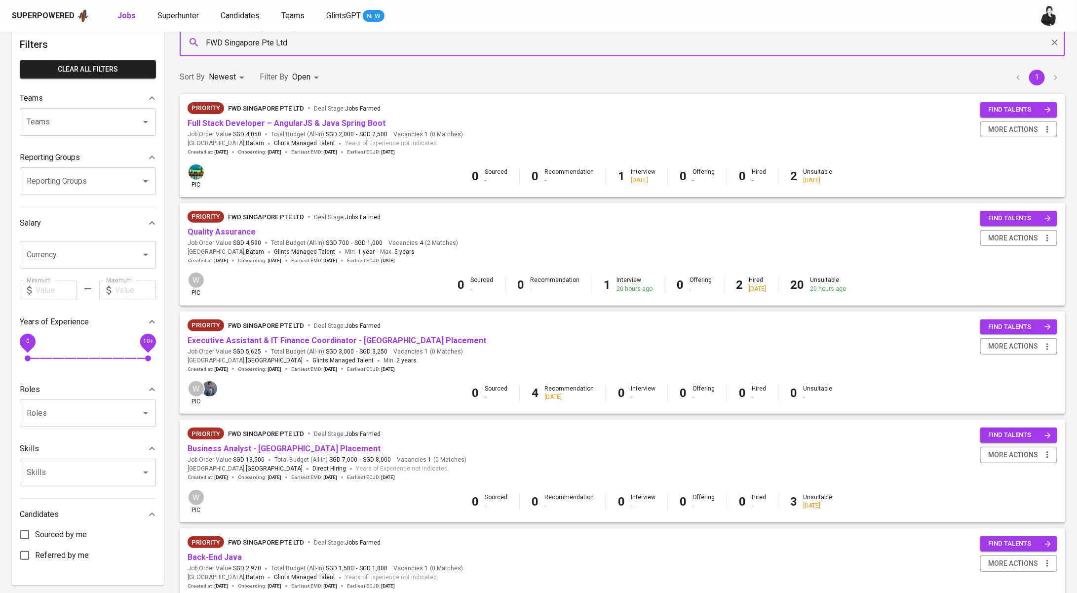
scroll to position [64, 0]
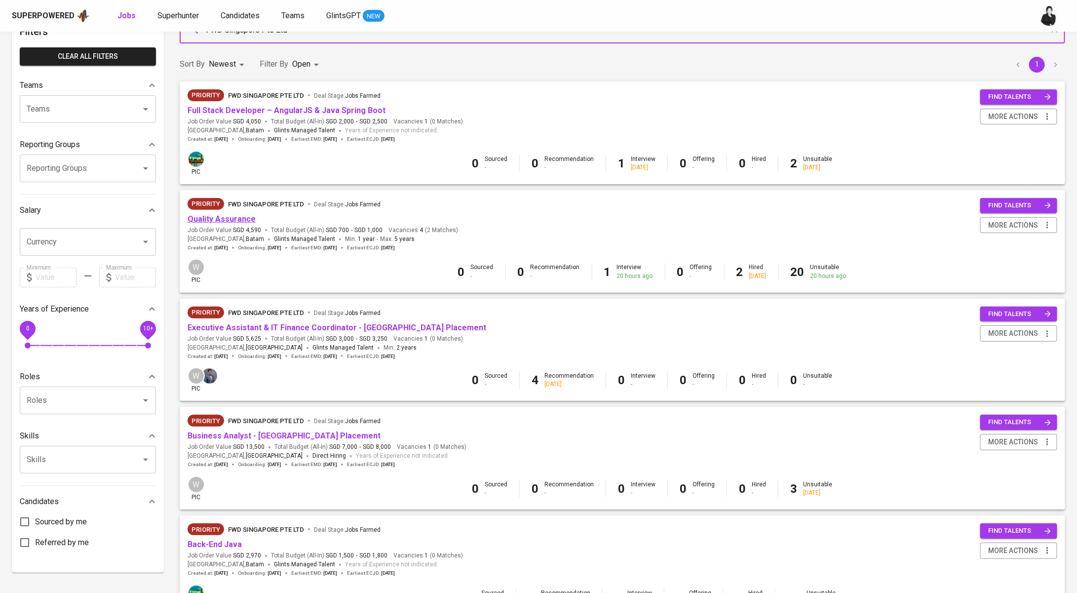
click at [243, 214] on link "Quality Assurance" at bounding box center [222, 218] width 68 height 9
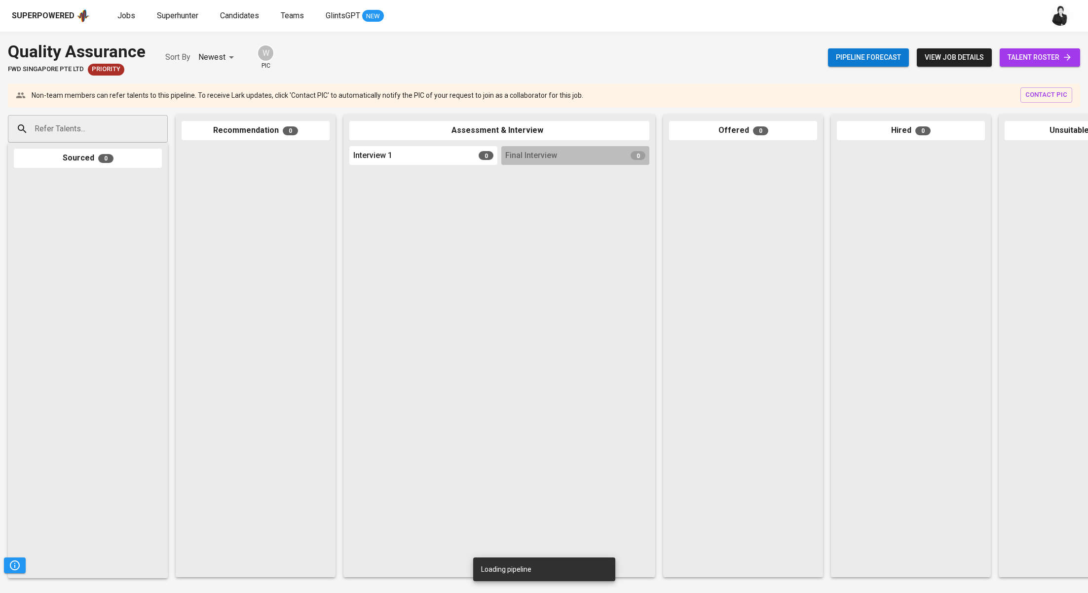
click at [1031, 51] on span "talent roster" at bounding box center [1040, 57] width 65 height 12
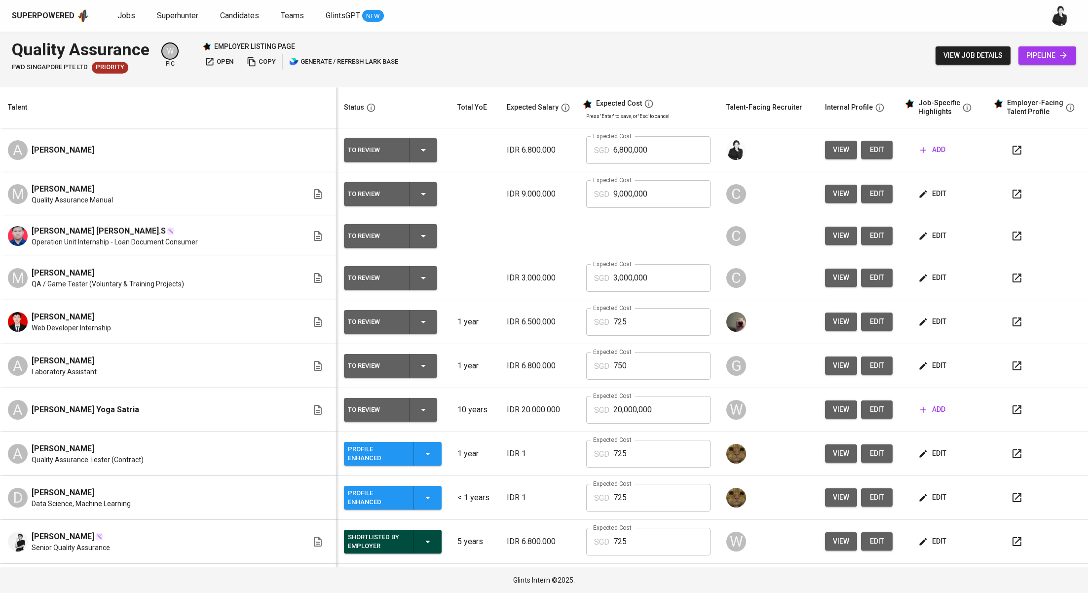
click at [924, 147] on span "add" at bounding box center [933, 150] width 25 height 12
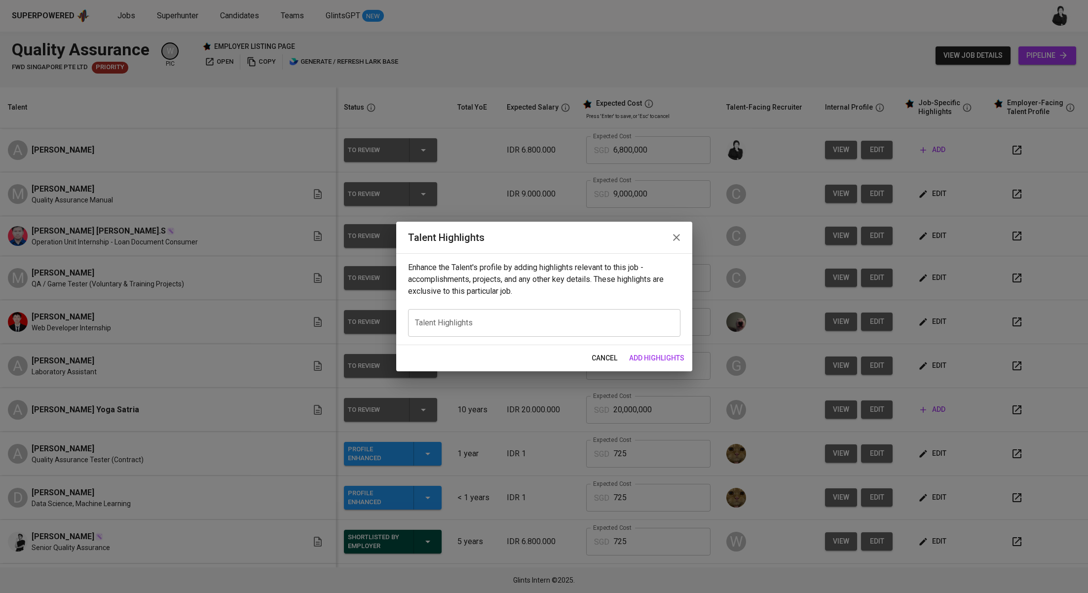
click at [679, 232] on icon "button" at bounding box center [677, 238] width 12 height 12
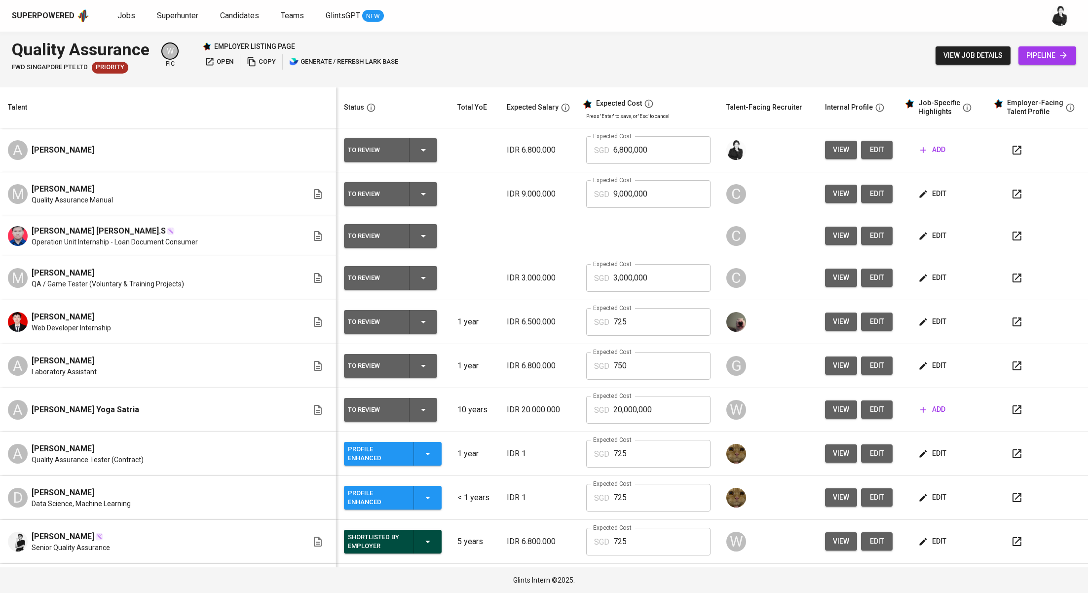
click at [861, 142] on button "edit" at bounding box center [877, 150] width 32 height 18
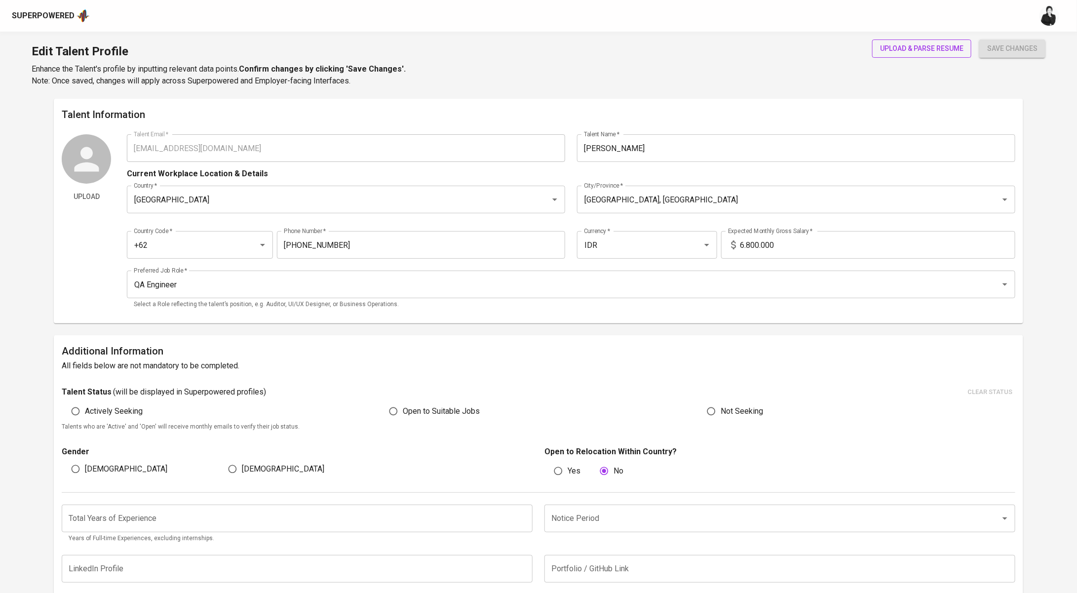
click at [922, 52] on span "upload & parse resume" at bounding box center [921, 48] width 83 height 12
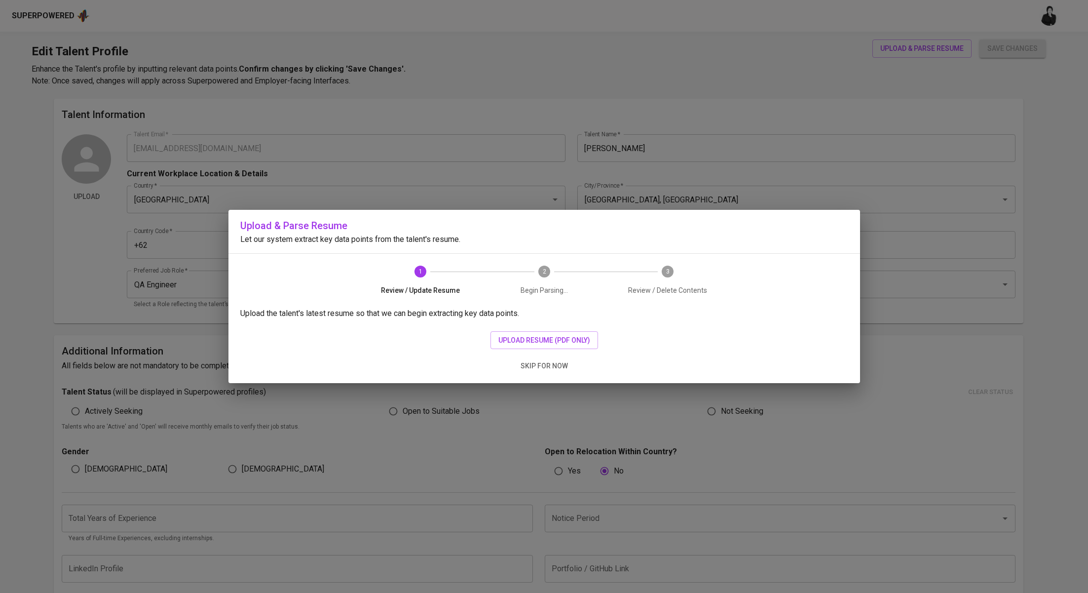
click at [534, 326] on div "Upload the talent's latest resume so that we can begin extracting key data poin…" at bounding box center [545, 346] width 632 height 76
click at [539, 337] on span "upload resume (pdf only)" at bounding box center [545, 340] width 92 height 12
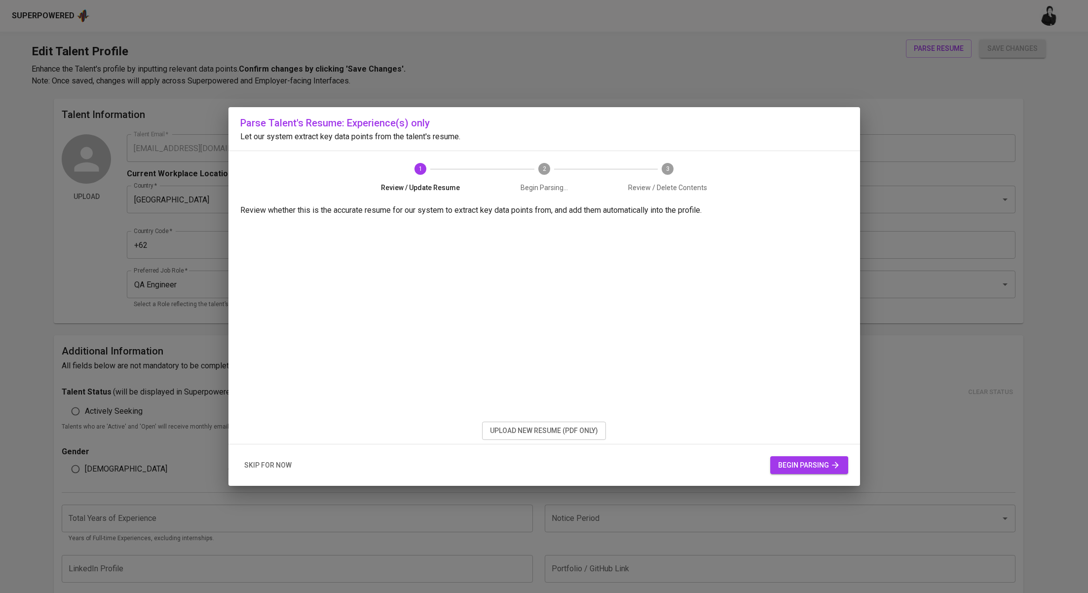
click at [785, 465] on span "begin parsing" at bounding box center [809, 465] width 62 height 12
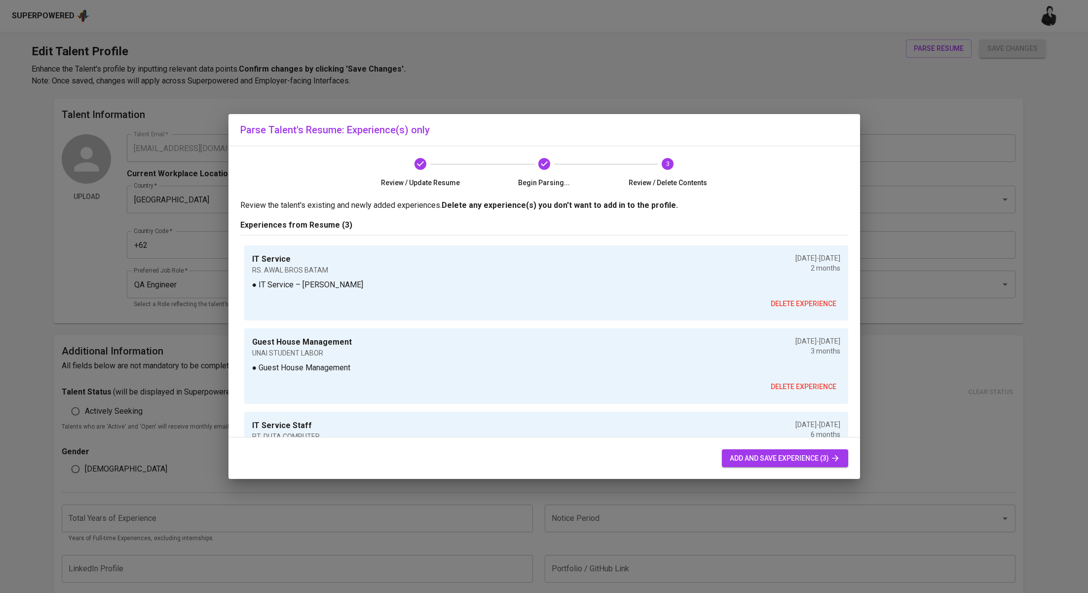
scroll to position [62, 0]
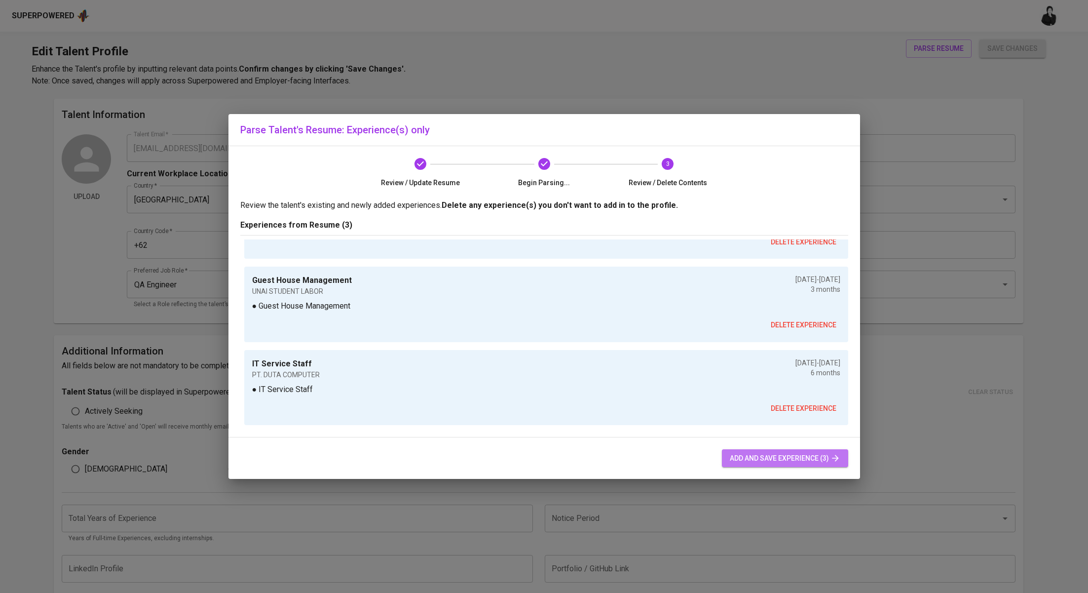
click at [778, 460] on span "add and save experience (3)" at bounding box center [785, 458] width 111 height 12
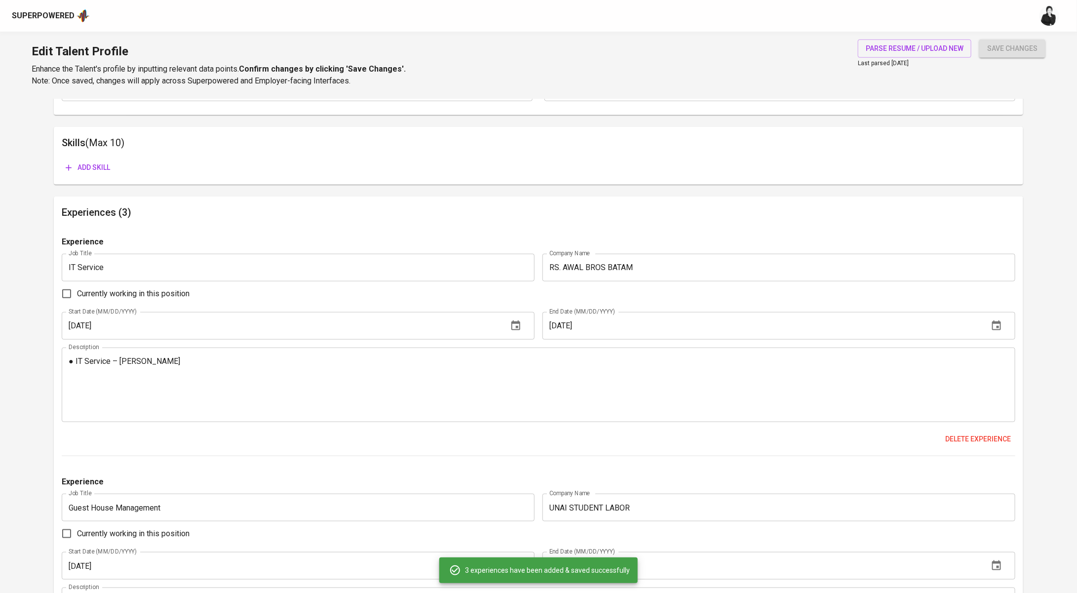
scroll to position [0, 0]
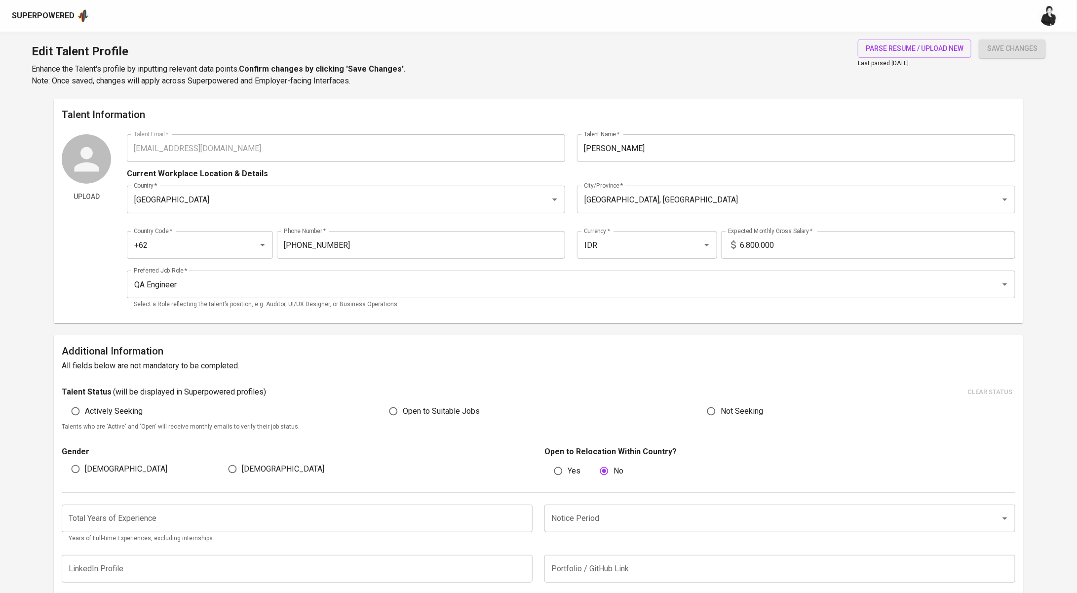
click at [432, 416] on span "Open to Suitable Jobs" at bounding box center [441, 411] width 77 height 12
click at [403, 416] on input "Open to Suitable Jobs" at bounding box center [393, 411] width 19 height 19
radio input "true"
click at [98, 469] on span "[DEMOGRAPHIC_DATA]" at bounding box center [126, 469] width 82 height 12
click at [85, 469] on input "[DEMOGRAPHIC_DATA]" at bounding box center [75, 469] width 19 height 19
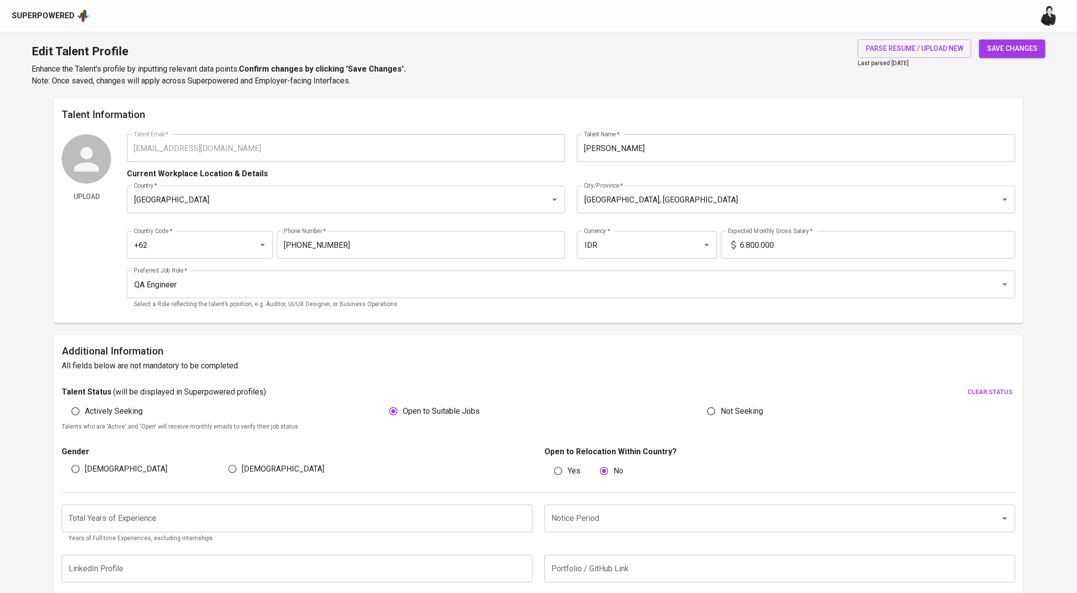
radio input "true"
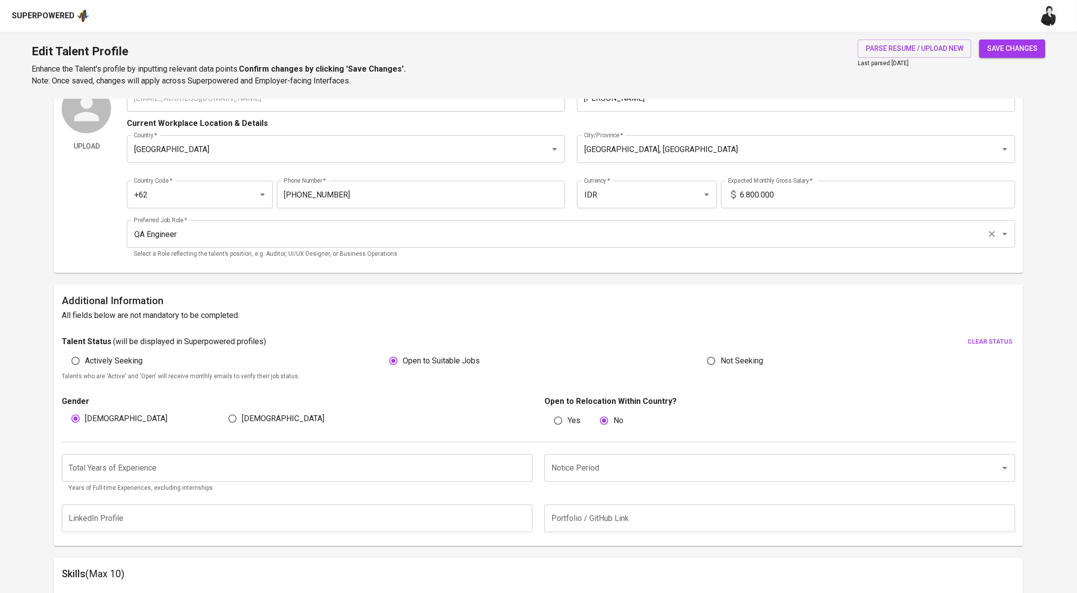
scroll to position [122, 0]
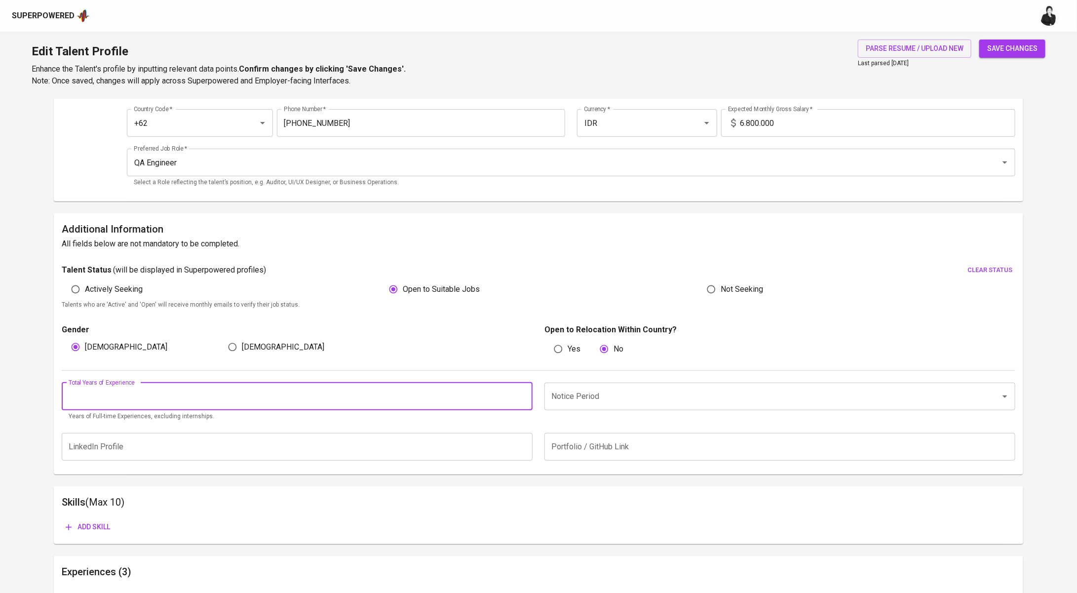
click at [411, 383] on input "number" at bounding box center [297, 397] width 471 height 28
click at [408, 392] on input "number" at bounding box center [297, 397] width 471 height 28
type input "0"
click at [615, 392] on input "Notice Period" at bounding box center [766, 396] width 434 height 19
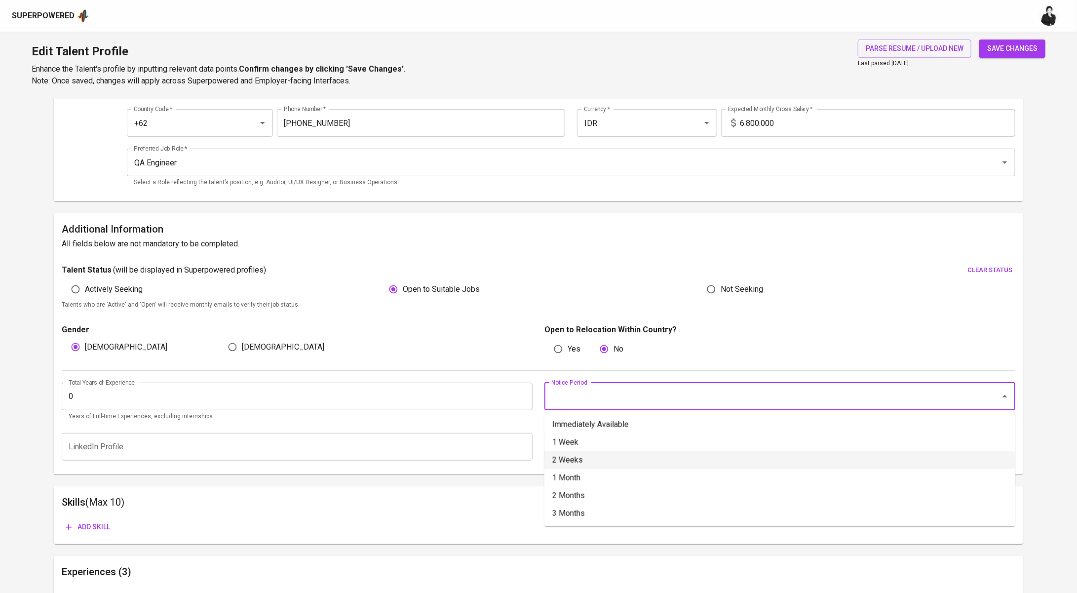
click at [609, 460] on li "2 Weeks" at bounding box center [779, 460] width 471 height 18
type input "2 Weeks"
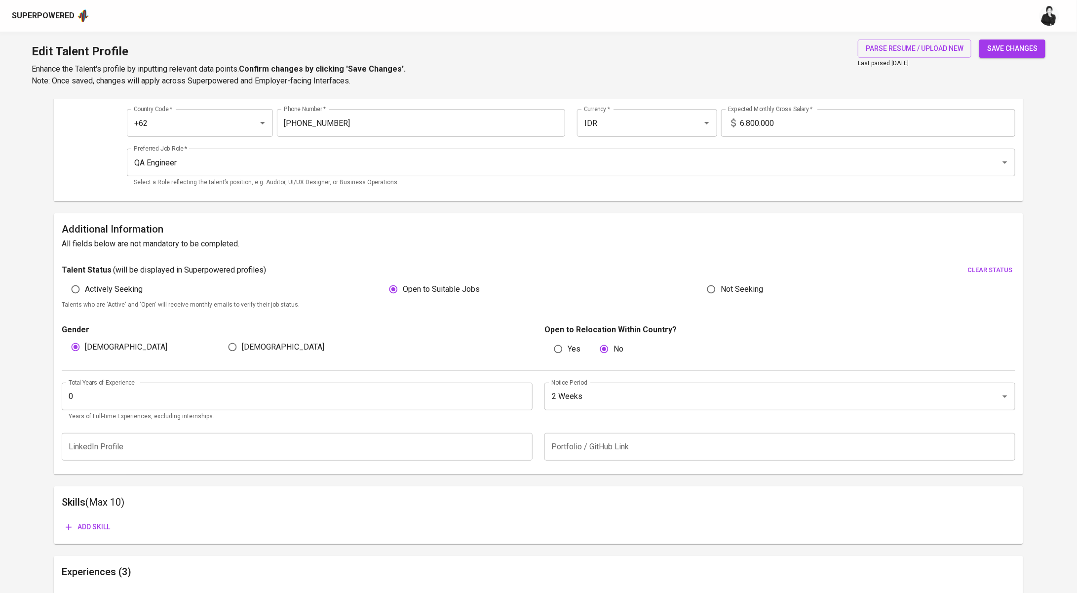
click at [1038, 44] on button "save changes" at bounding box center [1012, 48] width 66 height 18
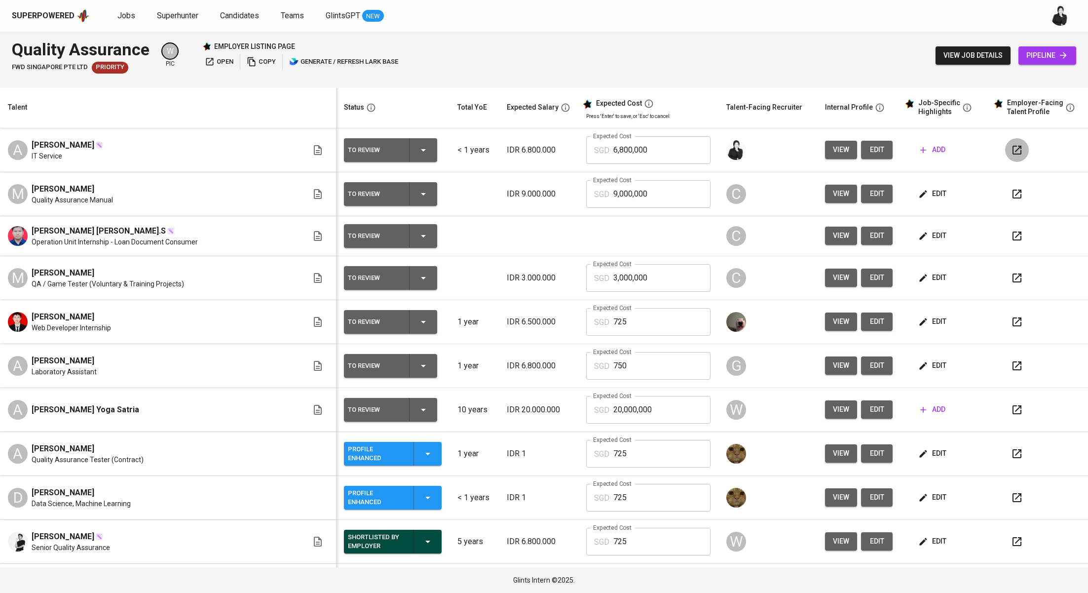
click at [1011, 147] on icon "button" at bounding box center [1017, 150] width 12 height 12
click at [923, 149] on span "add" at bounding box center [933, 150] width 25 height 12
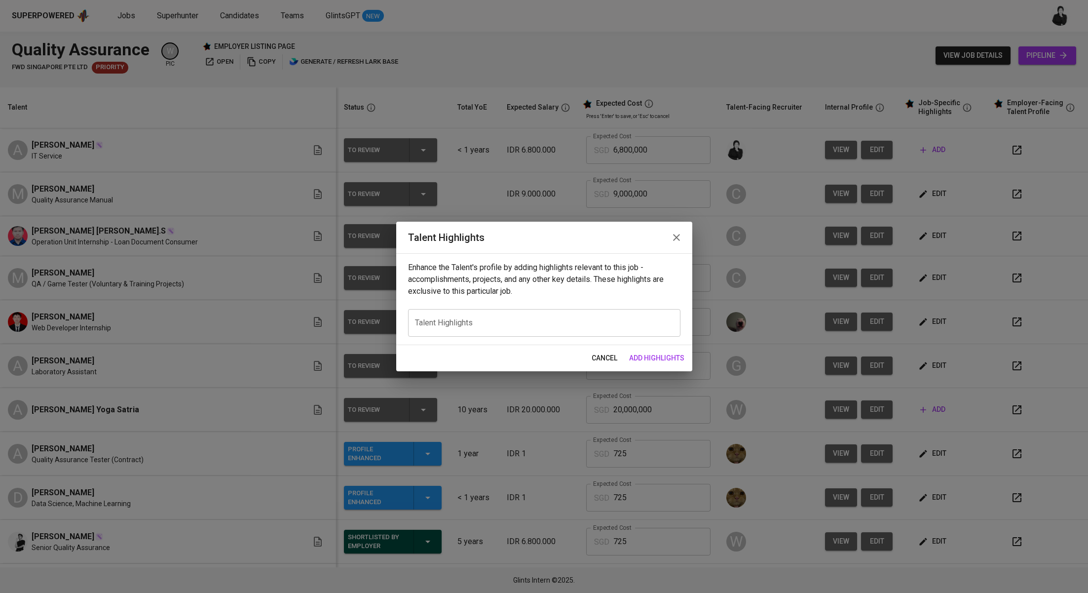
click at [673, 235] on icon "button" at bounding box center [676, 237] width 7 height 7
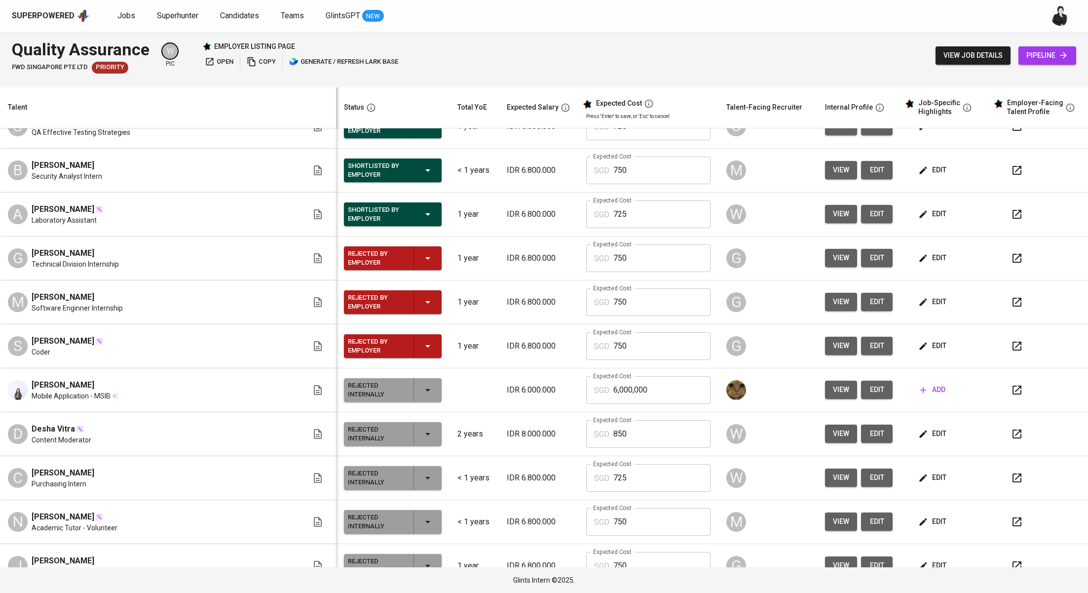
scroll to position [1046, 0]
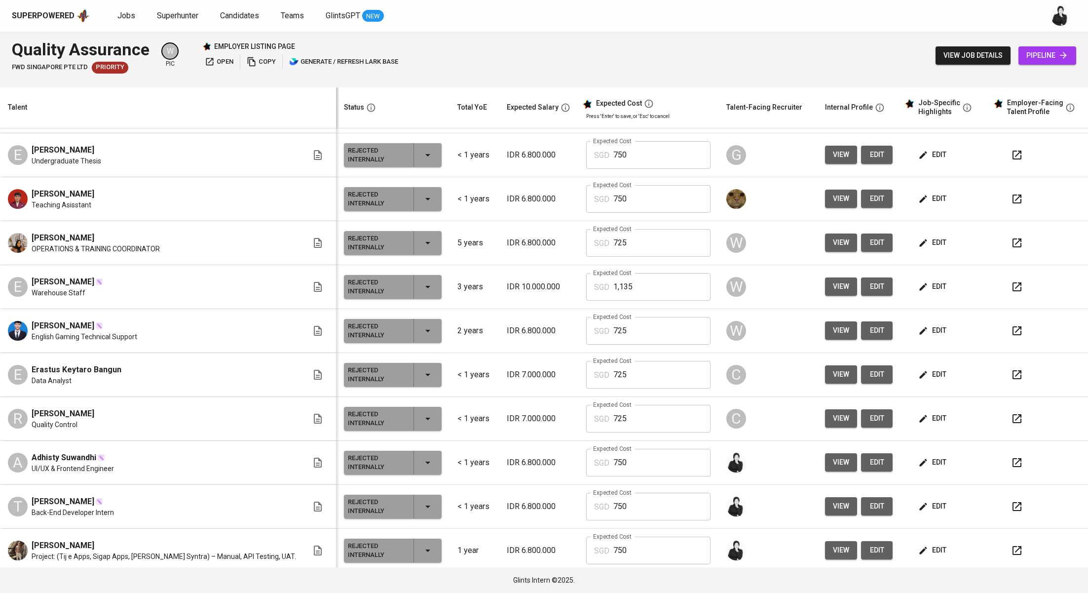
click at [931, 460] on button "edit" at bounding box center [934, 462] width 34 height 18
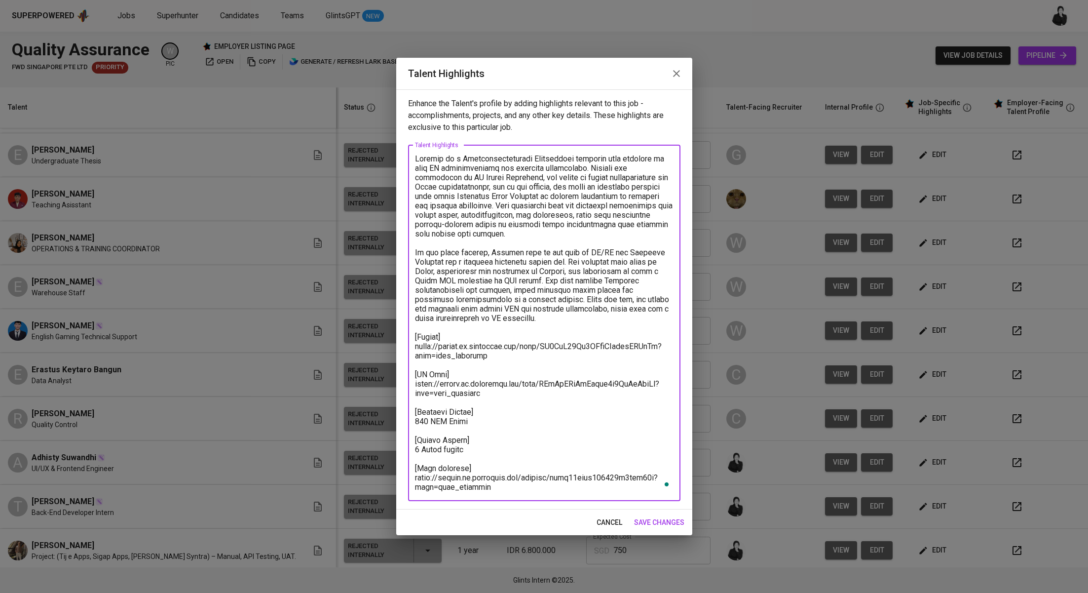
drag, startPoint x: 500, startPoint y: 489, endPoint x: 409, endPoint y: 151, distance: 349.8
click at [409, 151] on div "x Talent Highlights" at bounding box center [544, 323] width 272 height 356
click at [681, 69] on icon "button" at bounding box center [677, 74] width 12 height 12
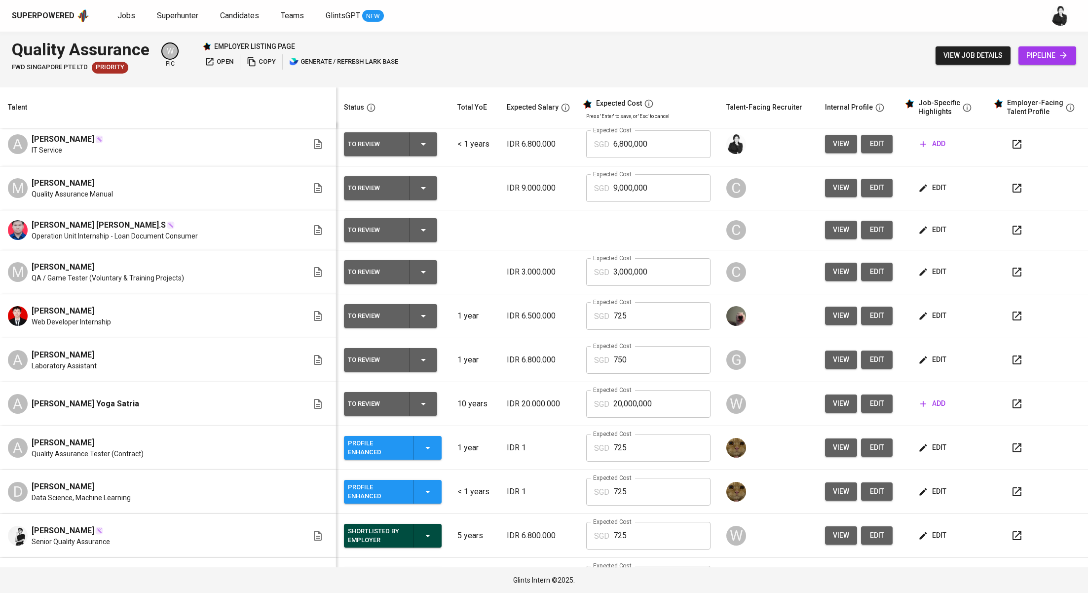
scroll to position [0, 0]
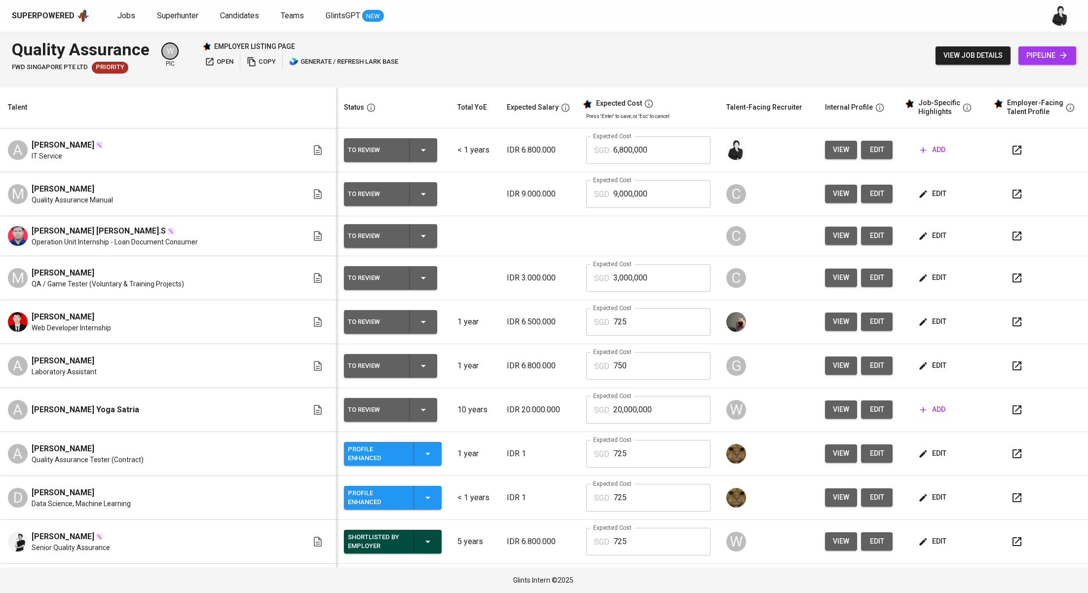
click at [919, 147] on icon "button" at bounding box center [924, 150] width 10 height 10
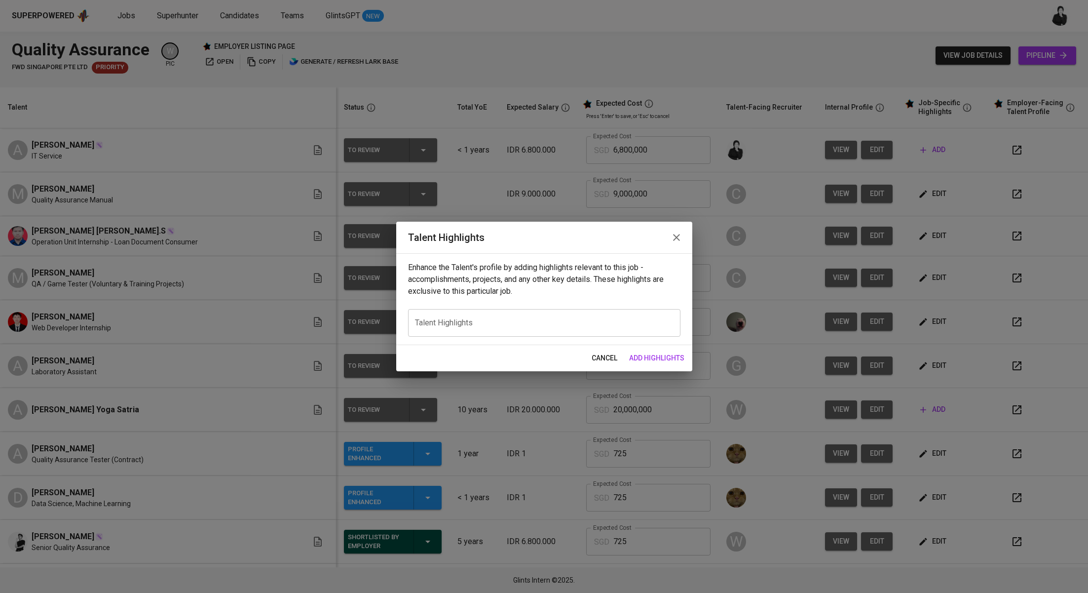
click at [490, 333] on div "x Talent Highlights" at bounding box center [544, 323] width 272 height 28
paste textarea "Adhisty is a Telecommunications Engineering graduate with exposure to both IT i…"
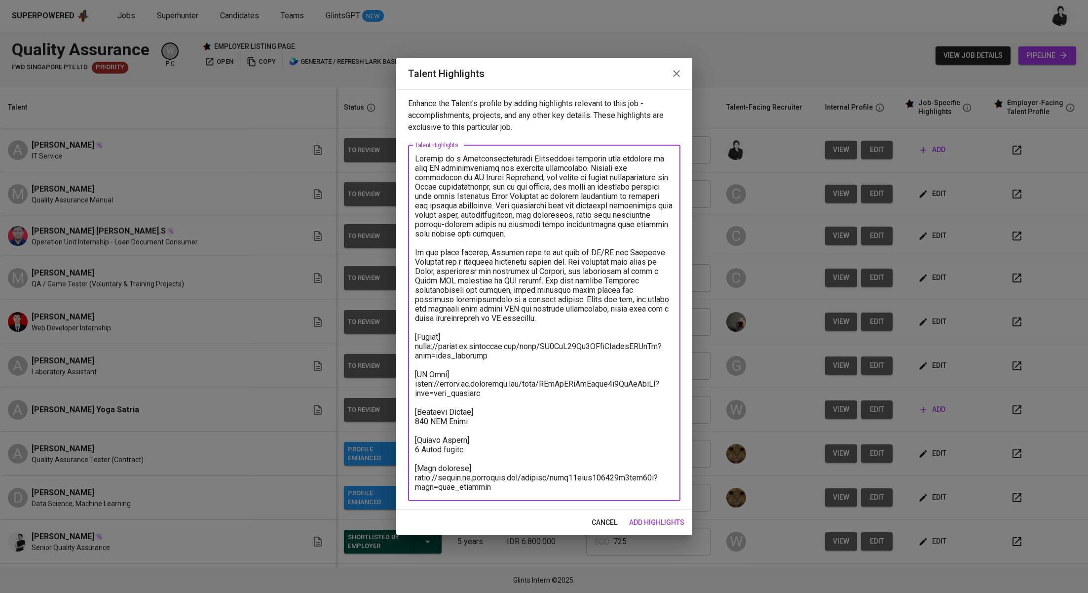
drag, startPoint x: 488, startPoint y: 355, endPoint x: 414, endPoint y: 346, distance: 75.1
click at [414, 346] on div "x Talent Highlights" at bounding box center [544, 323] width 272 height 356
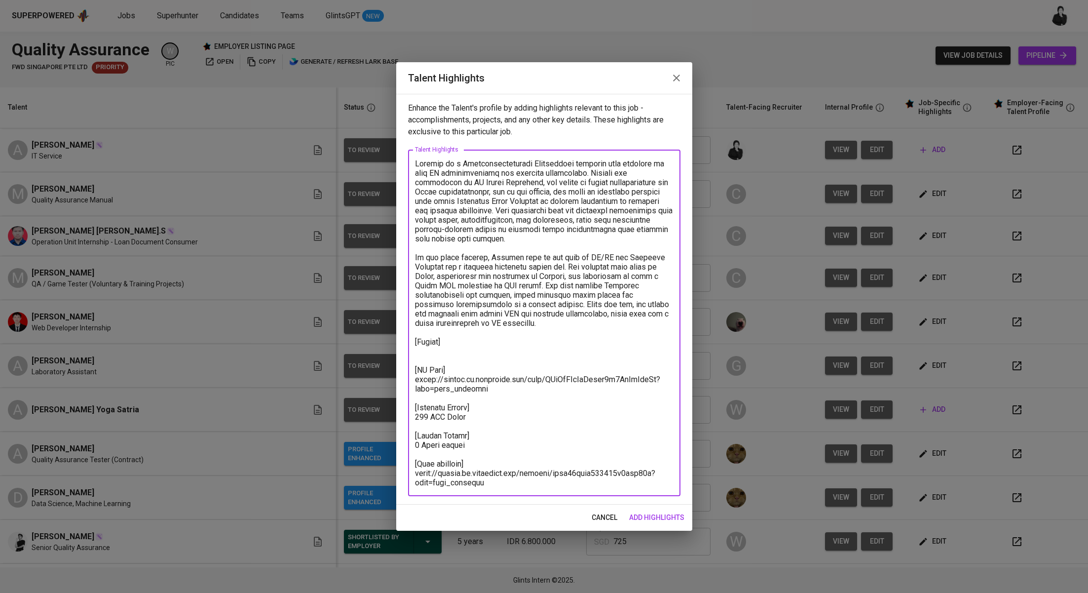
paste textarea "[URL][DOMAIN_NAME]"
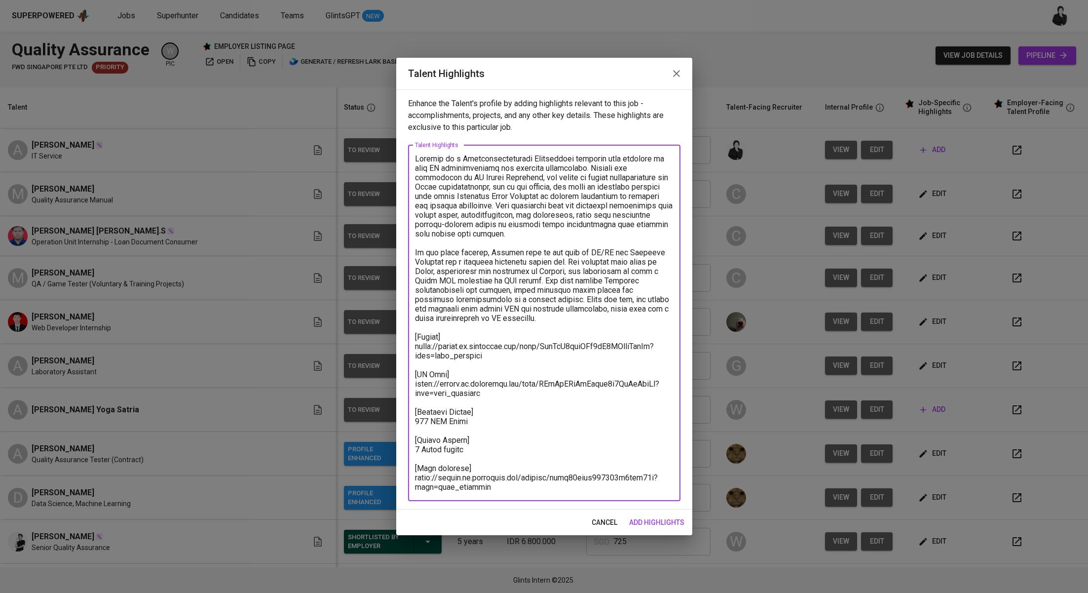
drag, startPoint x: 496, startPoint y: 396, endPoint x: 412, endPoint y: 383, distance: 84.6
click at [412, 383] on div "x Talent Highlights" at bounding box center [544, 323] width 272 height 356
paste textarea "JBlhb3k3YodlXDxiAgel77SMgE"
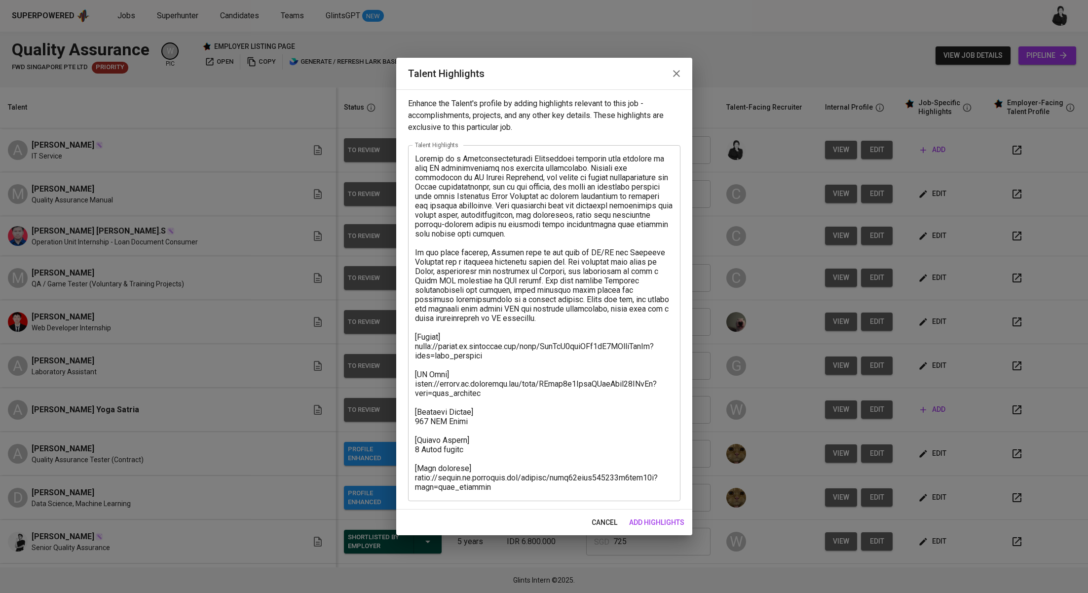
drag, startPoint x: 493, startPoint y: 493, endPoint x: 411, endPoint y: 483, distance: 82.0
click at [410, 483] on div "x Talent Highlights" at bounding box center [544, 323] width 272 height 356
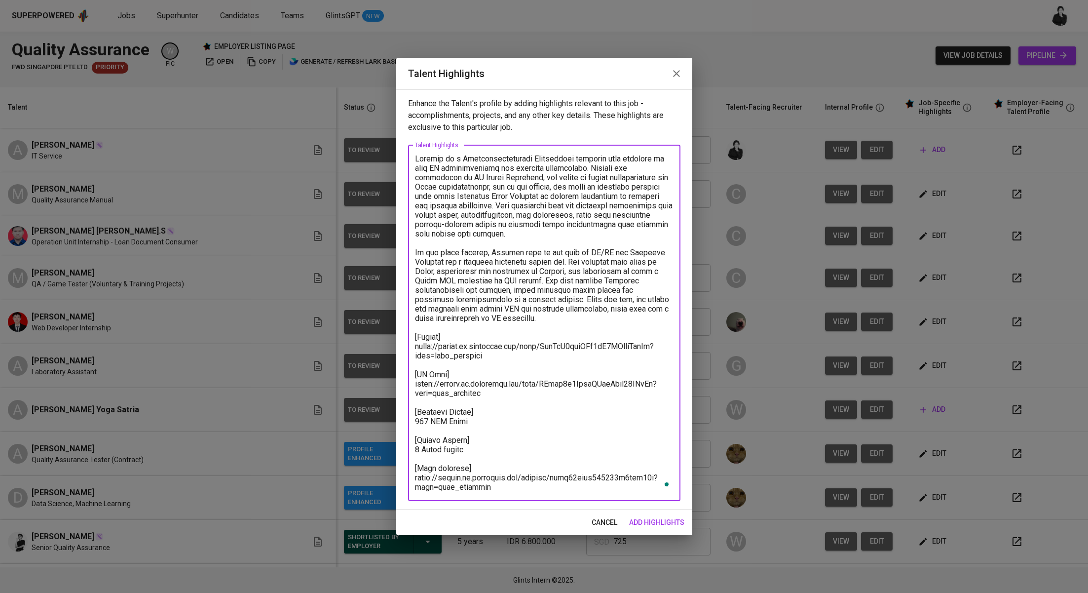
drag, startPoint x: 491, startPoint y: 487, endPoint x: 402, endPoint y: 480, distance: 88.6
click at [402, 480] on div "Enhance the Talent's profile by adding highlights relevant to this job - accomp…" at bounding box center [544, 299] width 296 height 420
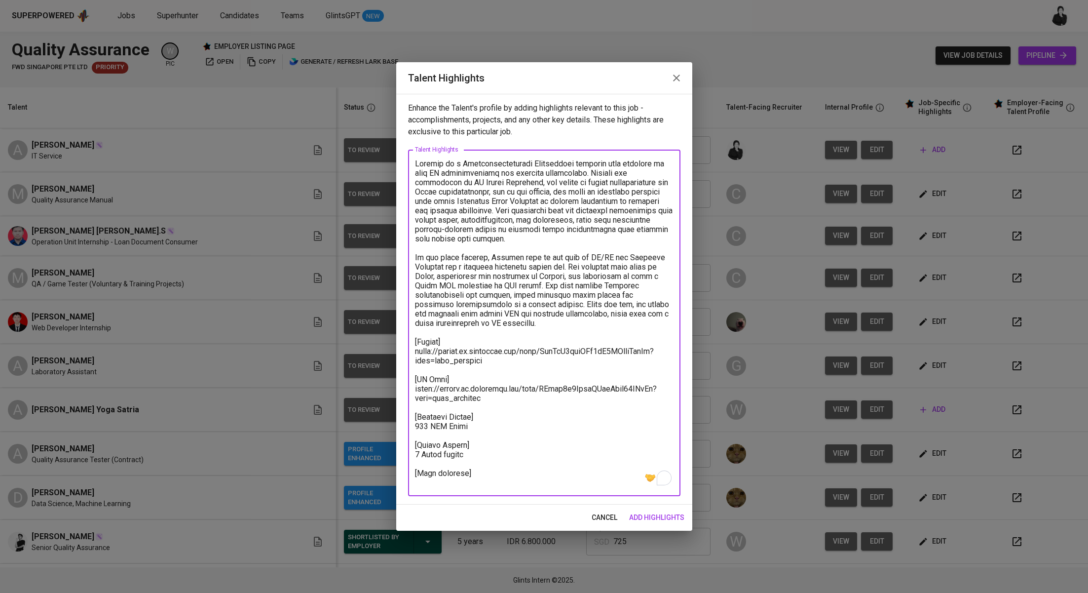
paste textarea "[URL][DOMAIN_NAME]"
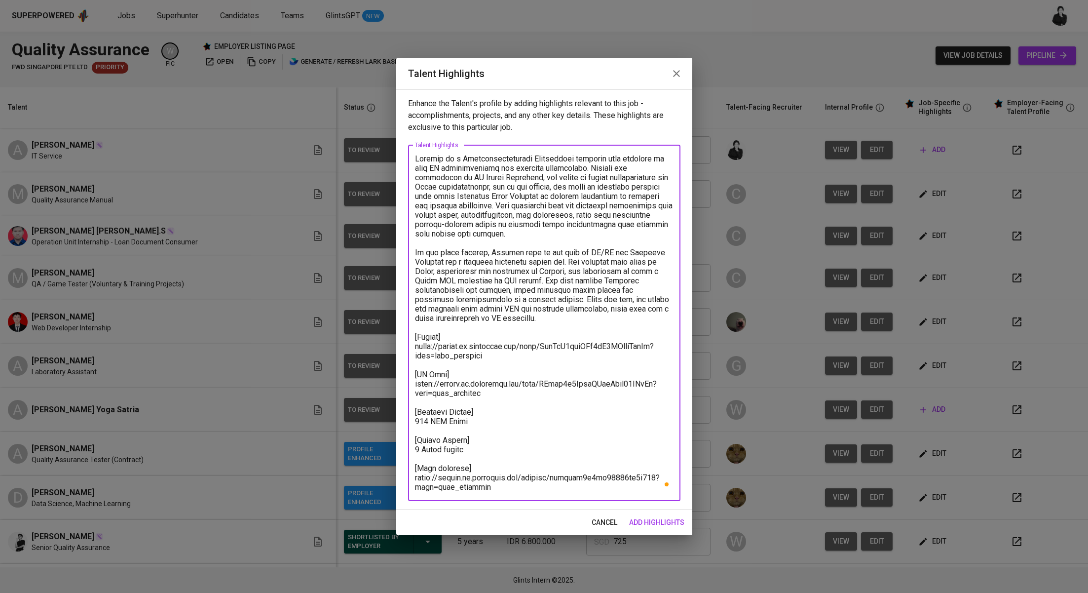
drag, startPoint x: 552, startPoint y: 316, endPoint x: 404, endPoint y: 159, distance: 216.5
click at [404, 159] on div "Enhance the Talent's profile by adding highlights relevant to this job - accomp…" at bounding box center [544, 299] width 296 height 420
paste textarea "lorem ip d sitam consecte ad Elitseddoei Temporincid utla e dolor magnaali enim…"
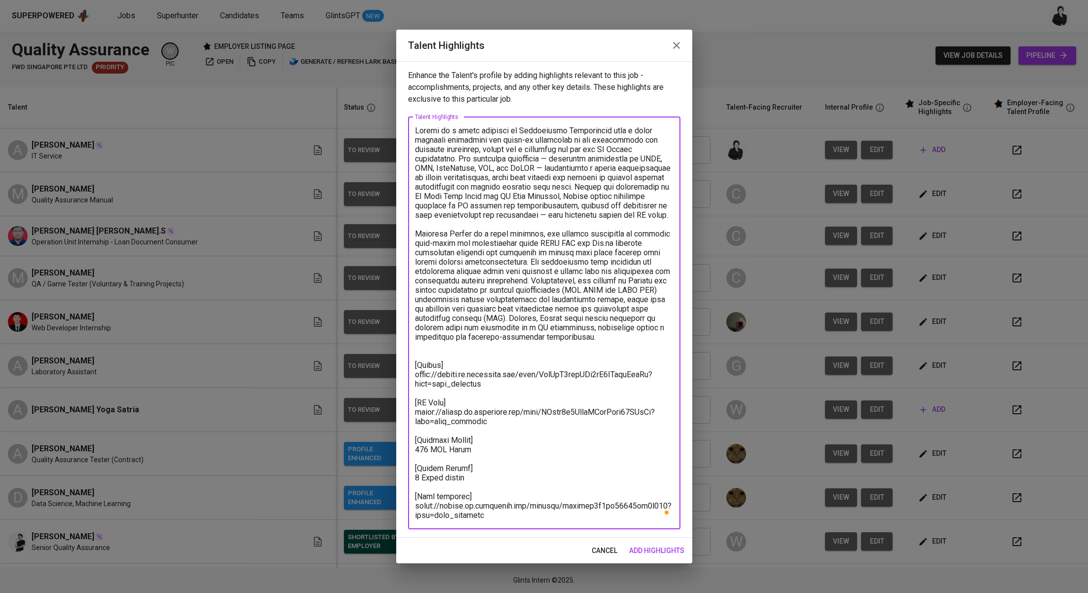
type textarea "Loremi do s ametc adipisci el Seddoeiusmo Temporincid utla e dolor magnaali eni…"
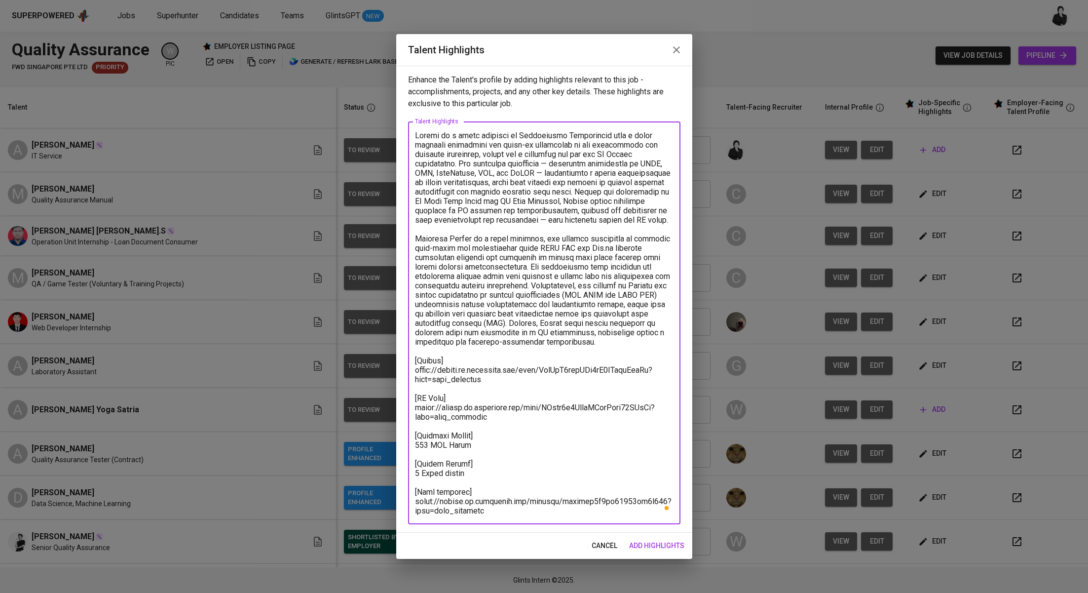
click at [667, 545] on span "add highlights" at bounding box center [656, 546] width 55 height 12
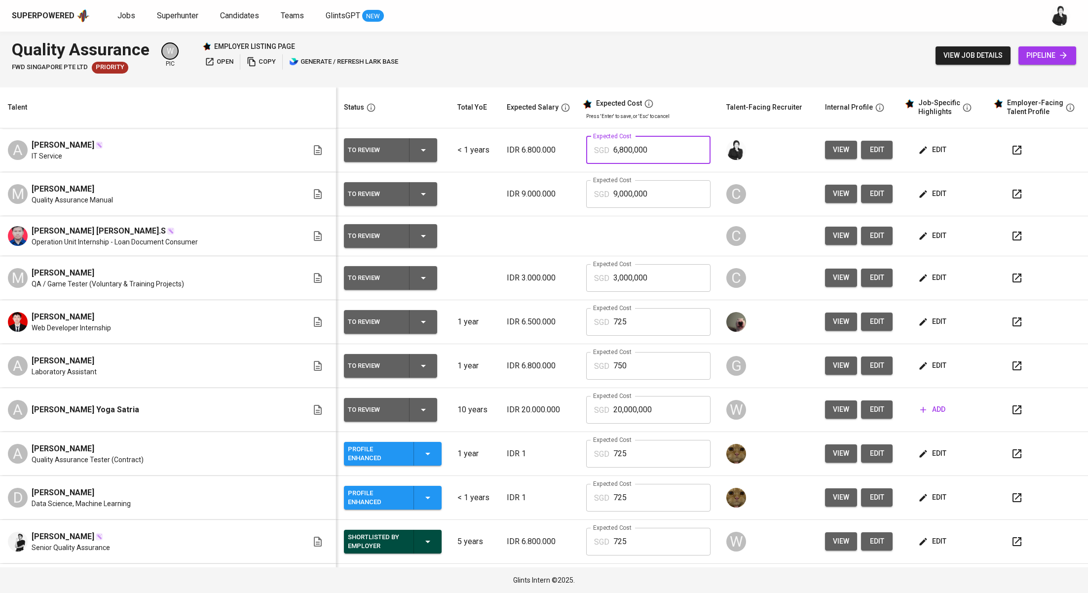
drag, startPoint x: 632, startPoint y: 146, endPoint x: 570, endPoint y: 151, distance: 62.8
click at [586, 151] on div "SGD 6,800,000 Expected Cost" at bounding box center [648, 150] width 124 height 28
type input "750"
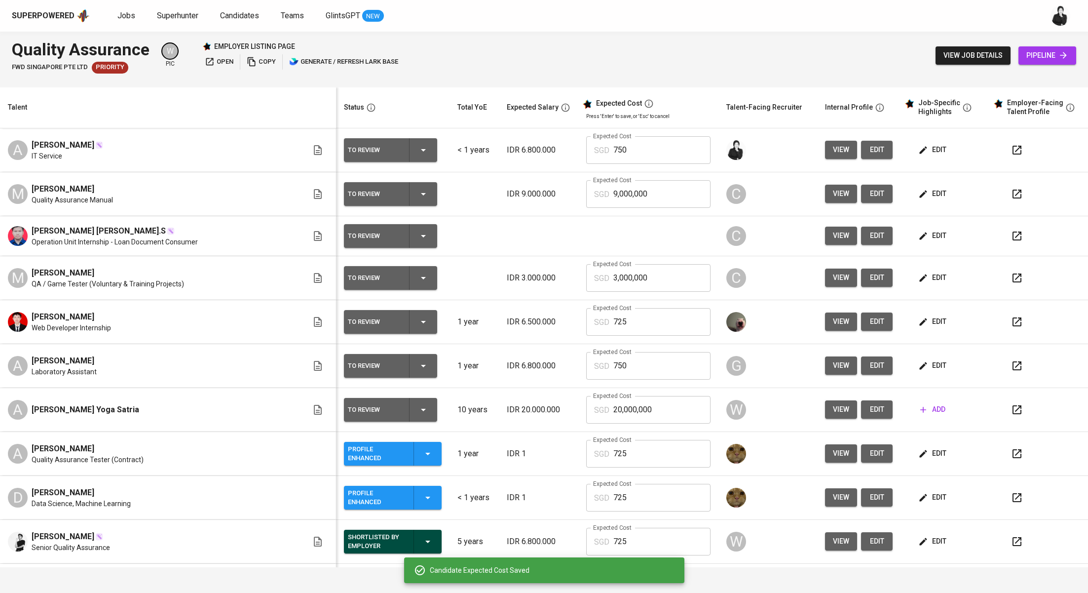
click at [1013, 153] on icon "button" at bounding box center [1017, 150] width 9 height 9
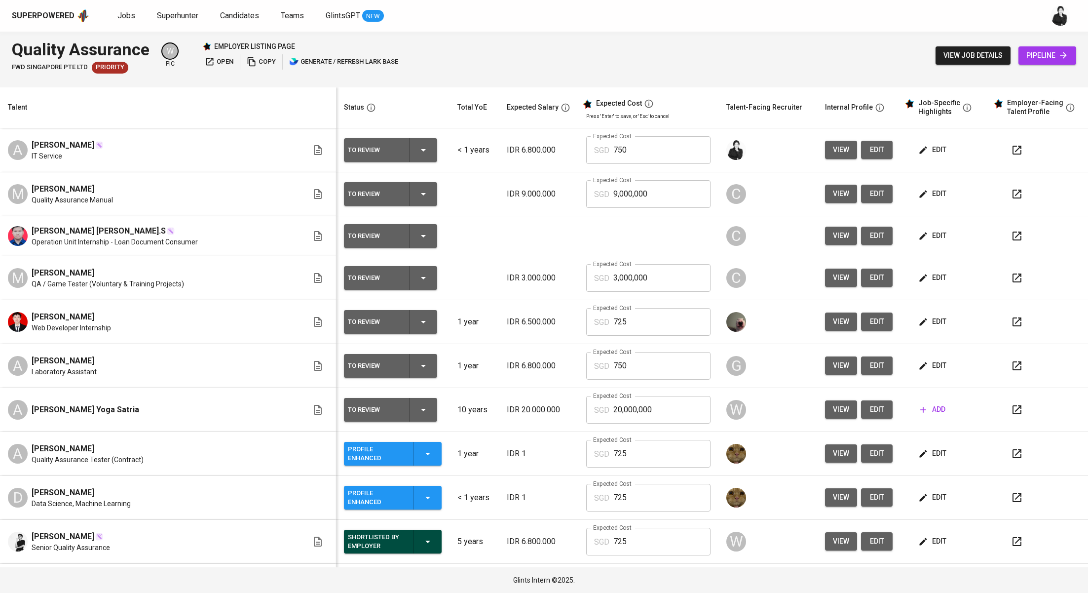
click at [161, 12] on span "Superhunter" at bounding box center [177, 15] width 41 height 9
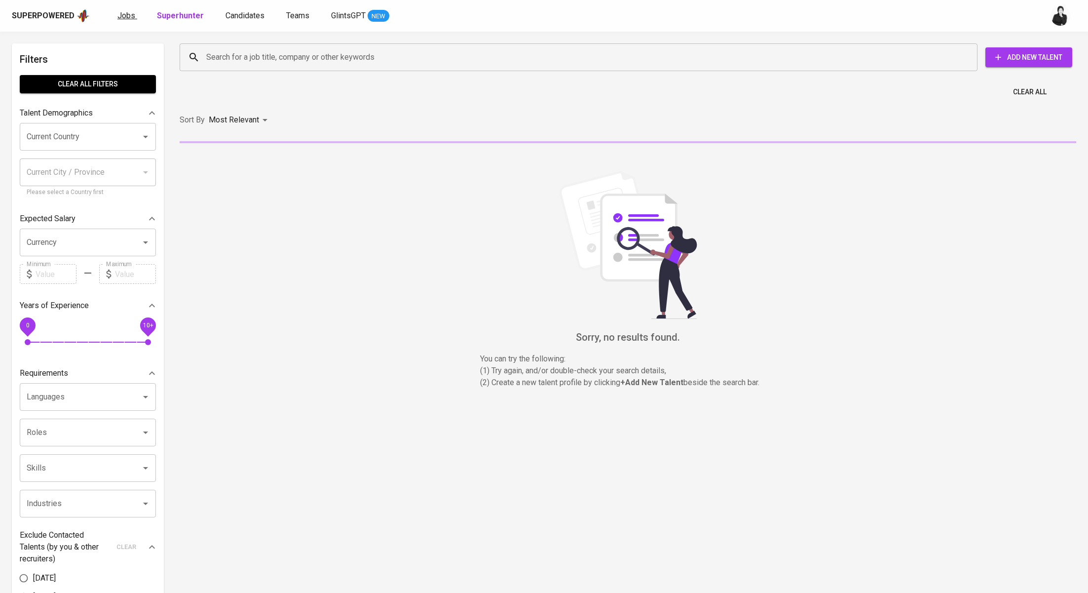
click at [120, 19] on span "Jobs" at bounding box center [126, 15] width 18 height 9
